Goal: Task Accomplishment & Management: Complete application form

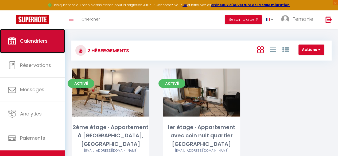
click at [25, 40] on span "Calendriers" at bounding box center [33, 41] width 27 height 7
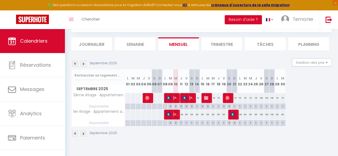
scroll to position [29, 0]
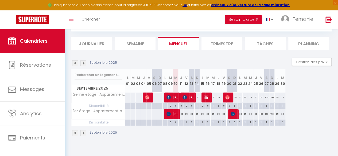
click at [134, 44] on li "Semaine" at bounding box center [135, 43] width 41 height 13
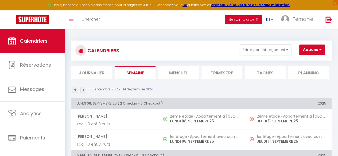
click at [188, 69] on li "Mensuel" at bounding box center [178, 72] width 41 height 13
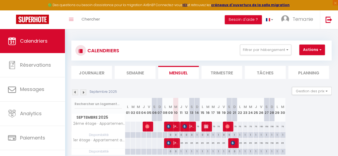
click at [219, 73] on li "Trimestre" at bounding box center [221, 72] width 41 height 13
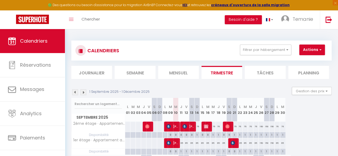
click at [184, 72] on li "Mensuel" at bounding box center [178, 72] width 41 height 13
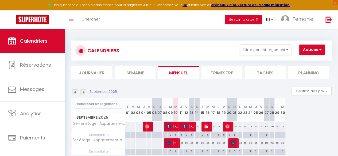
click at [307, 72] on li "Planning" at bounding box center [308, 72] width 41 height 13
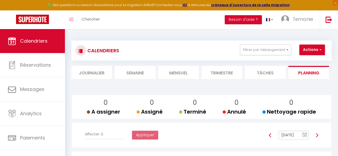
click at [172, 76] on li "Mensuel" at bounding box center [178, 72] width 41 height 13
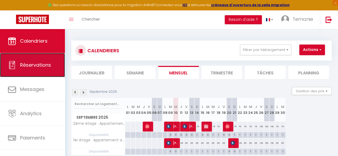
click at [40, 64] on span "Réservations" at bounding box center [35, 65] width 31 height 7
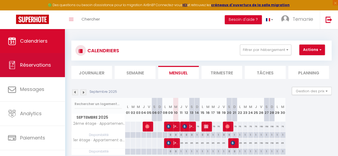
select select "not_cancelled"
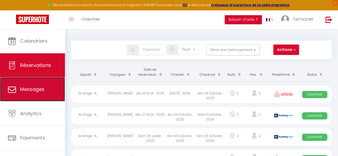
click at [37, 87] on span "Messages" at bounding box center [32, 89] width 24 height 7
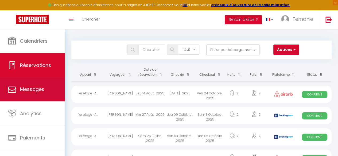
select select "message"
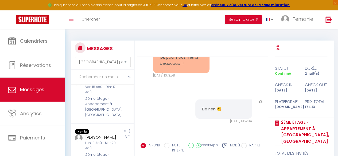
scroll to position [68, 0]
click at [118, 112] on div "2" at bounding box center [125, 97] width 15 height 40
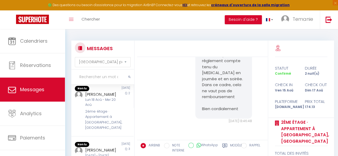
scroll to position [112, 0]
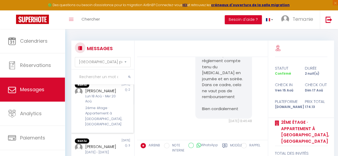
click at [112, 127] on div "2ème étage · Appartement à [GEOGRAPHIC_DATA], [GEOGRAPHIC_DATA]" at bounding box center [101, 116] width 33 height 22
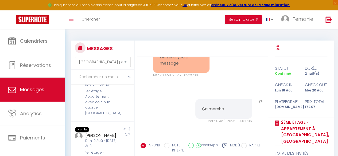
scroll to position [180, 0]
click at [112, 115] on div "1er étage · Appartement avec coin nuit quartier [GEOGRAPHIC_DATA]" at bounding box center [101, 101] width 33 height 27
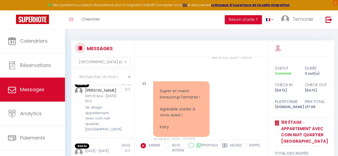
scroll to position [224, 0]
click at [112, 103] on div "Dim 10 Aoû - [DATE] Aoû" at bounding box center [101, 98] width 33 height 10
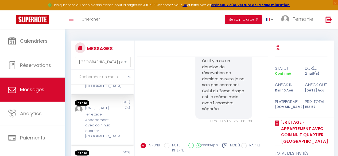
scroll to position [267, 0]
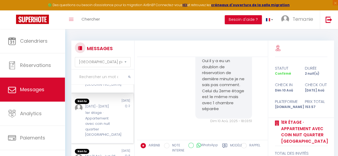
click at [101, 137] on div "1er étage · Appartement avec coin nuit quartier [GEOGRAPHIC_DATA]" at bounding box center [101, 123] width 33 height 27
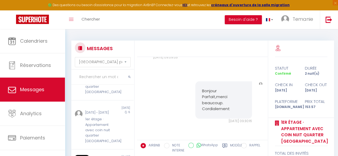
scroll to position [367, 0]
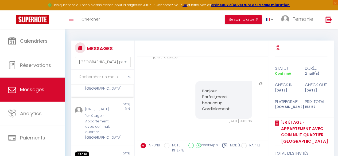
click at [106, 91] on div "1er étage · Appartement avec coin nuit quartier [GEOGRAPHIC_DATA]" at bounding box center [101, 77] width 33 height 27
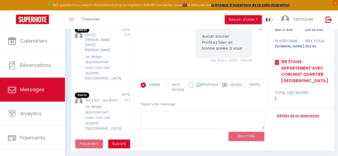
scroll to position [61, 0]
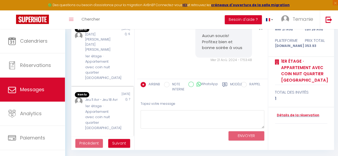
click at [109, 117] on div "1er étage · Appartement avec coin nuit quartier [GEOGRAPHIC_DATA]" at bounding box center [101, 117] width 33 height 27
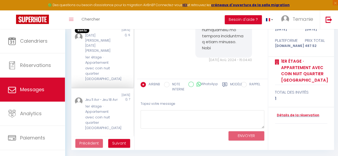
click at [102, 67] on div "1er étage · Appartement avec coin nuit quartier [GEOGRAPHIC_DATA]" at bounding box center [101, 68] width 33 height 27
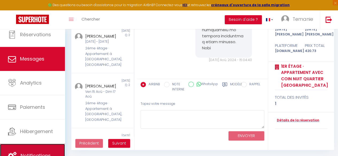
click at [31, 148] on link "Notifications" at bounding box center [32, 156] width 65 height 24
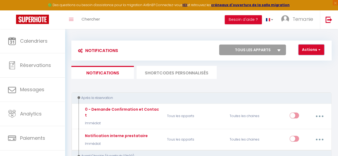
click at [315, 51] on button "Actions" at bounding box center [311, 50] width 26 height 11
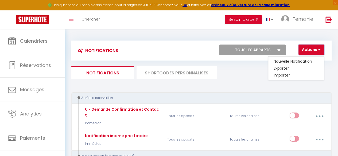
click at [315, 51] on button "Actions" at bounding box center [311, 50] width 26 height 11
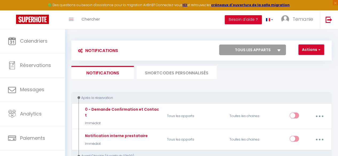
click at [303, 48] on button "Actions" at bounding box center [311, 50] width 26 height 11
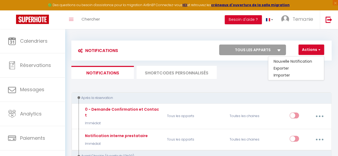
click at [291, 49] on div "Tous les apparts 2ème étage · Appartement à colombages, quartier République 1er…" at bounding box center [254, 50] width 79 height 11
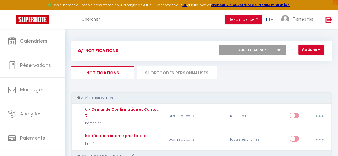
click at [279, 50] on icon at bounding box center [278, 50] width 3 height 2
click at [279, 50] on select "Tous les apparts 2ème étage · Appartement à colombages, quartier République 1er…" at bounding box center [252, 50] width 67 height 11
click at [293, 50] on div "Tous les apparts 2ème étage · Appartement à colombages, quartier République 1er…" at bounding box center [254, 50] width 79 height 11
click at [315, 49] on button "Actions" at bounding box center [311, 50] width 26 height 11
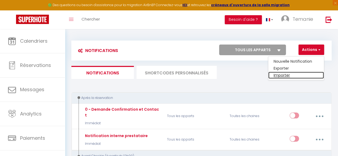
click at [286, 76] on link "Importer" at bounding box center [296, 75] width 56 height 7
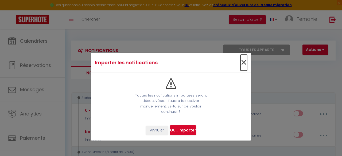
click at [243, 63] on span "×" at bounding box center [243, 63] width 7 height 16
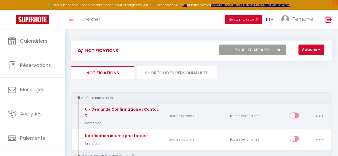
click at [294, 114] on input "checkbox" at bounding box center [293, 117] width 9 height 8
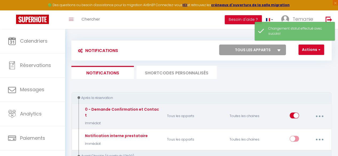
click at [294, 114] on input "checkbox" at bounding box center [293, 117] width 9 height 8
checkbox input "false"
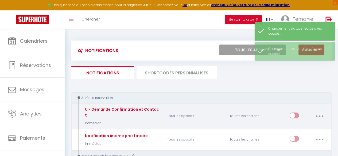
click at [318, 112] on button "button" at bounding box center [319, 116] width 14 height 10
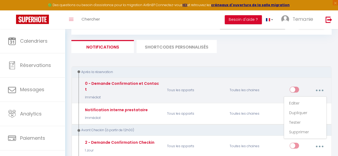
scroll to position [26, 0]
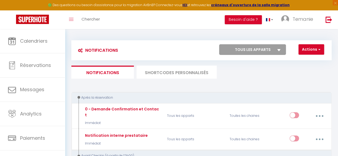
scroll to position [0, 0]
click at [308, 51] on button "Actions" at bounding box center [311, 50] width 26 height 11
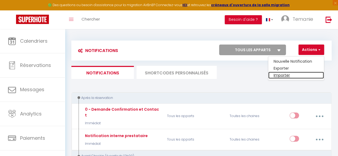
click at [282, 75] on link "Importer" at bounding box center [296, 75] width 56 height 7
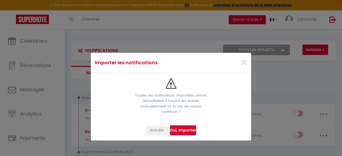
click at [188, 129] on input "file" at bounding box center [183, 130] width 26 height 10
click at [241, 64] on span "×" at bounding box center [243, 63] width 7 height 16
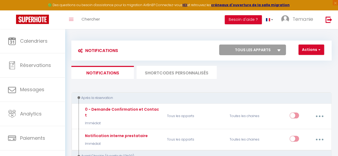
click at [187, 73] on li "SHORTCODES PERSONNALISÉS" at bounding box center [176, 72] width 80 height 13
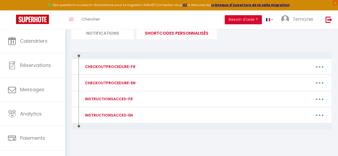
scroll to position [40, 0]
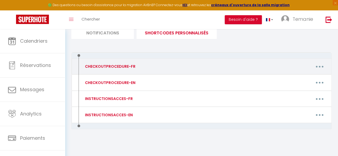
click at [318, 67] on icon "button" at bounding box center [319, 67] width 2 height 2
click at [214, 62] on div "Editer Supprimer" at bounding box center [236, 66] width 187 height 10
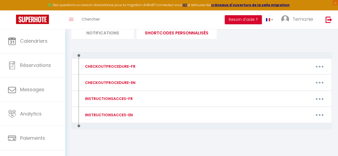
click at [113, 35] on li "Notifications" at bounding box center [102, 32] width 62 height 13
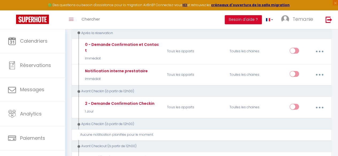
scroll to position [67, 0]
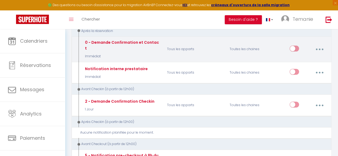
click at [107, 54] on p "Immédiat" at bounding box center [122, 56] width 76 height 5
click at [320, 44] on button "button" at bounding box center [319, 49] width 14 height 10
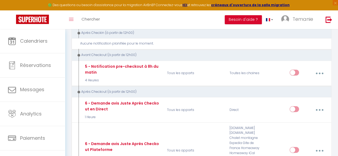
scroll to position [155, 0]
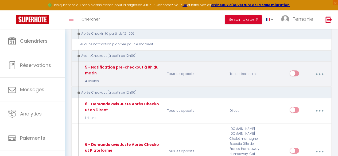
click at [319, 73] on icon "button" at bounding box center [319, 74] width 2 height 2
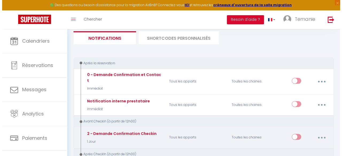
scroll to position [34, 0]
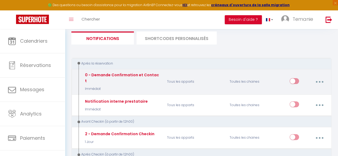
click at [314, 79] on button "button" at bounding box center [319, 82] width 14 height 10
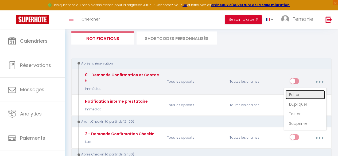
click at [296, 94] on link "Editer" at bounding box center [305, 94] width 40 height 9
type input "0 - Demande Confirmation et Contact"
select select "Immédiat"
select select "if_booking_is_paid"
checkbox input "true"
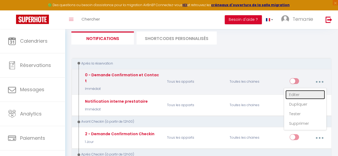
checkbox input "false"
radio input "true"
type input "Merci de confirmer votre réservation - [BOOKING:ID] - [GUEST:FIRST_NAME] [GUEST…"
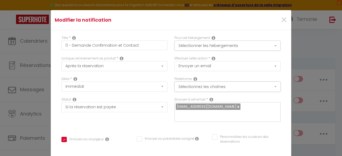
click at [188, 85] on button "Sélectionnez les chaînes" at bounding box center [227, 87] width 106 height 10
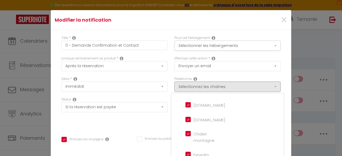
scroll to position [18, 0]
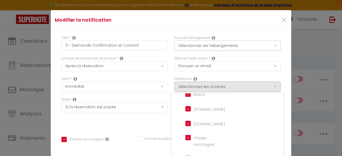
click at [171, 85] on div "Plateforme Sélectionnez les chaînes Toutes les chaines Direct Airbnb.com Bookin…" at bounding box center [227, 87] width 113 height 21
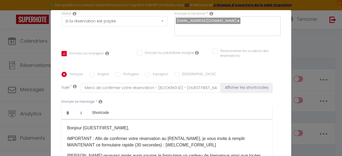
scroll to position [86, 0]
click at [90, 72] on input "Anglais" at bounding box center [91, 74] width 5 height 5
radio input "true"
checkbox input "true"
checkbox input "false"
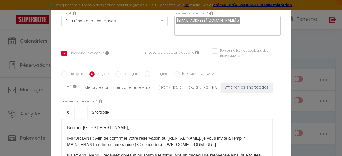
checkbox input "false"
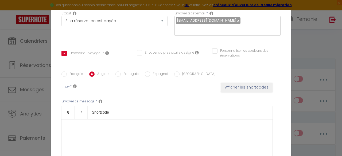
click at [61, 72] on input "Français" at bounding box center [63, 74] width 5 height 5
radio input "true"
checkbox input "true"
checkbox input "false"
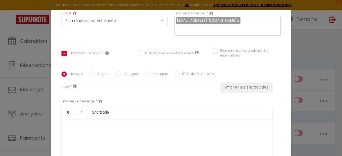
type input "Merci de confirmer votre réservation - [BOOKING:ID] - [GUEST:FIRST_NAME] [GUEST…"
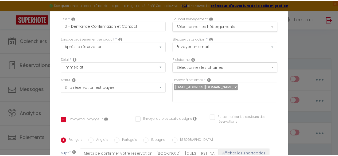
scroll to position [0, 0]
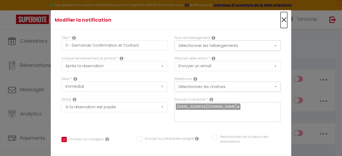
click at [280, 22] on span "×" at bounding box center [283, 20] width 7 height 16
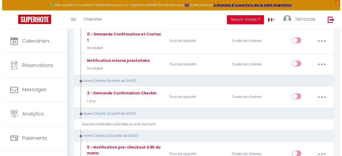
scroll to position [77, 0]
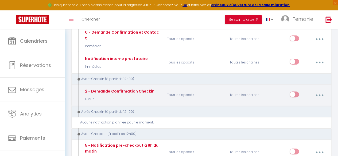
click at [321, 93] on button "button" at bounding box center [319, 95] width 14 height 10
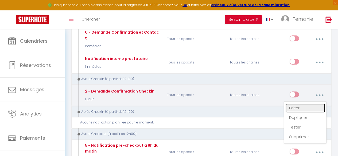
click at [299, 106] on link "Editer" at bounding box center [305, 108] width 40 height 9
type input "2 - Demande Confirmation Checkin"
select select "1 Jour"
checkbox input "true"
checkbox input "false"
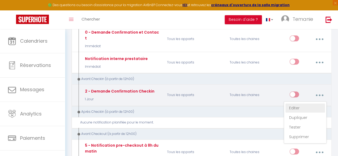
checkbox input "false"
type input "Procédure pour le checkin - [RENTAL:NAME]"
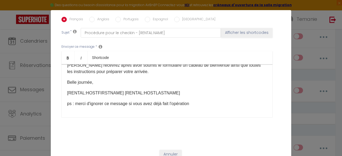
scroll to position [0, 0]
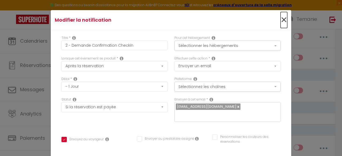
click at [280, 20] on span "×" at bounding box center [283, 20] width 7 height 16
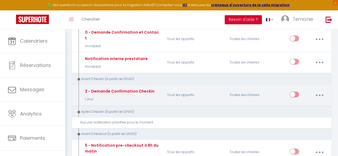
click at [320, 90] on button "button" at bounding box center [319, 95] width 14 height 10
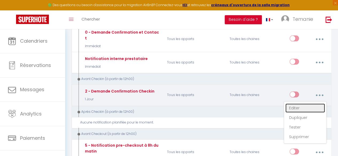
click at [296, 104] on link "Editer" at bounding box center [305, 108] width 40 height 9
checkbox input "true"
checkbox input "false"
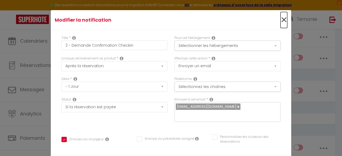
click at [280, 20] on span "×" at bounding box center [283, 20] width 7 height 16
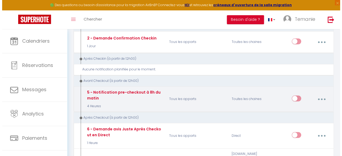
scroll to position [131, 0]
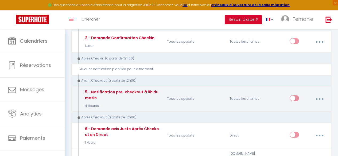
click at [323, 94] on button "button" at bounding box center [319, 99] width 14 height 10
click at [308, 107] on link "Editer" at bounding box center [305, 111] width 40 height 9
type input "5 - Notification pre-checkout à 8h du matin"
select select "4"
select select "4 Heures"
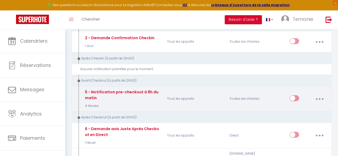
checkbox input "true"
checkbox input "false"
type input "Procédure pour votre départ - [RENTAL:NAME] - [GUEST:FIRST_NAME] [GUEST:NAME]"
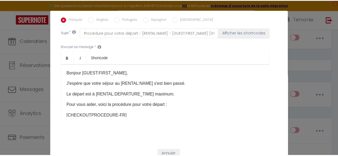
scroll to position [0, 0]
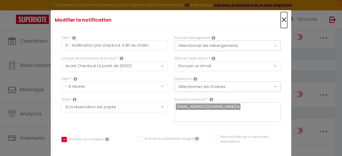
click at [280, 21] on span "×" at bounding box center [283, 20] width 7 height 16
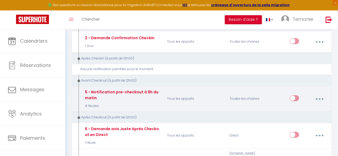
click at [320, 95] on button "button" at bounding box center [319, 99] width 14 height 10
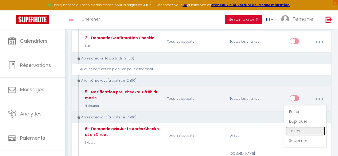
click at [307, 127] on link "Tester" at bounding box center [305, 131] width 40 height 9
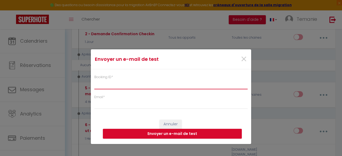
click at [166, 85] on input "Booking ID *" at bounding box center [170, 85] width 153 height 10
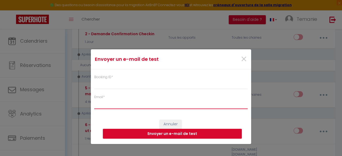
click at [126, 105] on input "Email *" at bounding box center [170, 105] width 153 height 10
type input "gomis.temanie@gmail.com"
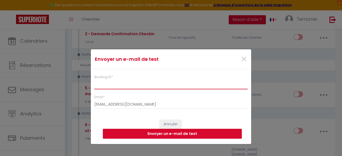
click at [128, 82] on input "Booking ID *" at bounding box center [170, 85] width 153 height 10
paste input "8611138"
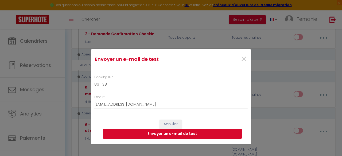
click at [193, 132] on button "Envoyer un e-mail de test" at bounding box center [172, 134] width 139 height 10
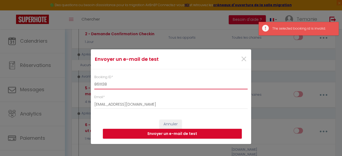
click at [130, 82] on input "8611138" at bounding box center [170, 85] width 153 height 10
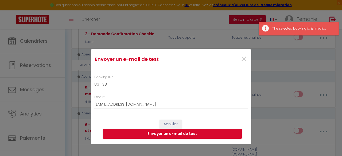
click at [112, 77] on span "*" at bounding box center [112, 77] width 2 height 5
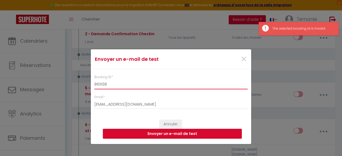
click at [112, 80] on input "8611138" at bounding box center [170, 85] width 153 height 10
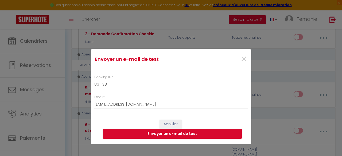
click at [122, 81] on input "8611138" at bounding box center [170, 85] width 153 height 10
type input "8"
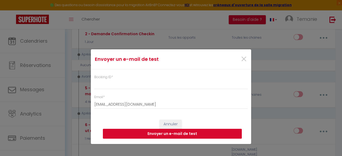
click at [176, 130] on button "Envoyer un e-mail de test" at bounding box center [172, 134] width 139 height 10
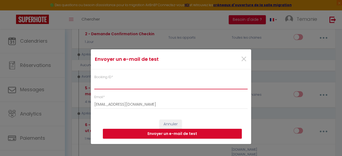
click at [112, 86] on input "Booking ID *" at bounding box center [170, 85] width 153 height 10
paste input "8611138"
type input "8611138"
click at [112, 86] on input "8611138" at bounding box center [170, 85] width 153 height 10
click at [112, 86] on input "Booking ID *" at bounding box center [170, 85] width 153 height 10
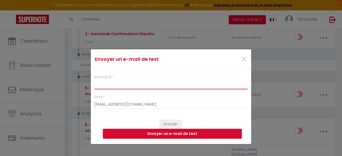
paste input "8611138"
type input "8611138"
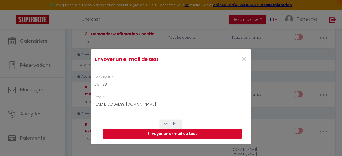
click at [169, 133] on button "Envoyer un e-mail de test" at bounding box center [172, 134] width 139 height 10
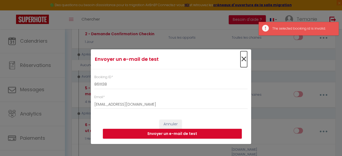
click at [243, 59] on span "×" at bounding box center [243, 59] width 7 height 16
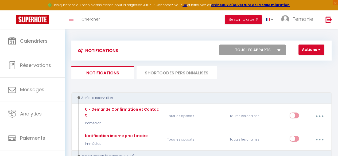
click at [276, 48] on select "Tous les apparts 2ème étage · Appartement à colombages, quartier République 1er…" at bounding box center [252, 50] width 67 height 11
click at [191, 44] on div "Notifications Actions Nouvelle Notification Exporter Importer Tous les apparts …" at bounding box center [201, 51] width 260 height 20
click at [243, 52] on select "Tous les apparts 2ème étage · Appartement à colombages, quartier République 1er…" at bounding box center [252, 50] width 67 height 11
select select "76885"
click at [219, 45] on select "Tous les apparts 2ème étage · Appartement à colombages, quartier République 1er…" at bounding box center [252, 50] width 67 height 11
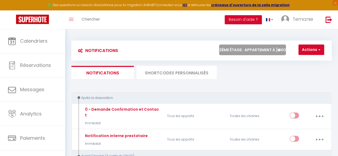
checkbox input "false"
click at [255, 54] on select "Tous les apparts 2ème étage · Appartement à colombages, quartier République 1er…" at bounding box center [252, 50] width 67 height 11
select select
click at [219, 45] on select "Tous les apparts 2ème étage · Appartement à colombages, quartier République 1er…" at bounding box center [252, 50] width 67 height 11
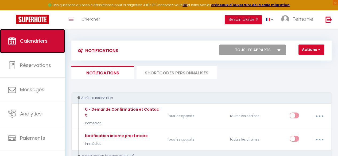
click at [35, 40] on span "Calendriers" at bounding box center [33, 41] width 27 height 7
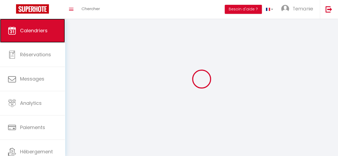
click at [35, 40] on link "Calendriers" at bounding box center [32, 31] width 65 height 24
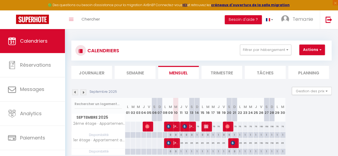
click at [70, 33] on div "CALENDRIERS Filtrer par hébergement Tous 2ème étage · Appartement à colombages,…" at bounding box center [201, 103] width 273 height 148
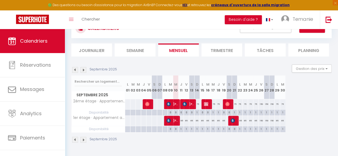
scroll to position [29, 0]
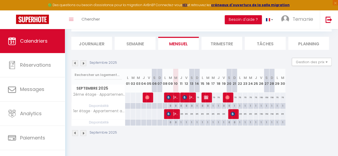
click at [66, 106] on div "CALENDRIERS Filtrer par hébergement Tous 2ème étage · Appartement à colombages,…" at bounding box center [201, 74] width 273 height 148
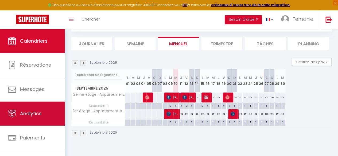
scroll to position [31, 0]
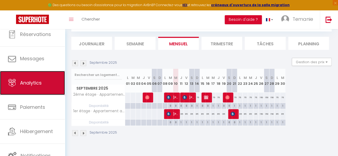
click at [30, 79] on link "Analytics" at bounding box center [32, 83] width 65 height 24
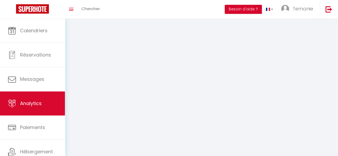
select select "2025"
select select "9"
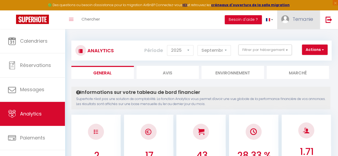
click at [312, 21] on span "Temanie" at bounding box center [302, 19] width 21 height 7
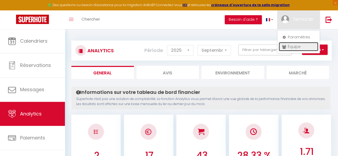
click at [298, 45] on link "Équipe" at bounding box center [298, 46] width 40 height 9
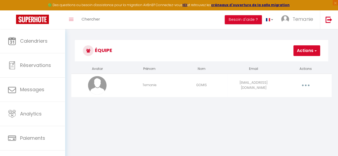
click at [309, 51] on button "Actions" at bounding box center [306, 50] width 27 height 11
click at [299, 114] on div "Équipe Actions Ajouter un nouvel utilisateur Avatar Prénom Nom Email Actions Te…" at bounding box center [201, 71] width 273 height 85
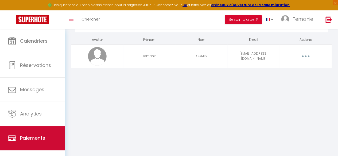
scroll to position [31, 0]
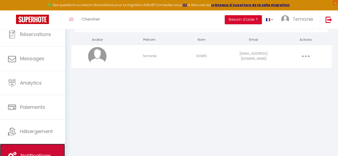
click at [48, 151] on link "Notifications" at bounding box center [32, 156] width 65 height 24
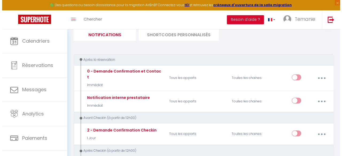
scroll to position [40, 0]
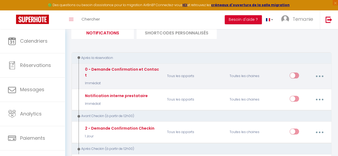
click at [321, 75] on button "button" at bounding box center [319, 76] width 14 height 10
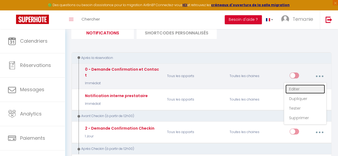
click at [293, 89] on link "Editer" at bounding box center [305, 89] width 40 height 9
type input "0 - Demande Confirmation et Contact"
select select "Immédiat"
select select "if_booking_is_paid"
checkbox input "true"
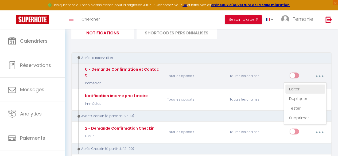
checkbox input "false"
radio input "true"
type input "Merci de confirmer votre réservation - [BOOKING:ID] - [GUEST:FIRST_NAME] [GUEST…"
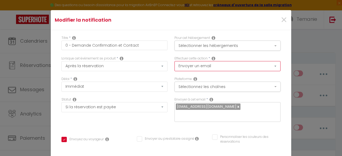
click at [195, 66] on select "Envoyer un email Envoyer un SMS Envoyer une notification push" at bounding box center [227, 66] width 106 height 10
select select "notification"
click at [174, 61] on select "Envoyer un email Envoyer un SMS Envoyer une notification push" at bounding box center [227, 66] width 106 height 10
checkbox input "true"
checkbox input "false"
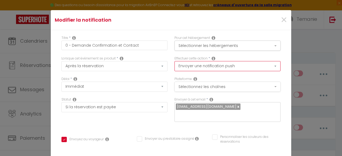
checkbox input "false"
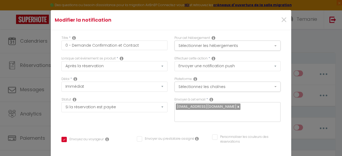
click at [211, 58] on icon at bounding box center [213, 58] width 4 height 4
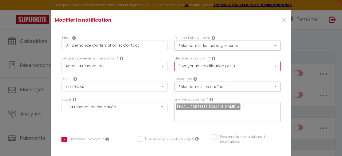
click at [209, 66] on select "Envoyer un email Envoyer un SMS Envoyer une notification push" at bounding box center [227, 66] width 106 height 10
click at [174, 61] on select "Envoyer un email Envoyer un SMS Envoyer une notification push" at bounding box center [227, 66] width 106 height 10
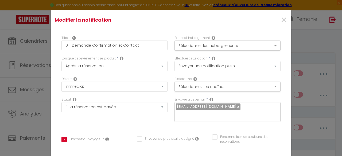
click at [166, 76] on div "Lorsque cet événement se produit * Après la réservation Avant Checkin (à partir…" at bounding box center [114, 66] width 113 height 21
click at [188, 88] on button "Sélectionnez les chaînes" at bounding box center [227, 87] width 106 height 10
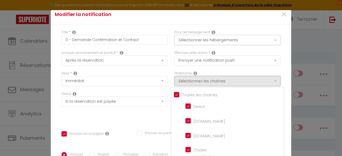
scroll to position [0, 0]
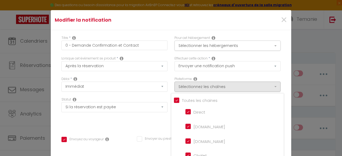
click at [171, 69] on div "Effectuer cette action * Envoyer un email Envoyer un SMS Envoyer une notificati…" at bounding box center [227, 66] width 113 height 21
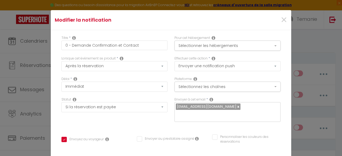
click at [171, 97] on div "Envoyer à cet email * serenimmo72@gmail.com" at bounding box center [227, 112] width 113 height 30
click at [209, 99] on icon at bounding box center [211, 99] width 4 height 4
click at [209, 100] on icon at bounding box center [211, 99] width 4 height 4
click at [166, 117] on div "Statut Aucun Si la réservation est payée Si réservation non payée Si la caution…" at bounding box center [114, 112] width 113 height 30
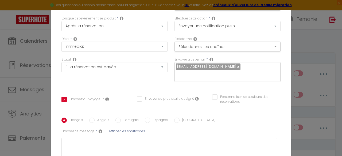
scroll to position [42, 0]
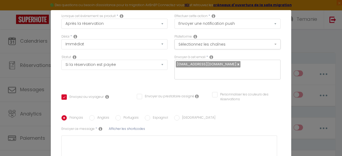
click at [139, 75] on div "Statut Aucun Si la réservation est payée Si réservation non payée Si la caution…" at bounding box center [114, 70] width 113 height 30
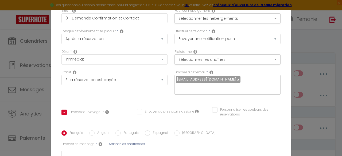
scroll to position [27, 0]
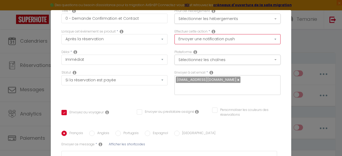
click at [208, 39] on select "Envoyer un email Envoyer un SMS Envoyer une notification push" at bounding box center [227, 39] width 106 height 10
select select "email"
click at [174, 34] on select "Envoyer un email Envoyer un SMS Envoyer une notification push" at bounding box center [227, 39] width 106 height 10
checkbox input "true"
checkbox input "false"
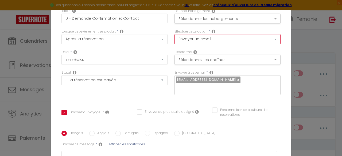
checkbox input "false"
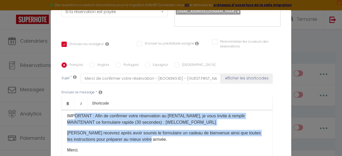
scroll to position [0, 0]
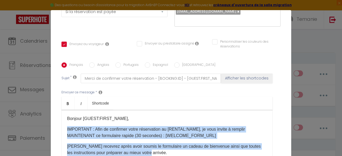
drag, startPoint x: 169, startPoint y: 133, endPoint x: 63, endPoint y: 124, distance: 105.8
click at [63, 124] on div "Bonjour [GUEST:FIRST_NAME], IMPORTANT : Afin de confirmer votre réservation au …" at bounding box center [166, 136] width 211 height 53
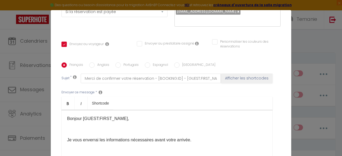
click at [91, 125] on div "Bonjour [GUEST:FIRST_NAME], Je vous enverrai les informations nécessaires avant…" at bounding box center [166, 136] width 211 height 53
click at [67, 125] on div "Bonjour [GUEST:FIRST_NAME], Je vous enverrai les informations nécessaires avant…" at bounding box center [166, 136] width 211 height 53
click at [67, 138] on span "Je vous enverrai les informations nécessaires avant votre arrivée." at bounding box center [129, 140] width 124 height 5
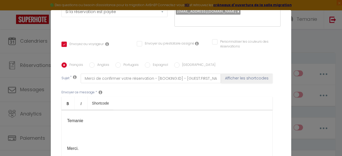
scroll to position [74, 0]
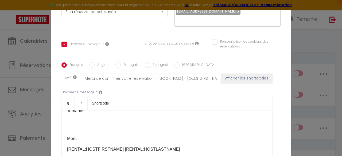
click at [68, 113] on div "Bonjour [GUEST:FIRST_NAME], Je vous enverrai les informations nécessaires avant…" at bounding box center [166, 136] width 211 height 53
click at [63, 132] on div "Bonjour [GUEST:FIRST_NAME], Je vous enverrai les informations nécessaires avant…" at bounding box center [166, 136] width 211 height 53
click at [72, 114] on p "Je vous enverrai les informations nécessaires avant votre arrivée. D'ici là, n'…" at bounding box center [167, 109] width 200 height 51
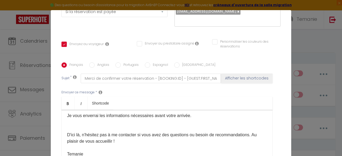
scroll to position [24, 0]
click at [77, 114] on p "Je vous enverrai les informations nécessaires avant votre arrivée. D'ici là, n'…" at bounding box center [167, 135] width 200 height 45
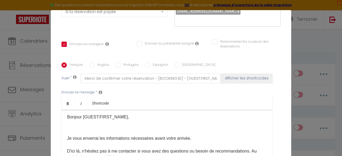
scroll to position [1, 0]
click at [76, 125] on p at bounding box center [167, 128] width 200 height 6
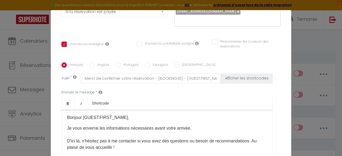
scroll to position [0, 0]
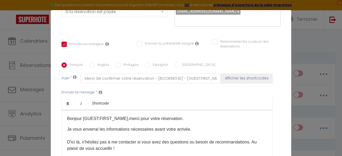
click at [129, 116] on span "merci pour votre réservation." at bounding box center [156, 118] width 54 height 5
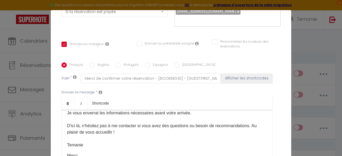
scroll to position [17, 0]
click at [251, 123] on span "D'ici là, n'hésitez pas à me contacter si vous avez des questions ou besoin de …" at bounding box center [162, 128] width 190 height 11
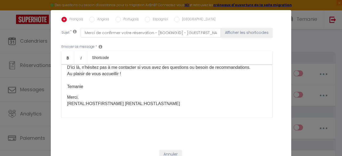
scroll to position [20, 0]
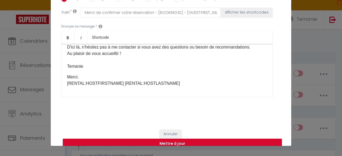
click at [179, 139] on button "Mettre à jour" at bounding box center [172, 144] width 219 height 10
checkbox input "true"
checkbox input "false"
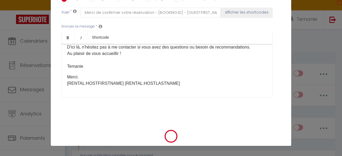
scroll to position [136, 0]
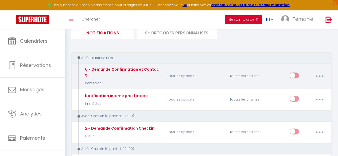
click at [323, 74] on button "button" at bounding box center [319, 76] width 14 height 10
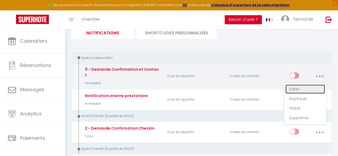
click at [301, 86] on link "Editer" at bounding box center [305, 89] width 40 height 9
type input "0 - Demande Confirmation et Contact"
select select "Immédiat"
select select "if_booking_is_paid"
checkbox input "true"
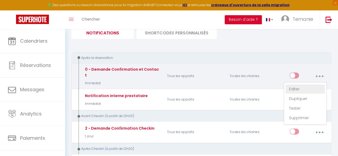
checkbox input "false"
radio input "true"
type input "Merci de confirmer votre réservation - [BOOKING:ID] - [GUEST:FIRST_NAME] [GUEST…"
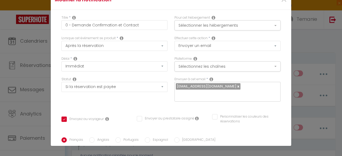
scroll to position [0, 0]
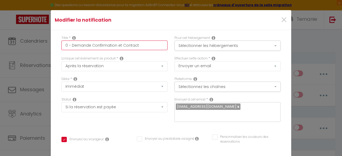
drag, startPoint x: 136, startPoint y: 46, endPoint x: 70, endPoint y: 46, distance: 66.5
click at [70, 46] on input "0 - Demande Confirmation et Contact" at bounding box center [114, 46] width 106 height 10
type input "0 - C"
checkbox input "true"
checkbox input "false"
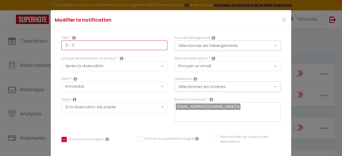
checkbox input "false"
type input "0 - Co"
checkbox input "true"
checkbox input "false"
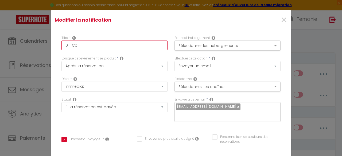
type input "0 - Con"
checkbox input "true"
checkbox input "false"
type input "0 - Conf"
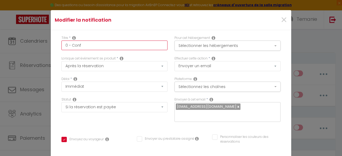
checkbox input "true"
checkbox input "false"
type input "0 - Confi"
checkbox input "true"
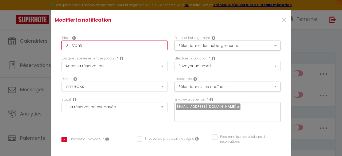
checkbox input "false"
type input "0 - Confir"
checkbox input "true"
checkbox input "false"
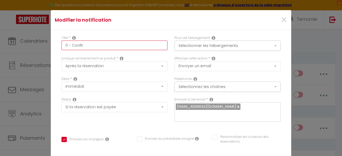
checkbox input "false"
type input "0 - Confirm"
checkbox input "true"
checkbox input "false"
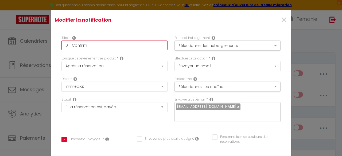
type input "0 - Confirma"
checkbox input "true"
checkbox input "false"
type input "0 - Confirmat"
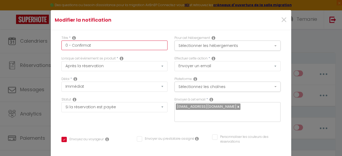
checkbox input "true"
checkbox input "false"
type input "0 - Confirmati"
checkbox input "true"
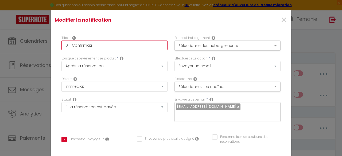
checkbox input "false"
type input "0 - Confirmatio"
checkbox input "true"
checkbox input "false"
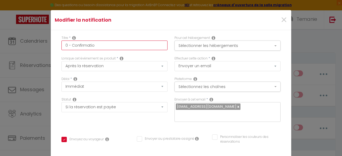
checkbox input "false"
type input "0 - Confirmation"
checkbox input "true"
checkbox input "false"
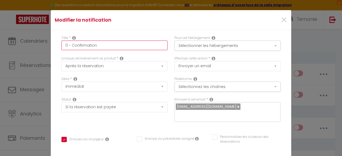
type input "0 - Confirmation"
checkbox input "true"
checkbox input "false"
type input "0 - Confirmation d"
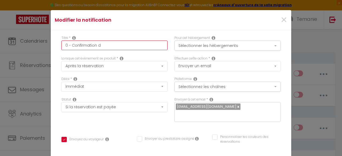
checkbox input "true"
checkbox input "false"
type input "0 - Confirmation de"
checkbox input "true"
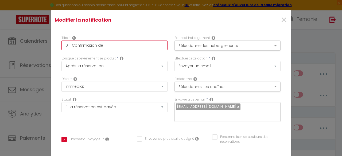
checkbox input "false"
type input "0 - Confirmation de"
checkbox input "true"
checkbox input "false"
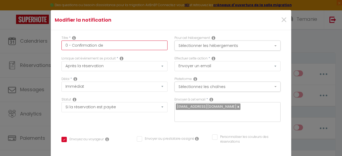
checkbox input "false"
type input "0 - Confirmation de r"
checkbox input "true"
checkbox input "false"
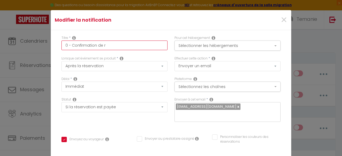
type input "0 - Confirmation de ré"
checkbox input "true"
checkbox input "false"
type input "0 - Confirmation de rés"
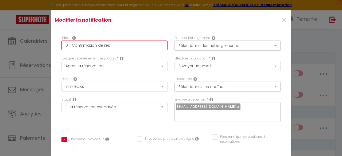
checkbox input "true"
checkbox input "false"
type input "0 - Confirmation de rése"
checkbox input "true"
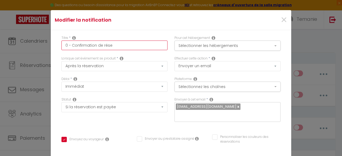
checkbox input "false"
type input "0 - Confirmation de réser"
checkbox input "true"
checkbox input "false"
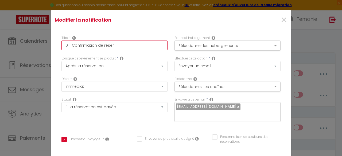
checkbox input "false"
type input "0 - Confirmation de réserv"
checkbox input "true"
checkbox input "false"
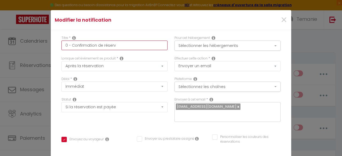
type input "0 - Confirmation de réserva"
checkbox input "true"
checkbox input "false"
type input "0 - Confirmation de réservat"
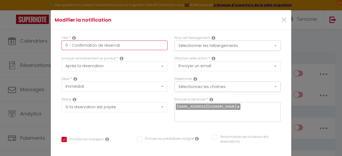
checkbox input "true"
checkbox input "false"
type input "0 - Confirmation de réservatoi"
checkbox input "true"
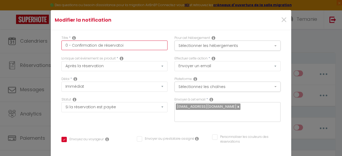
checkbox input "false"
type input "0 - Confirmation de réservato"
checkbox input "false"
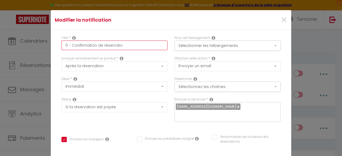
checkbox input "true"
checkbox input "false"
type input "0 - Confirmation de réservat"
checkbox input "false"
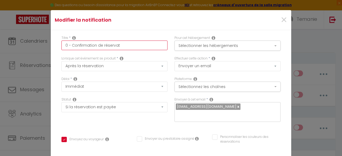
checkbox input "false"
checkbox input "true"
checkbox input "false"
type input "0 - Confirmation de réservati"
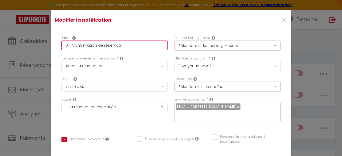
checkbox input "false"
checkbox input "true"
checkbox input "false"
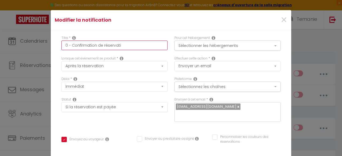
type input "0 - Confirmation de réservatio"
checkbox input "false"
checkbox input "true"
checkbox input "false"
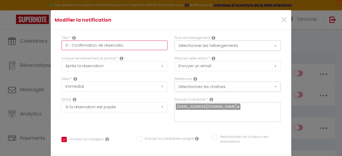
checkbox input "false"
type input "0 - Confirmation de réservation"
checkbox input "false"
click at [195, 44] on button "Sélectionner les hébergements" at bounding box center [227, 46] width 106 height 10
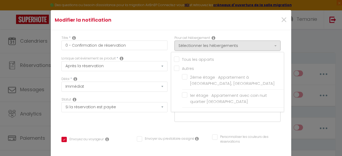
click at [174, 59] on input "Tous les apparts" at bounding box center [229, 58] width 110 height 5
click at [165, 42] on div "Titre * 0 - Confirmation de réservation" at bounding box center [114, 45] width 113 height 21
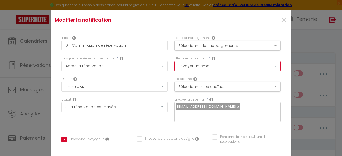
click at [193, 68] on select "Envoyer un email Envoyer un SMS Envoyer une notification push" at bounding box center [227, 66] width 106 height 10
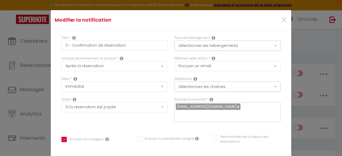
click at [171, 55] on div "Pour cet hébergement Sélectionner les hébergements Tous les apparts Autres 2ème…" at bounding box center [227, 45] width 113 height 21
click at [275, 99] on div "Envoyer à cet email * serenimmo72@gmail.com" at bounding box center [227, 112] width 113 height 30
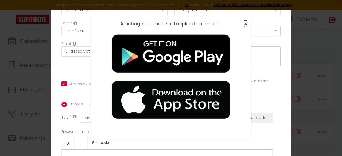
click at [244, 24] on span "×" at bounding box center [245, 23] width 3 height 7
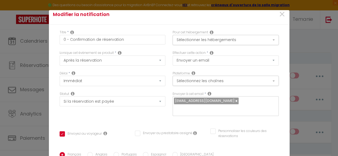
scroll to position [5, 0]
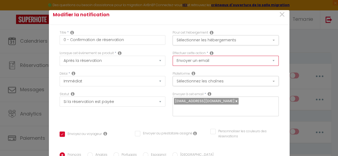
click at [216, 57] on select "Envoyer un email Envoyer un SMS Envoyer une notification push" at bounding box center [225, 61] width 106 height 10
click at [172, 56] on select "Envoyer un email Envoyer un SMS Envoyer une notification push" at bounding box center [225, 61] width 106 height 10
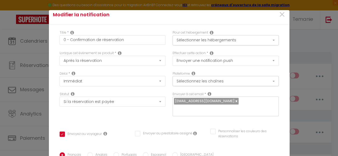
click at [165, 90] on div "Délai * Immédiat + 10 Minutes + 1 Heure + 2 Heures + 3 Heures + 4 Heures + 5 He…" at bounding box center [112, 81] width 113 height 21
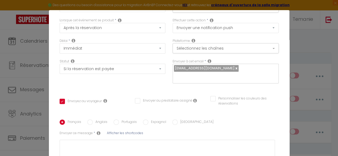
scroll to position [38, 0]
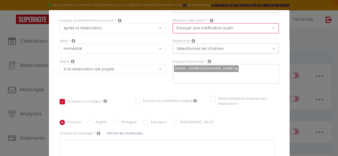
click at [207, 28] on select "Envoyer un email Envoyer un SMS Envoyer une notification push" at bounding box center [225, 28] width 106 height 10
click at [172, 23] on select "Envoyer un email Envoyer un SMS Envoyer une notification push" at bounding box center [225, 28] width 106 height 10
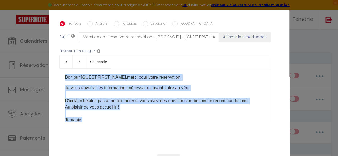
scroll to position [0, 0]
drag, startPoint x: 78, startPoint y: 100, endPoint x: 56, endPoint y: 65, distance: 41.8
click at [56, 65] on div "Titre * 0 - Confirmation de réservation Pour cet hébergement Sélectionner les h…" at bounding box center [169, 21] width 240 height 255
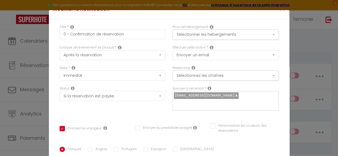
scroll to position [11, 0]
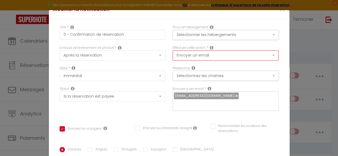
click at [209, 56] on select "Envoyer un email Envoyer un SMS Envoyer une notification push" at bounding box center [225, 55] width 106 height 10
click at [172, 50] on select "Envoyer un email Envoyer un SMS Envoyer une notification push" at bounding box center [225, 55] width 106 height 10
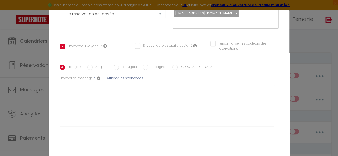
scroll to position [101, 0]
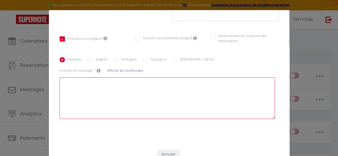
click at [119, 77] on textarea at bounding box center [167, 98] width 215 height 42
paste textarea "merci pour votre réservation."
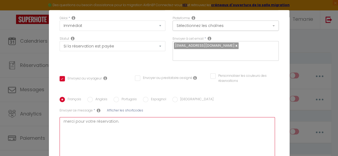
scroll to position [61, 0]
click at [104, 131] on textarea "merci pour votre réservation." at bounding box center [167, 138] width 215 height 42
drag, startPoint x: 104, startPoint y: 131, endPoint x: 90, endPoint y: 135, distance: 13.8
click at [90, 135] on textarea "merci pour votre réservation." at bounding box center [167, 138] width 215 height 42
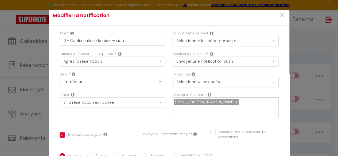
scroll to position [0, 0]
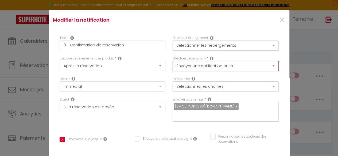
click at [214, 65] on select "Envoyer un email Envoyer un SMS Envoyer une notification push" at bounding box center [225, 66] width 106 height 10
click at [172, 61] on select "Envoyer un email Envoyer un SMS Envoyer une notification push" at bounding box center [225, 66] width 106 height 10
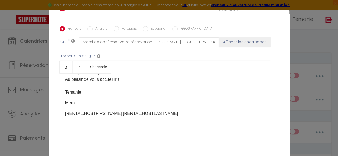
scroll to position [33, 0]
drag, startPoint x: 76, startPoint y: 95, endPoint x: 67, endPoint y: 93, distance: 9.0
click at [67, 99] on p "​Merci." at bounding box center [165, 102] width 200 height 6
click at [76, 99] on p "​Merci." at bounding box center [165, 102] width 200 height 6
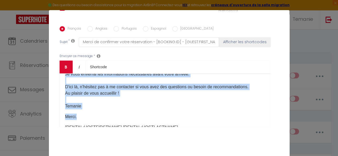
scroll to position [0, 0]
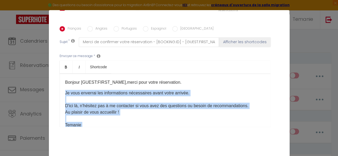
drag, startPoint x: 82, startPoint y: 96, endPoint x: 64, endPoint y: 88, distance: 19.6
click at [64, 88] on div "Bonjour [GUEST:FIRST_NAME], merci pour votre réservation. ​ Je vous enverrai le…" at bounding box center [165, 100] width 211 height 53
click at [77, 90] on p "Je vous enverrai les informations nécessaires avant votre arrivée. D'ici là, n'…" at bounding box center [165, 109] width 200 height 38
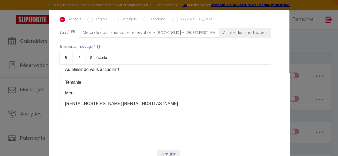
scroll to position [33, 0]
click at [83, 77] on p "Je vous enverrai les informations nécessaires avant votre arrivée. D'ici là, n'…" at bounding box center [165, 66] width 200 height 38
drag, startPoint x: 86, startPoint y: 72, endPoint x: 61, endPoint y: 74, distance: 25.2
click at [61, 74] on div "Bonjour [GUEST:FIRST_NAME], merci pour votre réservation. ​ Je vous enverrai le…" at bounding box center [165, 90] width 211 height 53
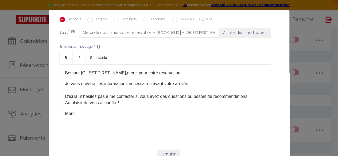
scroll to position [110, 0]
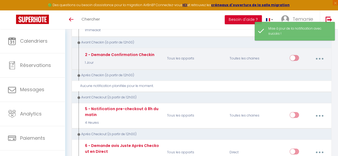
click at [295, 57] on input "checkbox" at bounding box center [293, 59] width 9 height 8
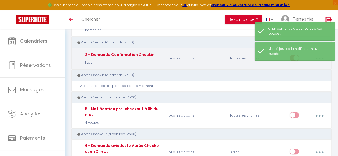
click at [266, 64] on div "Toutes les chaines" at bounding box center [247, 58] width 42 height 15
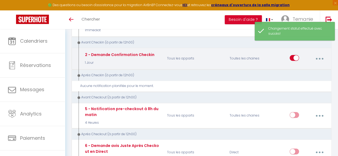
click at [326, 56] on button "button" at bounding box center [319, 59] width 14 height 10
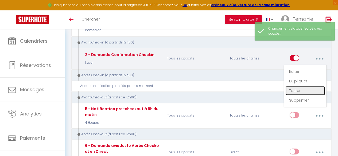
click at [298, 90] on link "Tester" at bounding box center [305, 90] width 40 height 9
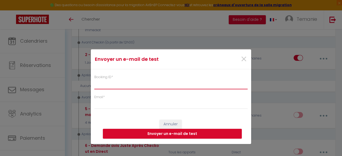
click at [134, 81] on input "Booking ID *" at bounding box center [170, 85] width 153 height 10
click at [128, 85] on input "Booking ID *" at bounding box center [170, 85] width 153 height 10
paste input "8611138"
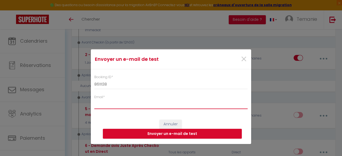
click at [123, 102] on input "Email *" at bounding box center [170, 105] width 153 height 10
click at [188, 137] on button "Envoyer un e-mail de test" at bounding box center [172, 134] width 139 height 10
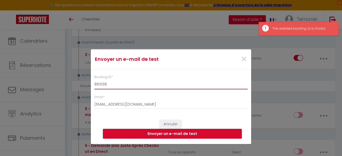
click at [111, 86] on input "8611138" at bounding box center [170, 85] width 153 height 10
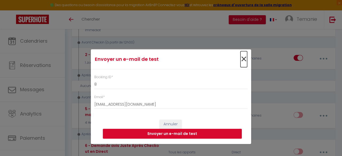
click at [242, 61] on span "×" at bounding box center [243, 59] width 7 height 16
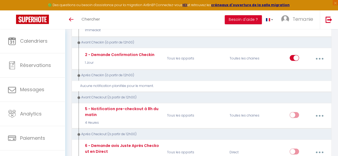
click at [125, 74] on div "Après Checkin (à partir de 12h00)" at bounding box center [198, 75] width 245 height 5
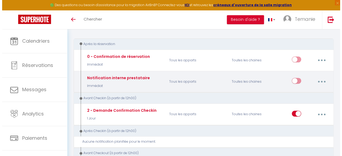
scroll to position [54, 0]
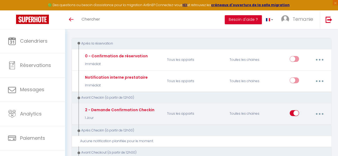
click at [294, 115] on input "checkbox" at bounding box center [293, 114] width 9 height 8
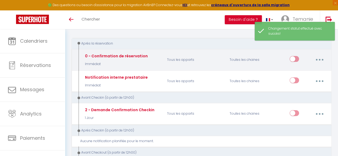
click at [295, 57] on input "checkbox" at bounding box center [293, 60] width 9 height 8
click at [319, 63] on button "button" at bounding box center [319, 60] width 14 height 10
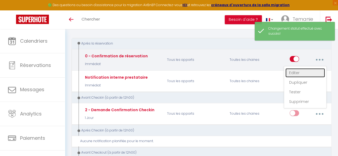
click at [302, 74] on link "Editer" at bounding box center [305, 72] width 40 height 9
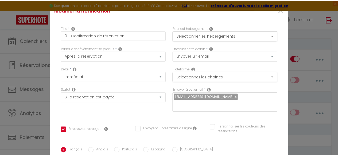
scroll to position [0, 0]
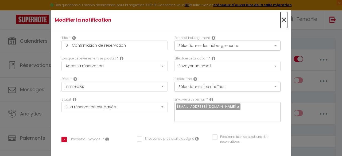
click at [280, 17] on span "×" at bounding box center [283, 20] width 7 height 16
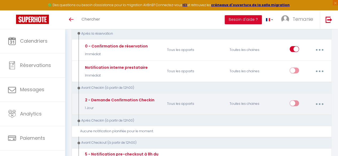
scroll to position [65, 0]
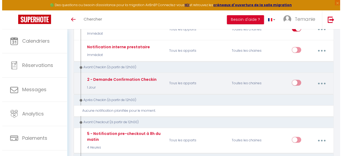
scroll to position [84, 0]
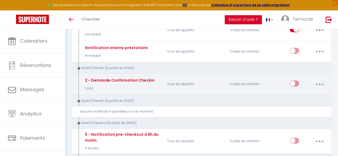
click at [321, 82] on button "button" at bounding box center [319, 84] width 14 height 10
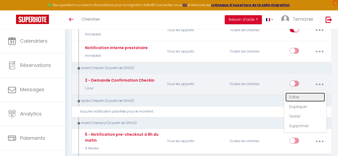
click at [309, 93] on link "Editer" at bounding box center [305, 97] width 40 height 9
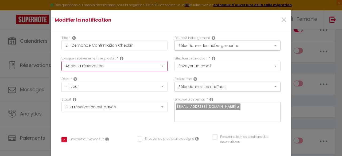
click at [156, 67] on select "Après la réservation Avant Checkin (à partir de 12h00) Après Checkin (à partir …" at bounding box center [114, 66] width 106 height 10
click at [61, 61] on select "Après la réservation Avant Checkin (à partir de 12h00) Après Checkin (à partir …" at bounding box center [114, 66] width 106 height 10
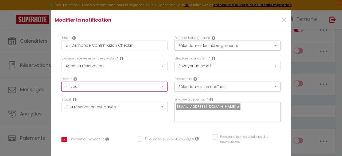
click at [95, 87] on select "Immédiat - 10 Minutes - 1 Heure - 2 Heures - 3 Heures - 4 Heures - 5 Heures - 6…" at bounding box center [114, 87] width 106 height 10
click at [58, 97] on div "Statut Aucun Si la réservation est payée Si réservation non payée Si la caution…" at bounding box center [114, 112] width 113 height 30
click at [160, 89] on select "Immédiat - 10 Minutes - 1 Heure - 2 Heures - 3 Heures - 4 Heures - 5 Heures - 6…" at bounding box center [114, 87] width 106 height 10
click at [58, 98] on div "Statut Aucun Si la réservation est payée Si réservation non payée Si la caution…" at bounding box center [114, 112] width 113 height 30
click at [203, 47] on button "Sélectionner les hébergements" at bounding box center [227, 46] width 106 height 10
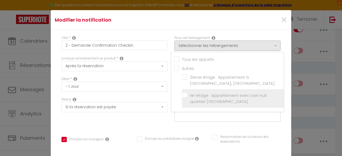
click at [182, 97] on input "1er étage · Appartement avec coin nuit quartier [GEOGRAPHIC_DATA]" at bounding box center [233, 98] width 102 height 5
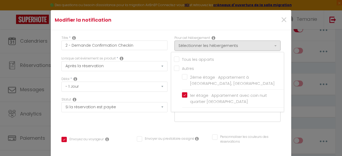
click at [161, 97] on div "Statut Aucun Si la réservation est payée Si réservation non payée Si la caution…" at bounding box center [114, 104] width 106 height 15
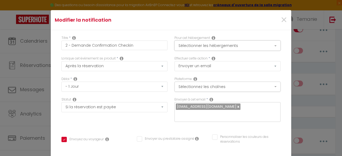
click at [206, 48] on button "Sélectionner les hébergements" at bounding box center [227, 46] width 106 height 10
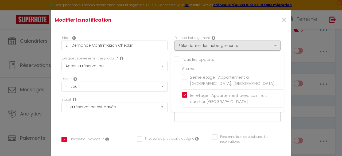
click at [162, 95] on div "Délai * Immédiat - 10 Minutes - 1 Heure - 2 Heures - 3 Heures - 4 Heures - 5 He…" at bounding box center [114, 87] width 113 height 21
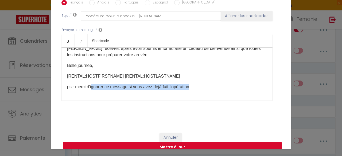
scroll to position [20, 0]
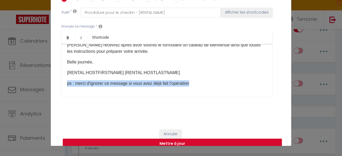
drag, startPoint x: 195, startPoint y: 144, endPoint x: 65, endPoint y: 81, distance: 144.8
click at [65, 81] on div "Bonjour [GUEST:FIRST_NAME], IMPORTANT : Si ce n'est pas déjà fait, afin de rece…" at bounding box center [166, 70] width 211 height 53
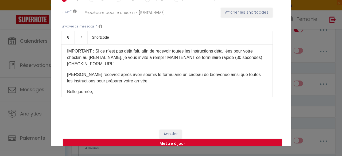
scroll to position [0, 0]
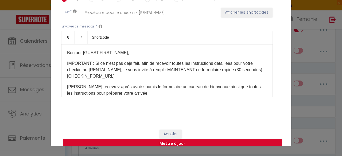
click at [140, 84] on p "Vous recevrez après avoir soumis le formulaire un cadeau de bienvenue ainsi que…" at bounding box center [167, 90] width 200 height 13
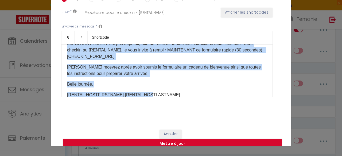
scroll to position [31, 0]
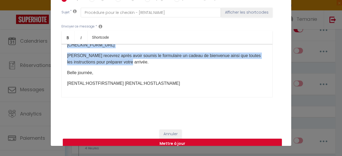
drag, startPoint x: 64, startPoint y: 55, endPoint x: 148, endPoint y: 53, distance: 84.1
click at [148, 53] on div "Bonjour [GUEST:FIRST_NAME], IMPORTANT : Si ce n'est pas déjà fait, afin de rece…" at bounding box center [166, 70] width 211 height 53
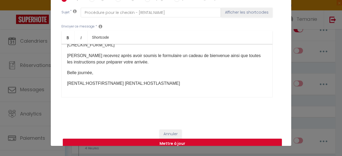
scroll to position [12, 0]
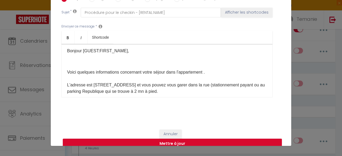
scroll to position [0, 0]
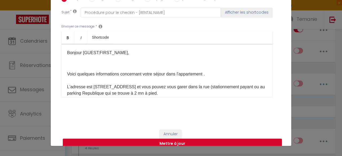
click at [80, 60] on p at bounding box center [167, 63] width 200 height 6
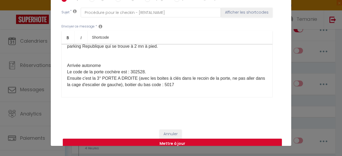
scroll to position [40, 0]
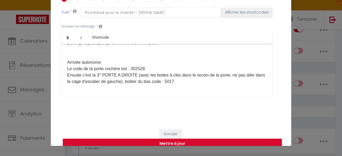
click at [90, 47] on p "Voici quelques informations concernant votre séjour dans l'appartement . L'adre…" at bounding box center [167, 152] width 200 height 263
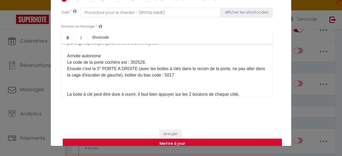
click at [90, 78] on p "Voici quelques informations concernant votre séjour dans l'appartement . L'adre…" at bounding box center [167, 149] width 200 height 256
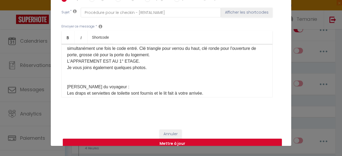
scroll to position [87, 0]
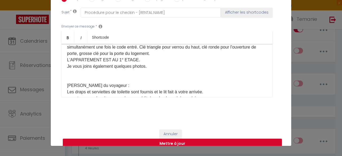
click at [80, 71] on p "Voici quelques informations concernant votre séjour dans l'appartement . L'adre…" at bounding box center [167, 99] width 200 height 250
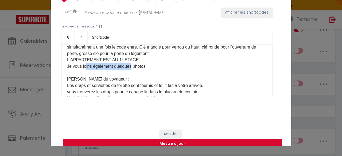
drag, startPoint x: 129, startPoint y: 57, endPoint x: 85, endPoint y: 57, distance: 44.6
click at [85, 64] on span "Je vous joins également quelques photos." at bounding box center [107, 66] width 80 height 5
click at [116, 64] on span "Je vous joins également quelques photos." at bounding box center [107, 66] width 80 height 5
drag, startPoint x: 145, startPoint y: 60, endPoint x: 63, endPoint y: 60, distance: 81.9
click at [63, 60] on div "Bonjour [GUEST:FIRST_NAME], Voici quelques informations concernant votre séjour…" at bounding box center [166, 70] width 211 height 53
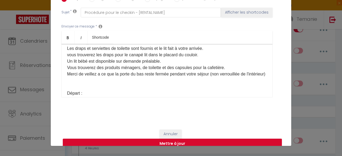
scroll to position [135, 0]
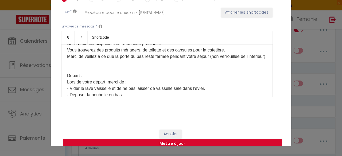
click at [87, 65] on p "Voici quelques informations concernant votre séjour dans l'appartement . L'adre…" at bounding box center [167, 43] width 200 height 237
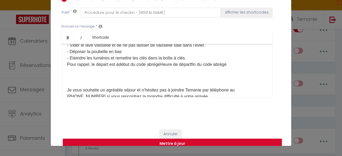
scroll to position [174, 0]
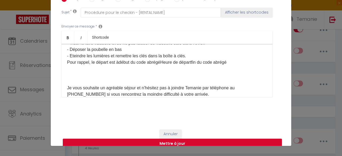
click at [99, 77] on p "Voici quelques informations concernant votre séjour dans l'appartement . L'adre…" at bounding box center [167, 1] width 200 height 231
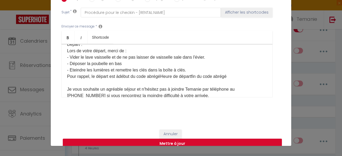
scroll to position [160, 0]
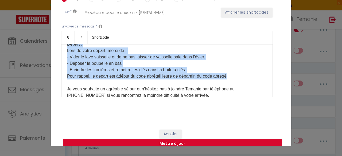
drag, startPoint x: 234, startPoint y: 75, endPoint x: 59, endPoint y: 43, distance: 177.9
click at [61, 44] on div "Bonjour [GUEST:FIRST_NAME], Voici quelques informations concernant votre séjour…" at bounding box center [166, 70] width 211 height 53
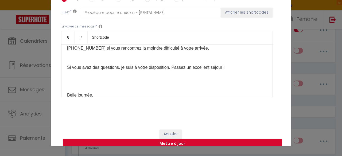
scroll to position [163, 0]
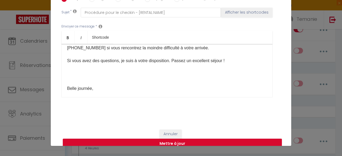
click at [90, 79] on p at bounding box center [167, 78] width 200 height 6
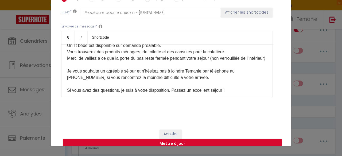
scroll to position [132, 0]
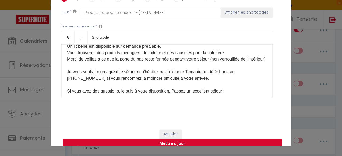
click at [184, 78] on p "Voici quelques informations concernant votre séjour dans l'appartement . L'adre…" at bounding box center [167, 11] width 200 height 167
drag, startPoint x: 184, startPoint y: 78, endPoint x: 160, endPoint y: 76, distance: 24.4
click at [160, 76] on p "Voici quelques informations concernant votre séjour dans l'appartement . L'adre…" at bounding box center [167, 11] width 200 height 167
click at [226, 97] on div "Français Anglais Portugais Espagnol Italien Sujet * Procédure pour le checkin -…" at bounding box center [170, 51] width 219 height 124
click at [168, 71] on span "Je vous souhaite un agréable séjour et n'hésitez pas à joindre Temanie par télé…" at bounding box center [150, 75] width 167 height 11
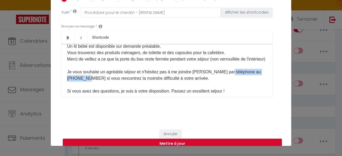
drag, startPoint x: 82, startPoint y: 77, endPoint x: 226, endPoint y: 72, distance: 143.7
click at [226, 72] on span "Je vous souhaite un agréable séjour et n'hésitez pas à me joindre Temanie par t…" at bounding box center [164, 75] width 194 height 11
drag, startPoint x: 206, startPoint y: 71, endPoint x: 198, endPoint y: 70, distance: 8.6
click at [198, 70] on span "Je vous souhaite un agréable séjour et n'hésitez pas à me joindre Temanie par t…" at bounding box center [164, 75] width 194 height 11
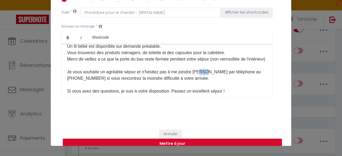
click at [203, 73] on span "Je vous souhaite un agréable séjour et n'hésitez pas à me joindre Temanie par t…" at bounding box center [164, 75] width 194 height 11
drag, startPoint x: 207, startPoint y: 71, endPoint x: 192, endPoint y: 73, distance: 15.0
click at [192, 73] on span "Je vous souhaite un agréable séjour et n'hésitez pas à me joindre Temanie par t…" at bounding box center [164, 75] width 194 height 11
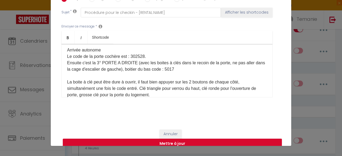
scroll to position [38, 0]
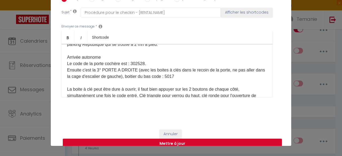
click at [182, 70] on span "Ensuite c'est la 3° PORTE A DROITE (avec les boites à clés dans le recoin de la…" at bounding box center [166, 73] width 198 height 11
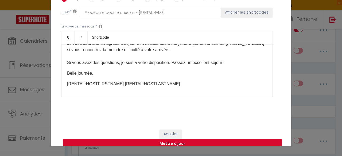
scroll to position [168, 0]
click at [183, 139] on button "Mettre à jour" at bounding box center [172, 144] width 219 height 10
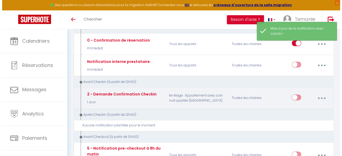
scroll to position [62, 0]
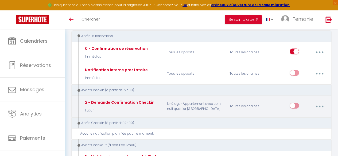
click at [315, 104] on button "button" at bounding box center [319, 106] width 14 height 10
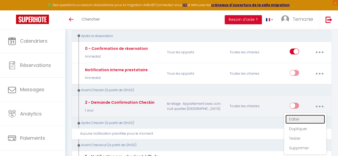
click at [311, 117] on link "Editer" at bounding box center [305, 119] width 40 height 9
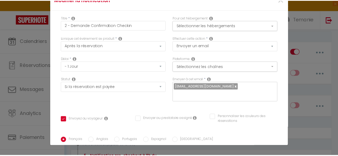
scroll to position [0, 0]
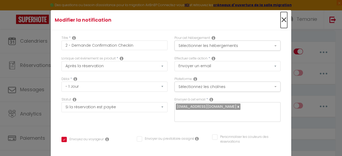
click at [280, 17] on span "×" at bounding box center [283, 20] width 7 height 16
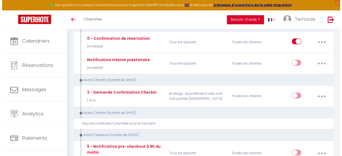
scroll to position [71, 0]
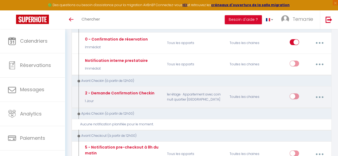
click at [323, 95] on button "button" at bounding box center [319, 97] width 14 height 10
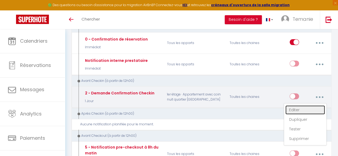
click at [294, 108] on link "Editer" at bounding box center [305, 109] width 40 height 9
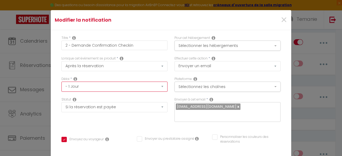
click at [145, 82] on select "Immédiat - 10 Minutes - 1 Heure - 2 Heures - 3 Heures - 4 Heures - 5 Heures - 6…" at bounding box center [114, 87] width 106 height 10
click at [51, 112] on div "Titre * 2 - Demande Confirmation Checkin Pour cet hébergement Sélectionner les …" at bounding box center [171, 157] width 240 height 255
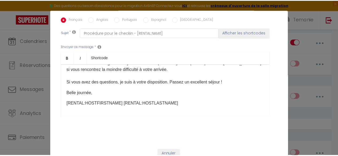
scroll to position [0, 0]
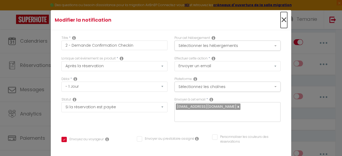
click at [280, 19] on span "×" at bounding box center [283, 20] width 7 height 16
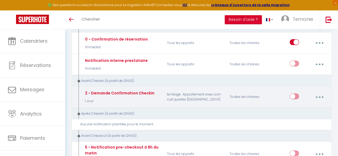
click at [294, 94] on input "checkbox" at bounding box center [293, 97] width 9 height 8
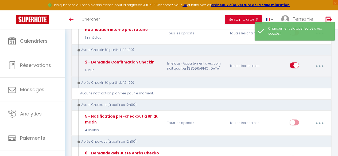
scroll to position [102, 0]
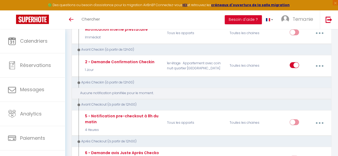
click at [93, 92] on div "Aucune notification planifiée pour le moment." at bounding box center [203, 93] width 246 height 5
click at [157, 91] on div "Aucune notification planifiée pour le moment." at bounding box center [203, 93] width 246 height 5
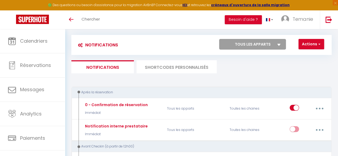
scroll to position [5, 0]
click at [317, 46] on button "Actions" at bounding box center [311, 44] width 26 height 11
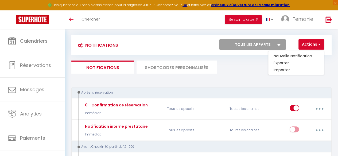
click at [250, 91] on div "Après la réservation" at bounding box center [198, 92] width 245 height 5
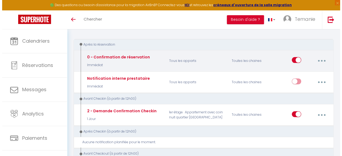
scroll to position [54, 0]
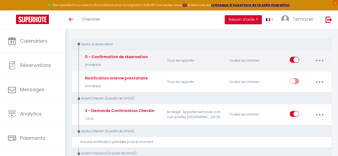
click at [319, 61] on icon "button" at bounding box center [319, 61] width 2 height 2
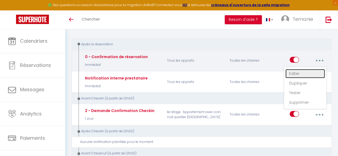
click at [304, 71] on link "Editer" at bounding box center [305, 73] width 40 height 9
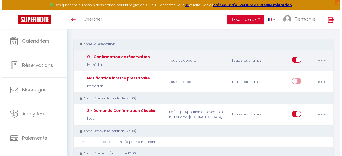
scroll to position [21, 0]
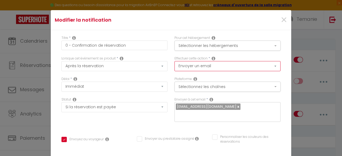
click at [197, 65] on select "Envoyer un email Envoyer un SMS Envoyer une notification push" at bounding box center [227, 66] width 106 height 10
click at [174, 61] on select "Envoyer un email Envoyer un SMS Envoyer une notification push" at bounding box center [227, 66] width 106 height 10
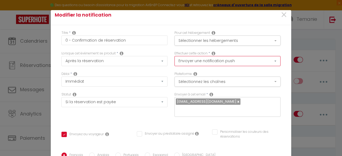
scroll to position [3, 0]
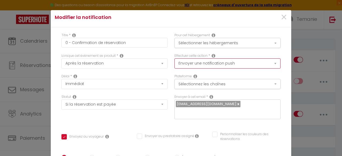
click at [197, 65] on select "Envoyer un email Envoyer un SMS Envoyer une notification push" at bounding box center [227, 63] width 106 height 10
click at [174, 58] on select "Envoyer un email Envoyer un SMS Envoyer une notification push" at bounding box center [227, 63] width 106 height 10
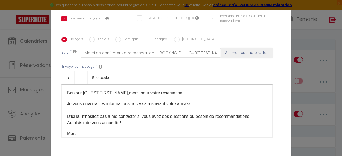
scroll to position [141, 0]
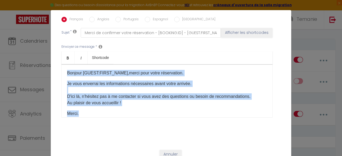
drag, startPoint x: 85, startPoint y: 108, endPoint x: 60, endPoint y: 57, distance: 56.5
click at [61, 64] on div "Bonjour [GUEST:FIRST_NAME], merci pour votre réservation. ​ Je vous enverrai le…" at bounding box center [166, 90] width 211 height 53
copy div "Bonjour [GUEST:FIRST_NAME], merci pour votre réservation. ​ Je vous enverrai le…"
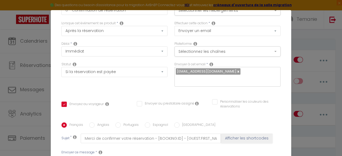
scroll to position [30, 0]
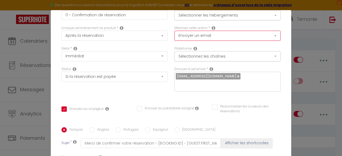
click at [228, 33] on select "Envoyer un email Envoyer un SMS Envoyer une notification push" at bounding box center [227, 36] width 106 height 10
click at [174, 31] on select "Envoyer un email Envoyer un SMS Envoyer une notification push" at bounding box center [227, 36] width 106 height 10
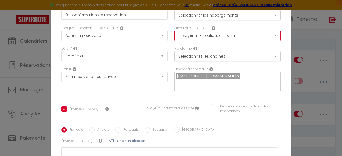
scroll to position [101, 0]
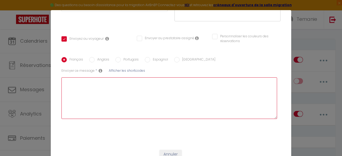
click at [93, 85] on textarea at bounding box center [168, 98] width 215 height 42
paste textarea "Bonjour [GUEST:FIRST_NAME], merci pour votre réservation.​ Je vous enverrai les…"
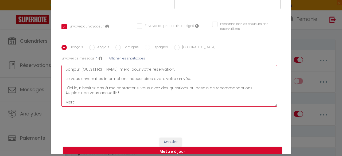
scroll to position [13, 0]
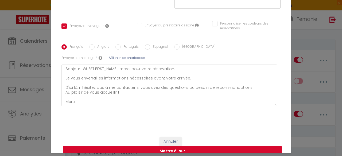
click at [181, 146] on button "Mettre à jour" at bounding box center [172, 151] width 219 height 10
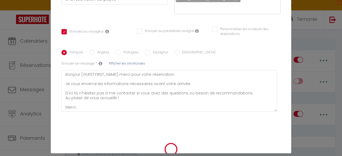
scroll to position [20, 0]
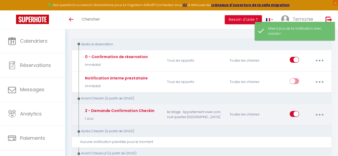
click at [324, 112] on button "button" at bounding box center [319, 115] width 14 height 10
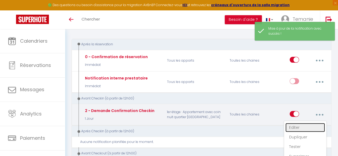
click at [293, 128] on link "Editer" at bounding box center [305, 127] width 40 height 9
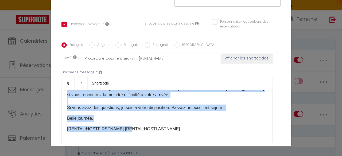
scroll to position [141, 0]
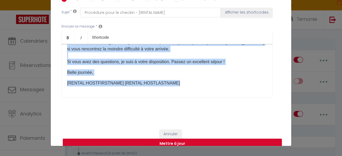
drag, startPoint x: 64, startPoint y: 89, endPoint x: 180, endPoint y: 104, distance: 116.8
click at [180, 104] on div "Français Anglais Portugais Espagnol Italien Sujet * Procédure pour le checkin -…" at bounding box center [170, 51] width 219 height 124
copy div "Bonjour [GUEST:FIRST_NAME], Voici quelques informations concernant votre séjour…"
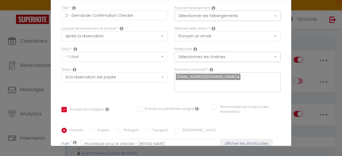
scroll to position [0, 0]
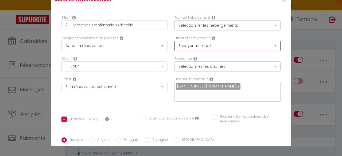
click at [219, 46] on select "Envoyer un email Envoyer un SMS Envoyer une notification push" at bounding box center [227, 46] width 106 height 10
click at [174, 41] on select "Envoyer un email Envoyer un SMS Envoyer une notification push" at bounding box center [227, 46] width 106 height 10
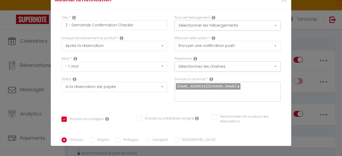
click at [171, 78] on div "Envoyer à cet email * serenimmo72@gmail.com" at bounding box center [227, 92] width 113 height 30
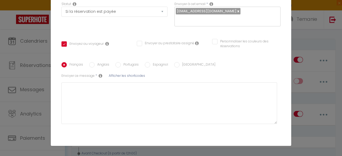
scroll to position [101, 0]
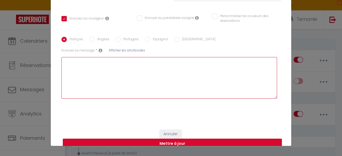
click at [77, 57] on textarea at bounding box center [168, 78] width 215 height 42
paste textarea "Bonjour [GUEST:FIRST_NAME], Voici quelques informations concernant votre séjour…"
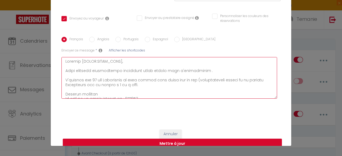
scroll to position [110, 0]
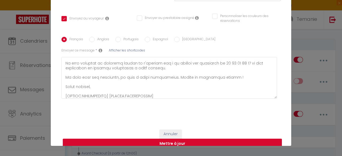
click at [192, 139] on button "Mettre à jour" at bounding box center [172, 144] width 219 height 10
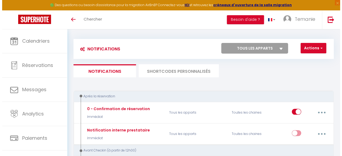
scroll to position [0, 0]
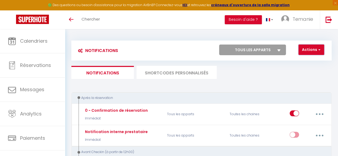
click at [314, 51] on button "Actions" at bounding box center [311, 50] width 26 height 11
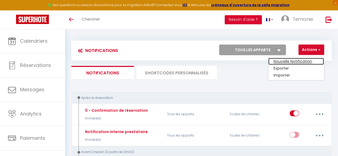
click at [297, 61] on link "Nouvelle Notification" at bounding box center [296, 61] width 56 height 7
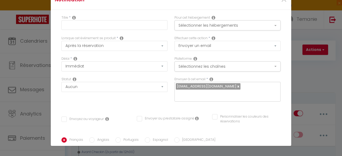
click at [82, 117] on input "Envoyez au voyageur" at bounding box center [82, 119] width 42 height 5
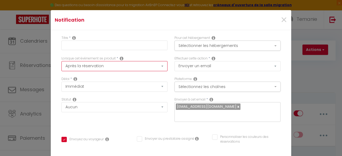
click at [94, 68] on select "Après la réservation Avant Checkin (à partir de 12h00) Après Checkin (à partir …" at bounding box center [114, 66] width 106 height 10
click at [61, 61] on select "Après la réservation Avant Checkin (à partir de 12h00) Après Checkin (à partir …" at bounding box center [114, 66] width 106 height 10
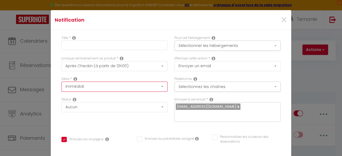
click at [152, 85] on select "Immédiat + 10 Minutes + 1 Heure + 2 Heures + 3 Heures + 4 Heures + 5 Heures + 6…" at bounding box center [114, 87] width 106 height 10
click at [122, 97] on div "Statut Aucun Si la réservation est payée Si réservation non payée Si la caution…" at bounding box center [114, 104] width 106 height 15
click at [147, 85] on select "Immédiat + 10 Minutes + 1 Heure + 2 Heures + 3 Heures + 4 Heures + 5 Heures + 6…" at bounding box center [114, 87] width 106 height 10
click at [61, 82] on select "Immédiat + 10 Minutes + 1 Heure + 2 Heures + 3 Heures + 4 Heures + 5 Heures + 6…" at bounding box center [114, 87] width 106 height 10
click at [92, 78] on div "Délai * Immédiat + 10 Minutes + 1 Heure + 2 Heures + 3 Heures + 4 Heures + 5 He…" at bounding box center [114, 84] width 106 height 15
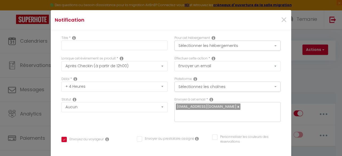
click at [119, 113] on div "Statut Aucun Si la réservation est payée Si réservation non payée Si la caution…" at bounding box center [114, 112] width 113 height 30
click at [128, 109] on select "Aucun Si la réservation est payée Si réservation non payée Si la caution a été …" at bounding box center [114, 107] width 106 height 10
click at [61, 102] on select "Aucun Si la réservation est payée Si réservation non payée Si la caution a été …" at bounding box center [114, 107] width 106 height 10
click at [139, 94] on div "Délai * Immédiat + 10 Minutes + 1 Heure + 2 Heures + 3 Heures + 4 Heures + 5 He…" at bounding box center [114, 87] width 113 height 21
click at [163, 96] on div "Délai * Immédiat + 10 Minutes + 1 Heure + 2 Heures + 3 Heures + 4 Heures + 5 He…" at bounding box center [114, 87] width 113 height 21
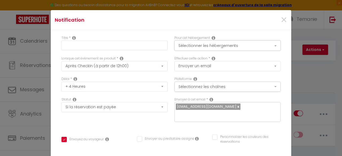
click at [194, 49] on button "Sélectionner les hébergements" at bounding box center [227, 46] width 106 height 10
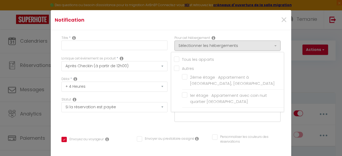
click at [174, 59] on input "Tous les apparts" at bounding box center [229, 58] width 110 height 5
click at [161, 76] on div "Lorsque cet événement se produit * Après la réservation Avant Checkin (à partir…" at bounding box center [114, 66] width 113 height 21
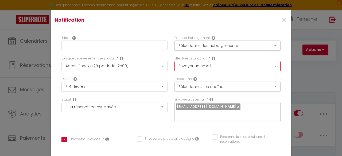
click at [199, 66] on select "Envoyer un email Envoyer un SMS Envoyer une notification push" at bounding box center [227, 66] width 106 height 10
click at [174, 61] on select "Envoyer un email Envoyer un SMS Envoyer une notification push" at bounding box center [227, 66] width 106 height 10
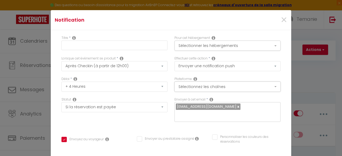
click at [188, 87] on button "Sélectionnez les chaînes" at bounding box center [227, 87] width 106 height 10
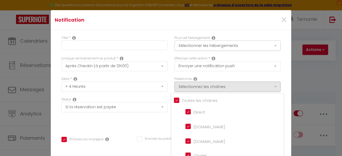
click at [165, 88] on div "Délai * Immédiat + 10 Minutes + 1 Heure + 2 Heures + 3 Heures + 4 Heures + 5 He…" at bounding box center [114, 87] width 113 height 21
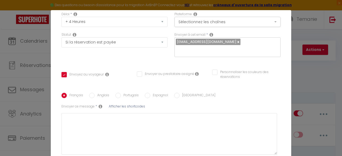
scroll to position [65, 0]
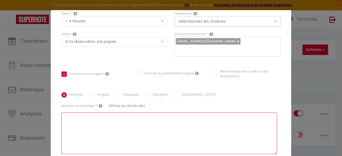
click at [119, 114] on textarea at bounding box center [168, 134] width 215 height 42
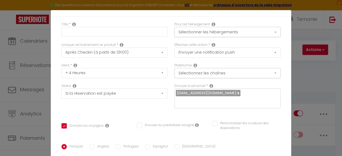
scroll to position [101, 0]
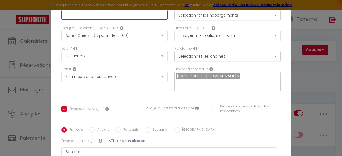
scroll to position [0, 0]
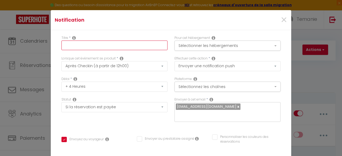
click at [68, 41] on input "text" at bounding box center [114, 46] width 106 height 10
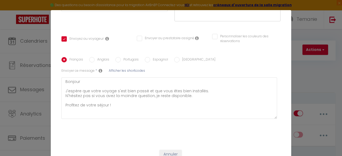
scroll to position [20, 0]
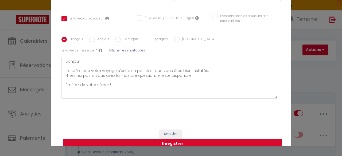
click at [177, 139] on button "Enregistrer" at bounding box center [172, 144] width 219 height 10
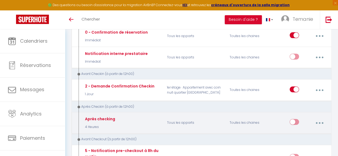
scroll to position [78, 0]
click at [293, 121] on input "checkbox" at bounding box center [293, 123] width 9 height 8
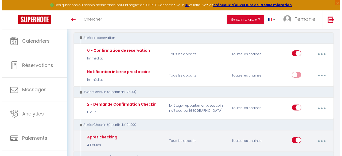
scroll to position [58, 0]
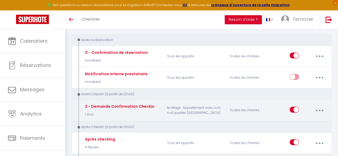
click at [317, 108] on button "button" at bounding box center [319, 110] width 14 height 10
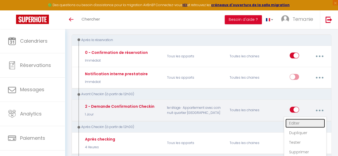
click at [298, 125] on link "Editer" at bounding box center [305, 123] width 40 height 9
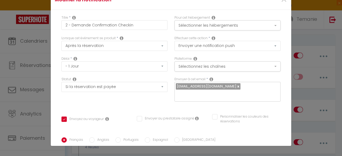
drag, startPoint x: 114, startPoint y: 59, endPoint x: 78, endPoint y: 57, distance: 35.8
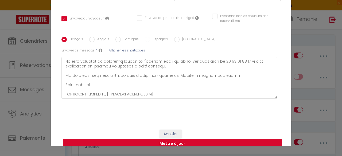
click at [185, 139] on button "Mettre à jour" at bounding box center [172, 144] width 219 height 10
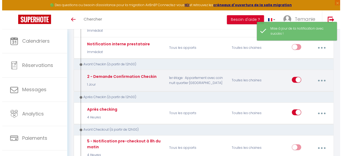
scroll to position [89, 0]
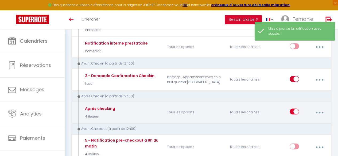
click at [314, 113] on button "button" at bounding box center [319, 112] width 14 height 10
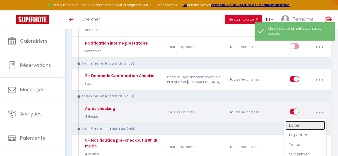
click at [292, 124] on link "Editer" at bounding box center [305, 125] width 40 height 9
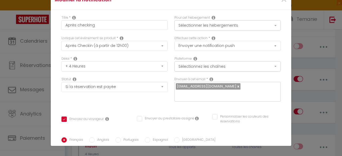
paste textarea "[GUEST:FIRST_NAME]"
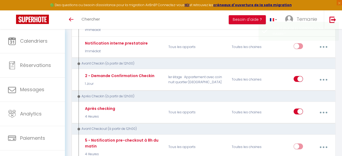
scroll to position [0, 0]
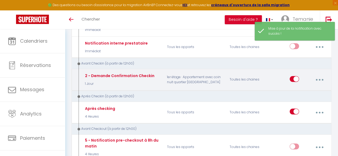
click at [319, 80] on button "button" at bounding box center [319, 80] width 14 height 10
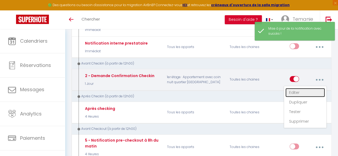
click at [296, 95] on link "Editer" at bounding box center [305, 92] width 40 height 9
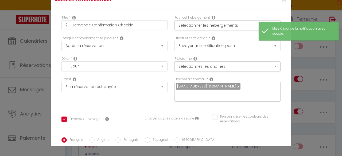
scroll to position [112, 0]
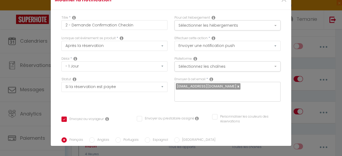
drag, startPoint x: 157, startPoint y: 92, endPoint x: 60, endPoint y: 93, distance: 97.2
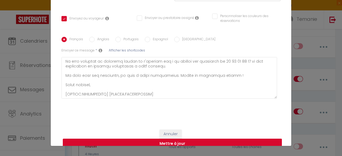
click at [178, 139] on button "Mettre à jour" at bounding box center [172, 144] width 219 height 10
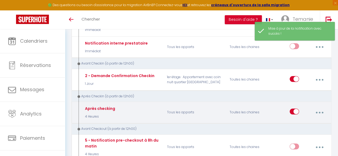
click at [319, 113] on button "button" at bounding box center [319, 112] width 14 height 10
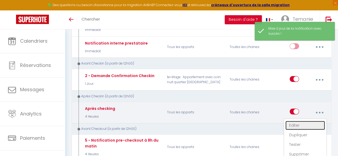
click at [294, 123] on link "Editer" at bounding box center [305, 125] width 40 height 9
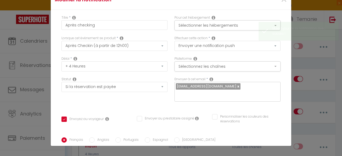
paste textarea "[RENTAL:HOSTFIRSTNAME] [RENTAL:HOSTLASTNAME]"
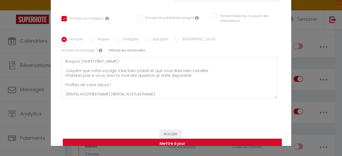
click at [180, 139] on button "Mettre à jour" at bounding box center [172, 144] width 219 height 10
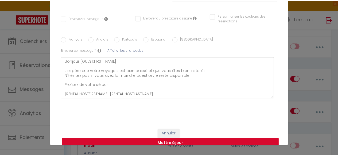
scroll to position [0, 0]
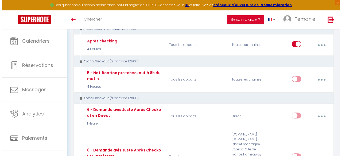
scroll to position [157, 0]
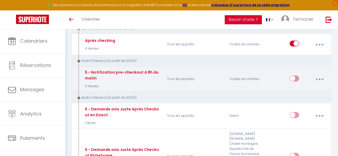
click at [317, 82] on button "button" at bounding box center [319, 79] width 14 height 10
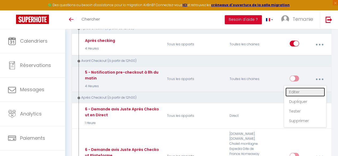
click at [304, 94] on link "Editer" at bounding box center [305, 92] width 40 height 9
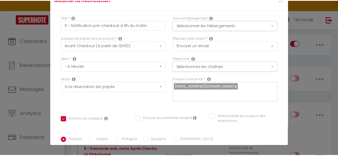
scroll to position [0, 0]
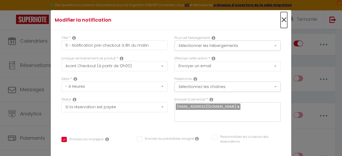
click at [280, 22] on span "×" at bounding box center [283, 20] width 7 height 16
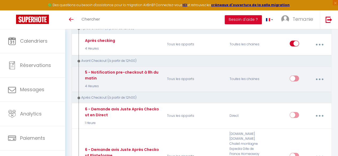
click at [290, 76] on input "checkbox" at bounding box center [293, 80] width 9 height 8
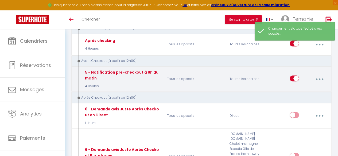
click at [315, 76] on button "button" at bounding box center [319, 79] width 14 height 10
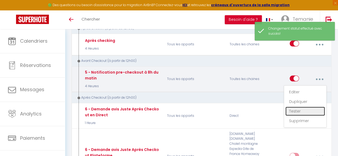
click at [294, 112] on link "Tester" at bounding box center [305, 111] width 40 height 9
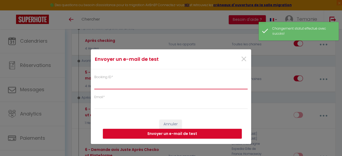
click at [149, 84] on input "Booking ID *" at bounding box center [170, 85] width 153 height 10
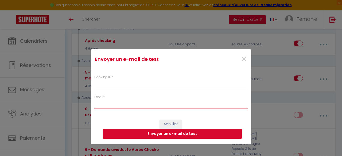
click at [127, 106] on input "Email *" at bounding box center [170, 105] width 153 height 10
click at [107, 77] on label "Booking ID *" at bounding box center [103, 77] width 19 height 5
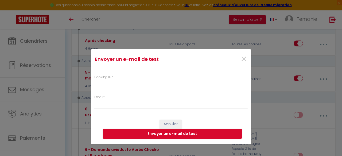
click at [107, 80] on input "Booking ID *" at bounding box center [170, 85] width 153 height 10
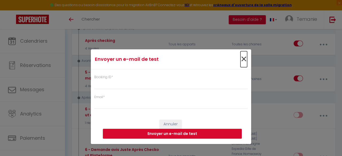
click at [245, 58] on span "×" at bounding box center [243, 59] width 7 height 16
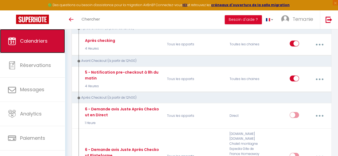
click at [20, 42] on span "Calendriers" at bounding box center [33, 41] width 27 height 7
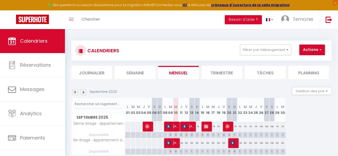
scroll to position [29, 0]
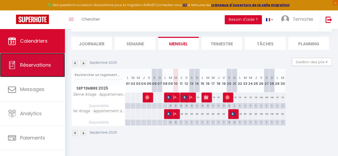
click at [37, 67] on span "Réservations" at bounding box center [35, 65] width 31 height 7
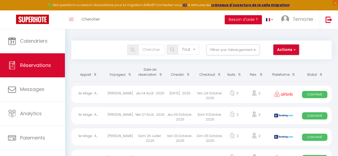
click at [286, 51] on button "Actions" at bounding box center [286, 50] width 26 height 11
click at [100, 48] on div "Tous les statuts Annulé Confirmé Non Confirmé Tout sauf annulé No Show Request …" at bounding box center [190, 50] width 237 height 11
click at [288, 46] on button "Actions" at bounding box center [286, 50] width 26 height 11
click at [100, 45] on div "Tous les statuts Annulé Confirmé Non Confirmé Tout sauf annulé No Show Request …" at bounding box center [190, 50] width 237 height 11
click at [278, 47] on button "Actions" at bounding box center [286, 50] width 26 height 11
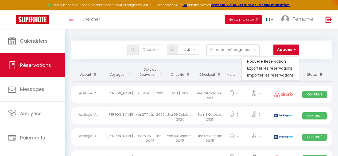
click at [108, 42] on div "Bookings Tous les statuts Annulé Confirmé Non Confirmé Tout sauf annulé No Show…" at bounding box center [201, 50] width 260 height 19
click at [288, 48] on button "Actions" at bounding box center [286, 50] width 26 height 11
click at [275, 60] on link "Nouvelle Réservation" at bounding box center [269, 61] width 57 height 7
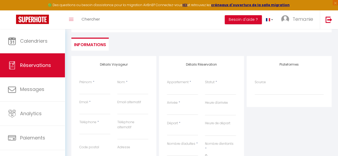
scroll to position [45, 0]
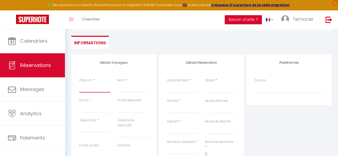
click at [90, 91] on input "Prénom" at bounding box center [94, 88] width 31 height 10
drag, startPoint x: 94, startPoint y: 87, endPoint x: 75, endPoint y: 87, distance: 19.2
click at [75, 87] on div "Détails Voyageur Prénom * Temanie Nom * Email * Email alternatif Téléphone * Té…" at bounding box center [113, 152] width 85 height 196
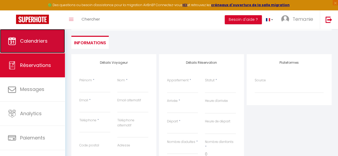
click at [37, 38] on span "Calendriers" at bounding box center [33, 41] width 27 height 7
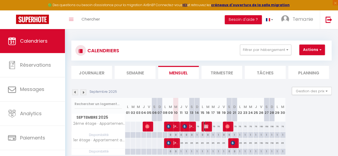
click at [207, 125] on img at bounding box center [206, 126] width 4 height 4
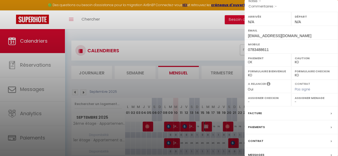
scroll to position [105, 0]
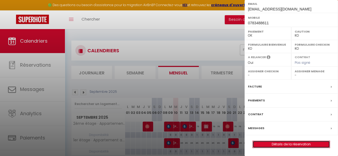
click at [287, 143] on link "Détails de la réservation" at bounding box center [291, 144] width 77 height 7
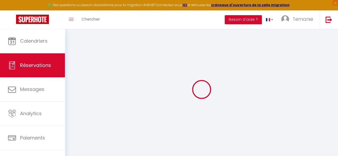
click at [278, 124] on div at bounding box center [201, 89] width 260 height 108
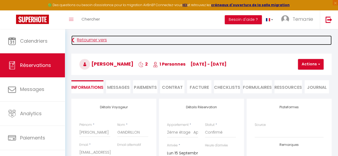
drag, startPoint x: 202, startPoint y: 95, endPoint x: 117, endPoint y: 40, distance: 102.2
click at [117, 40] on link "Retourner vers" at bounding box center [201, 40] width 260 height 10
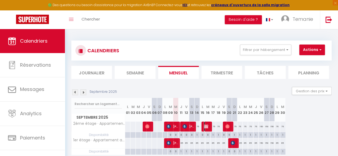
click at [207, 128] on img at bounding box center [206, 126] width 4 height 4
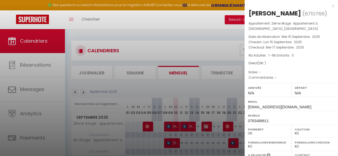
scroll to position [105, 0]
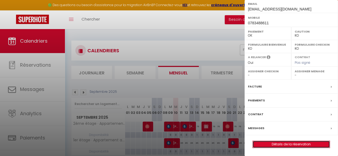
click at [293, 145] on link "Détails de la réservation" at bounding box center [291, 144] width 77 height 7
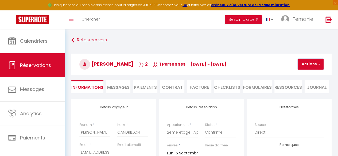
click at [317, 63] on span "button" at bounding box center [317, 64] width 3 height 5
click at [273, 48] on div "Retourner vers Olivier GANDRILLON 2 1 Personnes lu 15 Sep - me 17 Sep Actions E…" at bounding box center [201, 66] width 267 height 63
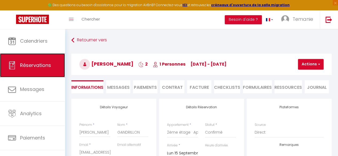
click at [29, 66] on span "Réservations" at bounding box center [35, 65] width 31 height 7
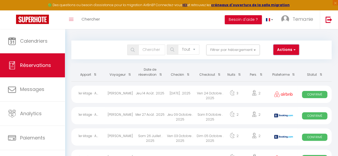
click at [289, 51] on button "Actions" at bounding box center [286, 50] width 26 height 11
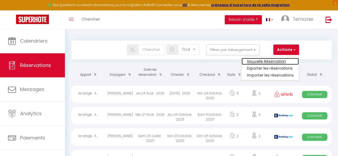
click at [270, 62] on link "Nouvelle Réservation" at bounding box center [269, 61] width 57 height 7
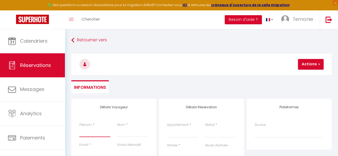
click at [95, 132] on input "Prénom" at bounding box center [94, 133] width 31 height 10
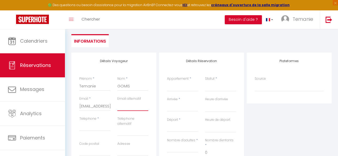
scroll to position [46, 0]
click at [95, 129] on input "Téléphone" at bounding box center [94, 126] width 31 height 10
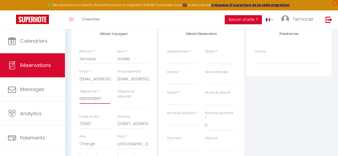
scroll to position [75, 0]
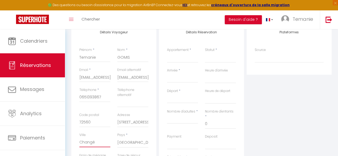
drag, startPoint x: 98, startPoint y: 142, endPoint x: 73, endPoint y: 140, distance: 25.1
click at [73, 140] on div "Détails Voyageur Prénom * Temanie Nom * GOMIS Email * serenimmo72@gmail.com Ema…" at bounding box center [113, 122] width 85 height 196
drag, startPoint x: 94, startPoint y: 122, endPoint x: 76, endPoint y: 121, distance: 18.2
click at [76, 121] on div "Code postal 72560" at bounding box center [95, 123] width 38 height 20
click at [131, 122] on input "42 RUE DU GRAND PIN" at bounding box center [132, 123] width 31 height 10
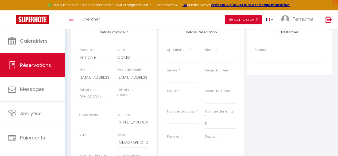
click at [131, 122] on input "42 RUE DU GRAND PIN" at bounding box center [132, 123] width 31 height 10
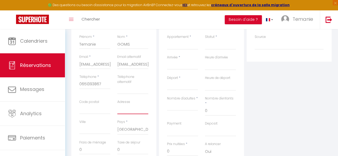
scroll to position [88, 0]
click at [179, 106] on input "Nombre d'adultes" at bounding box center [182, 106] width 31 height 10
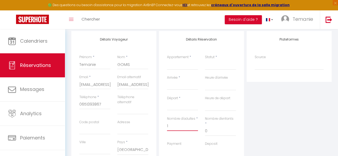
scroll to position [68, 0]
click at [176, 65] on select "2ème étage · Appartement à [GEOGRAPHIC_DATA], quartier [GEOGRAPHIC_DATA] · Appa…" at bounding box center [182, 65] width 31 height 10
click at [167, 60] on select "2ème étage · Appartement à [GEOGRAPHIC_DATA], quartier [GEOGRAPHIC_DATA] · Appa…" at bounding box center [182, 65] width 31 height 10
click at [219, 62] on select "Confirmé Non Confirmé [PERSON_NAME] par le voyageur No Show Request" at bounding box center [220, 65] width 31 height 10
click at [205, 60] on select "Confirmé Non Confirmé [PERSON_NAME] par le voyageur No Show Request" at bounding box center [220, 65] width 31 height 10
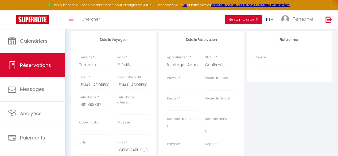
click at [175, 89] on input "Arrivée" at bounding box center [182, 85] width 31 height 7
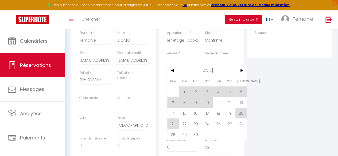
scroll to position [93, 0]
click at [206, 124] on span "24" at bounding box center [206, 123] width 11 height 11
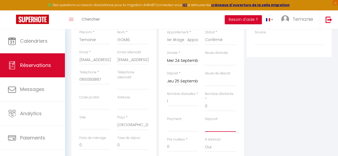
click at [206, 124] on select "OK KO" at bounding box center [220, 127] width 31 height 10
click at [203, 110] on div "Nombre d'enfants * 0" at bounding box center [220, 104] width 38 height 25
click at [219, 62] on select "00:00 00:30 01:00 01:30 02:00 02:30 03:00 03:30 04:00 04:30 05:00 05:30 06:00 0…" at bounding box center [220, 61] width 31 height 10
click at [210, 62] on select "00:00 00:30 01:00 01:30 02:00 02:30 03:00 03:30 04:00 04:30 05:00 05:30 06:00 0…" at bounding box center [220, 61] width 31 height 10
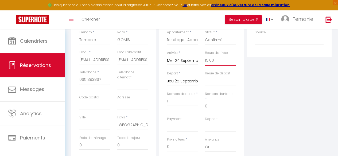
click at [205, 56] on select "00:00 00:30 01:00 01:30 02:00 02:30 03:00 03:30 04:00 04:30 05:00 05:30 06:00 0…" at bounding box center [220, 61] width 31 height 10
click at [214, 80] on select "00:00 00:30 01:00 01:30 02:00 02:30 03:00 03:30 04:00 04:30 05:00 05:30 06:00 0…" at bounding box center [220, 81] width 31 height 10
click at [205, 76] on select "00:00 00:30 01:00 01:30 02:00 02:30 03:00 03:30 04:00 04:30 05:00 05:30 06:00 0…" at bounding box center [220, 81] width 31 height 10
click at [239, 117] on div "Deposit OK KO" at bounding box center [220, 127] width 38 height 21
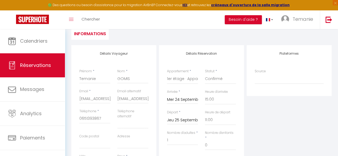
scroll to position [0, 0]
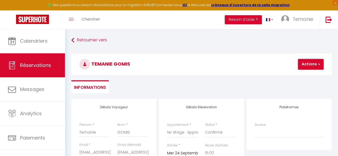
click at [309, 66] on button "Actions" at bounding box center [311, 64] width 26 height 11
click at [303, 76] on link "Enregistrer" at bounding box center [315, 76] width 42 height 7
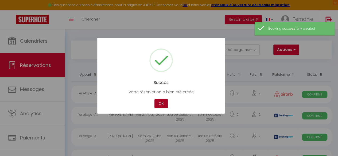
click at [160, 101] on button "OK" at bounding box center [160, 103] width 13 height 9
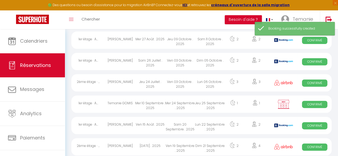
scroll to position [76, 0]
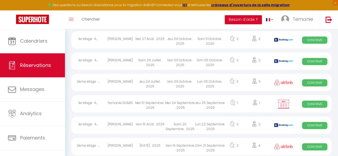
click at [185, 103] on div "Mer 24 Septembre . 2025" at bounding box center [180, 103] width 30 height 17
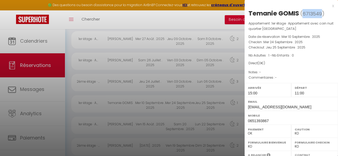
drag, startPoint x: 320, startPoint y: 13, endPoint x: 301, endPoint y: 16, distance: 19.6
click at [301, 16] on span "( 6713549 )" at bounding box center [312, 13] width 24 height 7
copy span "6713549"
click at [309, 44] on p "Checkin : Mer 24 Septembre . 2025" at bounding box center [290, 42] width 85 height 5
click at [125, 10] on div at bounding box center [169, 78] width 338 height 156
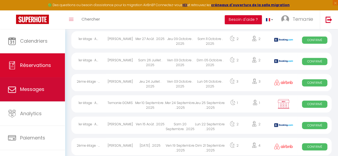
scroll to position [0, 0]
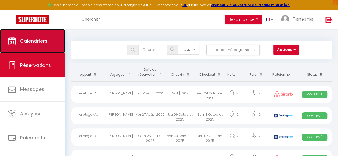
click at [25, 38] on span "Calendriers" at bounding box center [33, 41] width 27 height 7
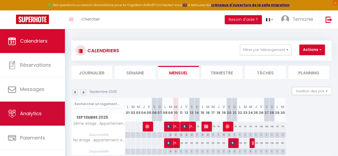
scroll to position [31, 0]
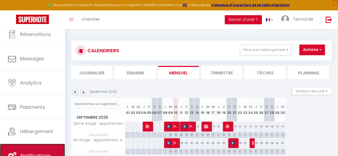
click at [36, 144] on link "Notifications" at bounding box center [32, 156] width 65 height 24
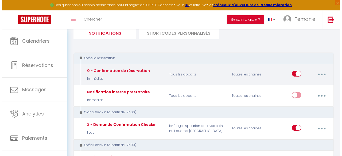
scroll to position [40, 0]
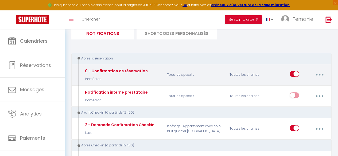
click at [317, 76] on button "button" at bounding box center [319, 75] width 14 height 10
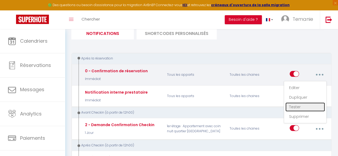
click at [299, 109] on link "Tester" at bounding box center [305, 106] width 40 height 9
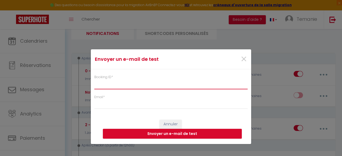
click at [139, 84] on input "Booking ID *" at bounding box center [170, 85] width 153 height 10
paste input "6713549"
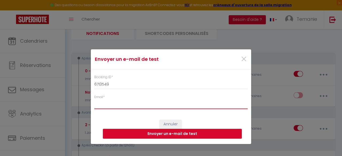
click at [113, 103] on input "Email *" at bounding box center [170, 105] width 153 height 10
click at [180, 134] on button "Envoyer un e-mail de test" at bounding box center [172, 134] width 139 height 10
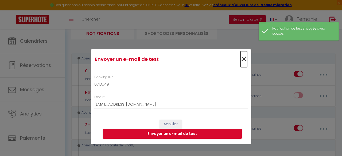
click at [242, 58] on span "×" at bounding box center [243, 59] width 7 height 16
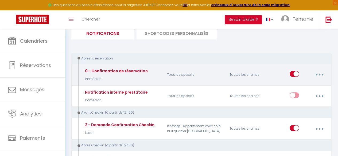
click at [325, 74] on button "button" at bounding box center [319, 75] width 14 height 10
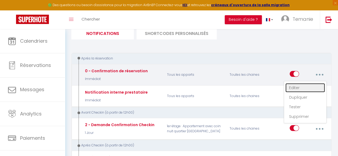
click at [294, 88] on link "Editer" at bounding box center [305, 87] width 40 height 9
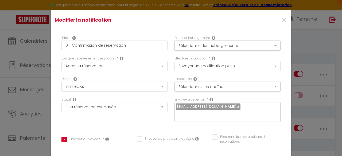
click at [171, 90] on div "Plateforme Sélectionnez les chaînes Toutes les chaines Direct Airbnb.com Bookin…" at bounding box center [227, 87] width 113 height 21
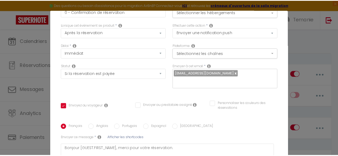
scroll to position [0, 0]
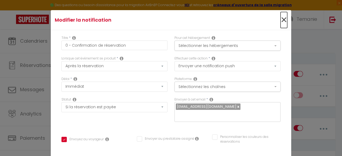
click at [280, 17] on span "×" at bounding box center [283, 20] width 7 height 16
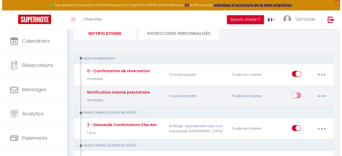
scroll to position [42, 0]
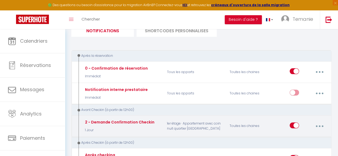
click at [325, 125] on button "button" at bounding box center [319, 126] width 14 height 10
click at [296, 138] on link "Editer" at bounding box center [305, 139] width 40 height 9
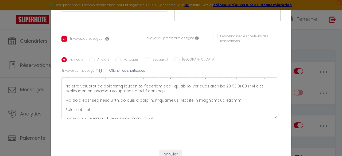
scroll to position [112, 0]
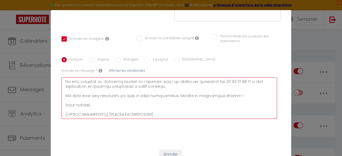
drag, startPoint x: 156, startPoint y: 106, endPoint x: 62, endPoint y: 108, distance: 94.0
click at [62, 108] on textarea at bounding box center [168, 98] width 215 height 42
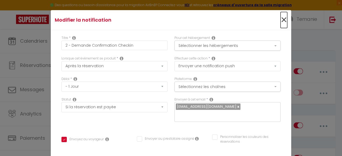
click at [280, 17] on span "×" at bounding box center [283, 20] width 7 height 16
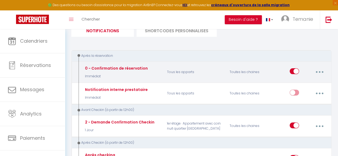
click at [321, 72] on button "button" at bounding box center [319, 72] width 14 height 10
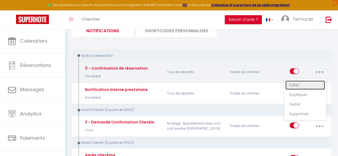
click at [303, 82] on link "Editer" at bounding box center [305, 85] width 40 height 9
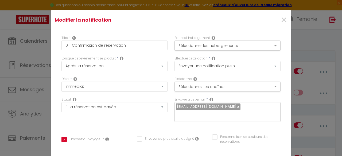
scroll to position [101, 0]
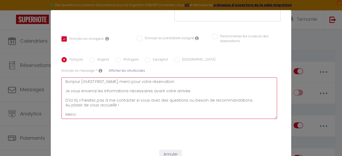
click at [80, 104] on textarea "Bonjour [GUEST:FIRST_NAME], merci pour votre réservation.​ Je vous enverrai les…" at bounding box center [168, 98] width 215 height 42
click at [81, 107] on textarea "Bonjour [GUEST:FIRST_NAME], merci pour votre réservation.​ Je vous enverrai les…" at bounding box center [168, 98] width 215 height 42
paste textarea "[RENTAL:HOSTFIRSTNAME] [RENTAL:HOSTLASTNAME]"
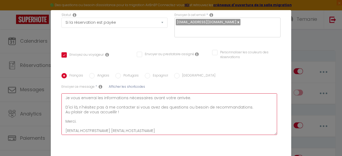
scroll to position [101, 0]
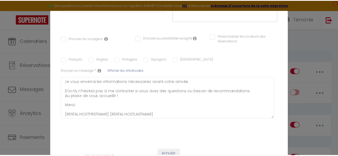
scroll to position [0, 0]
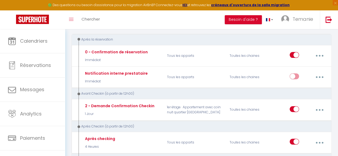
scroll to position [59, 0]
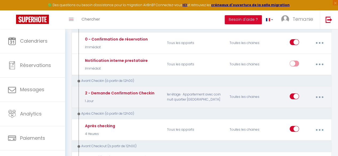
scroll to position [72, 0]
click at [322, 92] on button "button" at bounding box center [319, 97] width 14 height 10
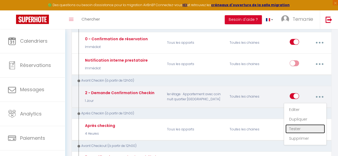
click at [306, 129] on link "Tester" at bounding box center [305, 128] width 40 height 9
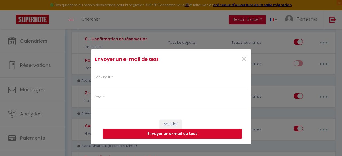
click at [159, 93] on div "Booking ID * Email *" at bounding box center [171, 89] width 160 height 40
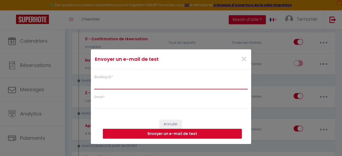
click at [153, 86] on input "Booking ID *" at bounding box center [170, 85] width 153 height 10
paste input "[RENTAL:HOSTFIRSTNAME] [RENTAL:HOSTLASTNAME]"
drag, startPoint x: 190, startPoint y: 83, endPoint x: 80, endPoint y: 85, distance: 110.5
click at [80, 85] on div "Envoyer un e-mail de test × Booking ID * [RENTAL:HOSTFIRSTNAME] [RENTAL:HOSTLAS…" at bounding box center [171, 78] width 342 height 156
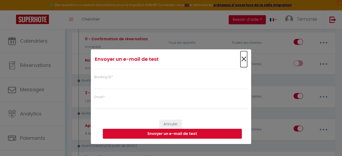
click at [242, 61] on span "×" at bounding box center [243, 59] width 7 height 16
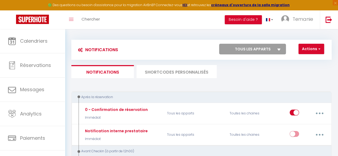
scroll to position [0, 0]
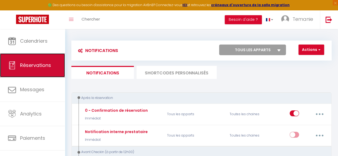
click at [37, 58] on link "Réservations" at bounding box center [32, 65] width 65 height 24
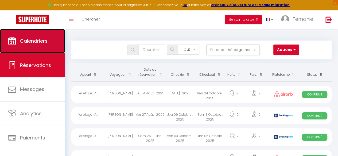
click at [21, 47] on link "Calendriers" at bounding box center [32, 41] width 65 height 24
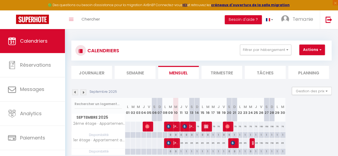
click at [251, 139] on div at bounding box center [251, 143] width 5 height 10
click at [253, 145] on span "Temanie GOMIS" at bounding box center [253, 143] width 2 height 10
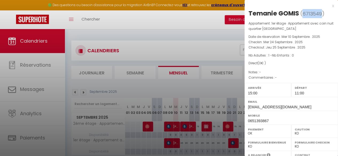
drag, startPoint x: 302, startPoint y: 16, endPoint x: 320, endPoint y: 16, distance: 17.9
click at [320, 16] on span "( 6713549 )" at bounding box center [312, 13] width 24 height 7
copy span "6713549"
click at [131, 22] on div at bounding box center [169, 78] width 338 height 156
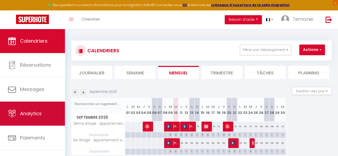
scroll to position [31, 0]
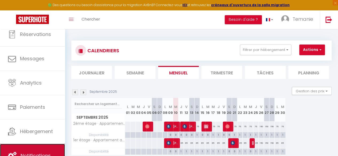
click at [29, 145] on link "Notifications" at bounding box center [32, 156] width 65 height 24
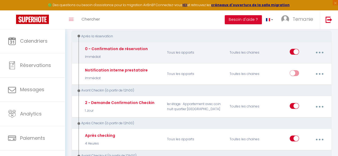
scroll to position [62, 0]
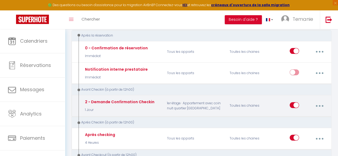
click at [321, 106] on button "button" at bounding box center [319, 106] width 14 height 10
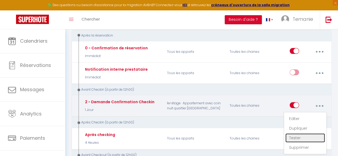
click at [306, 135] on link "Tester" at bounding box center [305, 137] width 40 height 9
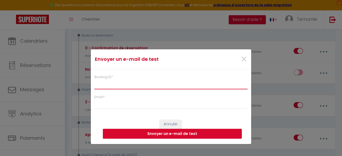
click at [147, 82] on input "Booking ID *" at bounding box center [170, 85] width 153 height 10
paste input "6713549"
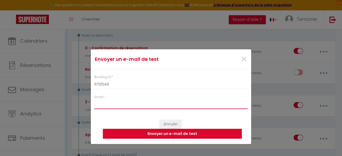
click at [139, 102] on input "Email *" at bounding box center [170, 105] width 153 height 10
click at [178, 136] on button "Envoyer un e-mail de test" at bounding box center [172, 134] width 139 height 10
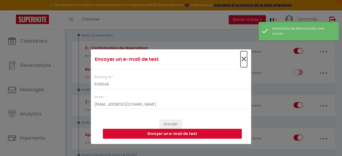
click at [246, 58] on span "×" at bounding box center [243, 59] width 7 height 16
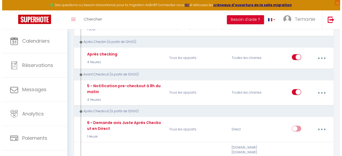
scroll to position [145, 0]
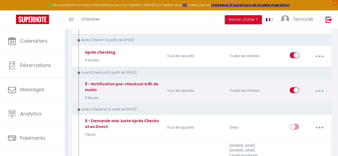
click at [318, 86] on button "button" at bounding box center [319, 91] width 14 height 10
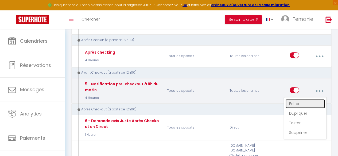
click at [302, 103] on link "Editer" at bounding box center [305, 103] width 40 height 9
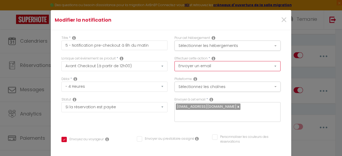
click at [180, 68] on select "Envoyer un email Envoyer un SMS Envoyer une notification push" at bounding box center [227, 66] width 106 height 10
click at [174, 61] on select "Envoyer un email Envoyer un SMS Envoyer une notification push" at bounding box center [227, 66] width 106 height 10
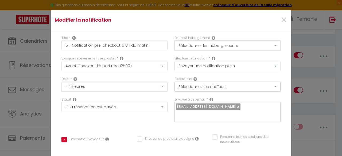
click at [191, 46] on button "Sélectionner les hébergements" at bounding box center [227, 46] width 106 height 10
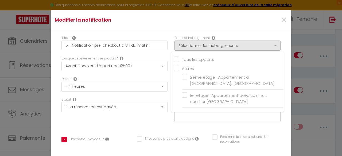
click at [166, 47] on div "Titre * 5 - Notification pre-checkout à 8h du matin" at bounding box center [114, 45] width 113 height 21
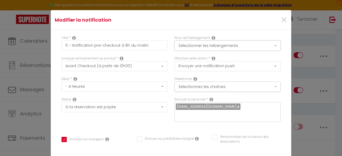
click at [182, 44] on button "Sélectionner les hébergements" at bounding box center [227, 46] width 106 height 10
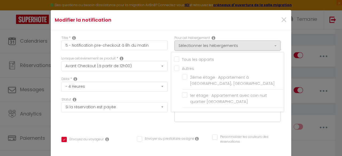
click at [174, 60] on input "Tous les apparts" at bounding box center [229, 58] width 110 height 5
click at [165, 42] on div "Titre * 5 - Notification pre-checkout à 8h du matin" at bounding box center [114, 45] width 113 height 21
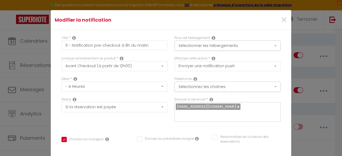
click at [164, 91] on div "Délai * Immédiat - 10 Minutes - 1 Heure - 2 Heures - 3 Heures - 4 Heures - 5 He…" at bounding box center [114, 87] width 113 height 21
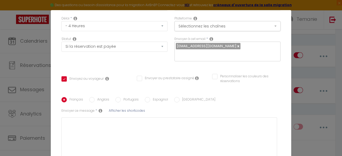
scroll to position [101, 0]
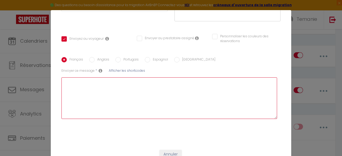
click at [106, 77] on textarea at bounding box center [168, 98] width 215 height 42
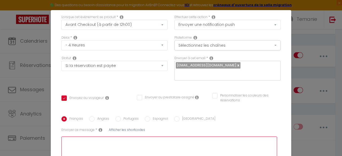
scroll to position [40, 0]
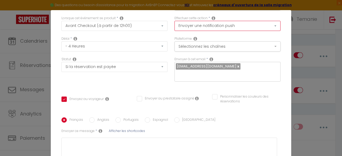
click at [211, 27] on select "Envoyer un email Envoyer un SMS Envoyer une notification push" at bounding box center [227, 26] width 106 height 10
click at [174, 21] on select "Envoyer un email Envoyer un SMS Envoyer une notification push" at bounding box center [227, 26] width 106 height 10
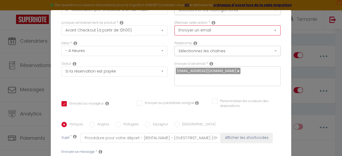
scroll to position [35, 0]
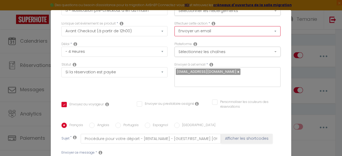
click at [196, 33] on select "Envoyer un email Envoyer un SMS Envoyer une notification push" at bounding box center [227, 31] width 106 height 10
click at [174, 26] on select "Envoyer un email Envoyer un SMS Envoyer une notification push" at bounding box center [227, 31] width 106 height 10
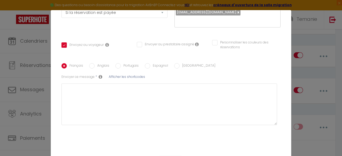
scroll to position [97, 0]
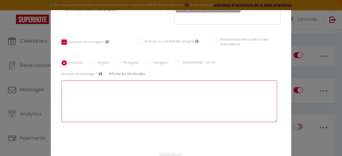
click at [106, 85] on textarea at bounding box center [168, 102] width 215 height 42
paste textarea "Merci pour votre séjour chez nous, j’espère qu'il s’est bien passé ! Le logemen…"
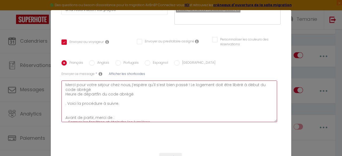
scroll to position [68, 0]
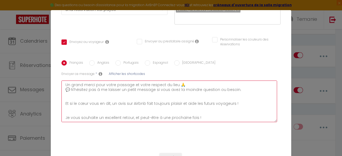
click at [80, 102] on textarea "Merci pour votre séjour chez nous, j’espère qu'il s’est bien passé ! Le logemen…" at bounding box center [168, 102] width 215 height 42
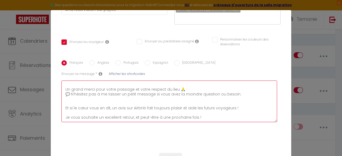
scroll to position [65, 0]
drag, startPoint x: 80, startPoint y: 102, endPoint x: 72, endPoint y: 89, distance: 16.0
click at [72, 89] on textarea "Merci pour votre séjour chez nous, j’espère qu'il s’est bien passé ! Le logemen…" at bounding box center [168, 102] width 215 height 42
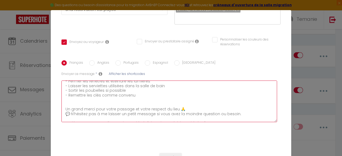
scroll to position [40, 0]
click at [72, 93] on textarea "Merci pour votre séjour chez nous, j’espère qu'il s’est bien passé ! Le logemen…" at bounding box center [168, 102] width 215 height 42
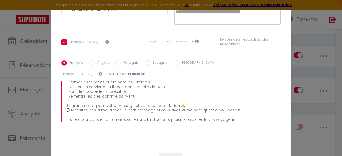
scroll to position [17, 0]
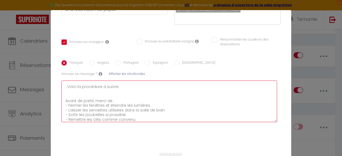
click at [79, 87] on textarea "Merci pour votre séjour chez nous, j’espère qu'il s’est bien passé ! Le logemen…" at bounding box center [168, 102] width 215 height 42
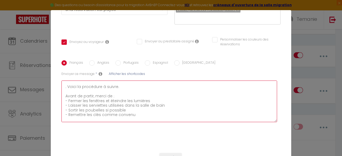
scroll to position [0, 0]
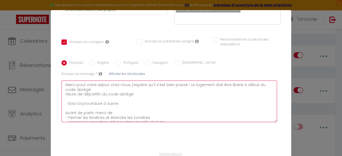
click at [64, 98] on textarea "Merci pour votre séjour chez nous, j’espère qu'il s’est bien passé ! Le logemen…" at bounding box center [168, 102] width 215 height 42
click at [93, 86] on textarea "Merci pour votre séjour chez nous, j’espère qu'il s’est bien passé ! Le logemen…" at bounding box center [168, 102] width 215 height 42
drag, startPoint x: 133, startPoint y: 86, endPoint x: 235, endPoint y: 72, distance: 103.4
click at [235, 72] on div "Envoyer ce message * Afficher les shortcodes Merci pour votre séjour chez nous,…" at bounding box center [168, 97] width 215 height 51
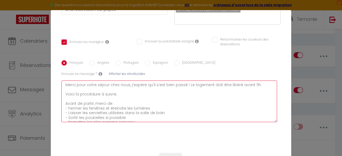
scroll to position [42, 0]
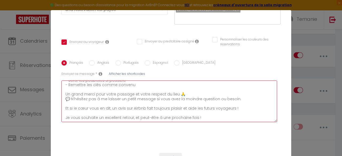
click at [139, 95] on textarea "Merci pour votre séjour chez nous, j’espère qu'il s’est bien passé ! Le logemen…" at bounding box center [168, 102] width 215 height 42
click at [140, 96] on textarea "Merci pour votre séjour chez nous, j’espère qu'il s’est bien passé ! Le logemen…" at bounding box center [168, 102] width 215 height 42
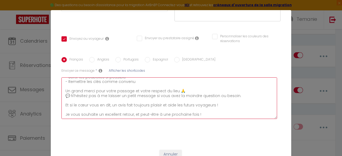
scroll to position [20, 0]
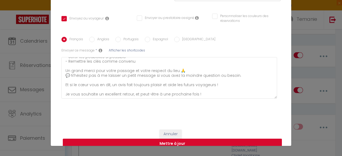
click at [183, 139] on button "Mettre à jour" at bounding box center [172, 144] width 219 height 10
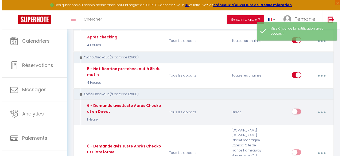
scroll to position [163, 0]
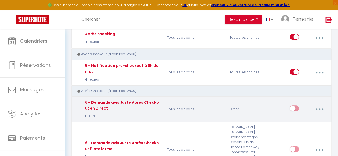
click at [316, 107] on button "button" at bounding box center [319, 109] width 14 height 10
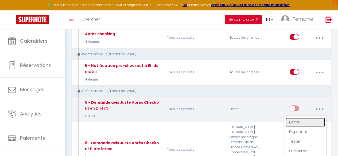
click at [305, 119] on link "Editer" at bounding box center [305, 122] width 40 height 9
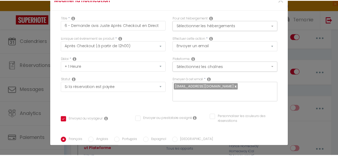
scroll to position [0, 0]
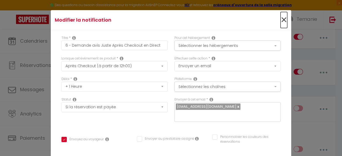
click at [280, 23] on span "×" at bounding box center [283, 20] width 7 height 16
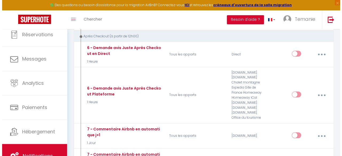
scroll to position [219, 0]
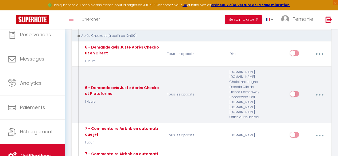
click at [319, 94] on icon "button" at bounding box center [319, 95] width 2 height 2
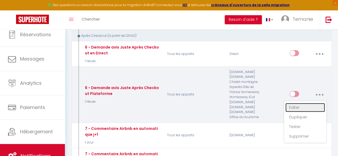
click at [295, 107] on link "Editer" at bounding box center [305, 107] width 40 height 9
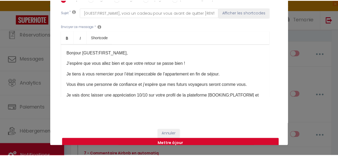
scroll to position [0, 0]
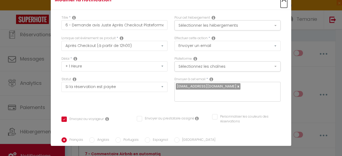
click at [280, 3] on span "×" at bounding box center [283, 0] width 7 height 16
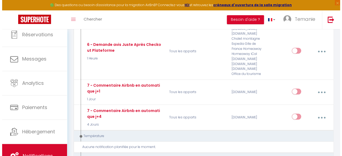
scroll to position [263, 0]
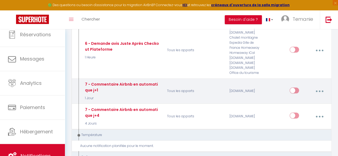
click at [319, 90] on icon "button" at bounding box center [319, 91] width 2 height 2
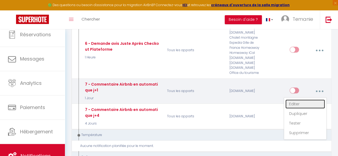
click at [301, 102] on link "Editer" at bounding box center [305, 104] width 40 height 9
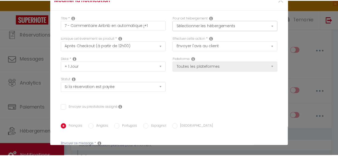
scroll to position [0, 0]
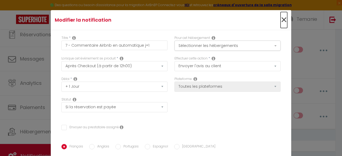
click at [280, 20] on span "×" at bounding box center [283, 20] width 7 height 16
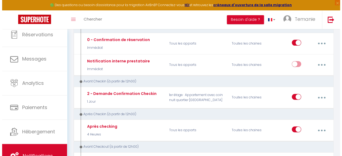
scroll to position [71, 0]
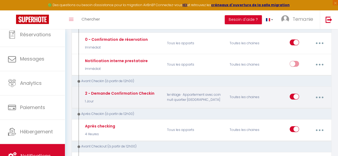
click at [320, 97] on button "button" at bounding box center [319, 97] width 14 height 10
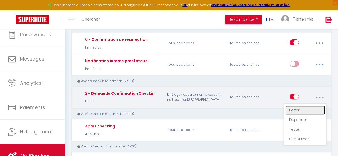
click at [305, 113] on link "Editer" at bounding box center [305, 110] width 40 height 9
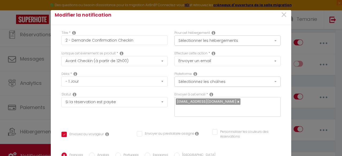
scroll to position [0, 0]
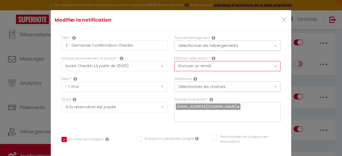
click at [223, 68] on select "Envoyer un email Envoyer un SMS Envoyer une notification push" at bounding box center [227, 66] width 106 height 10
click at [174, 61] on select "Envoyer un email Envoyer un SMS Envoyer une notification push" at bounding box center [227, 66] width 106 height 10
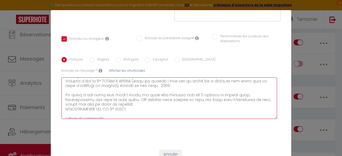
scroll to position [112, 0]
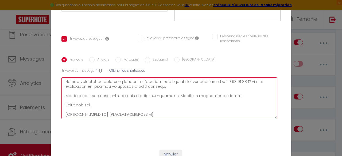
drag, startPoint x: 63, startPoint y: 74, endPoint x: 171, endPoint y: 111, distance: 114.1
click at [171, 111] on textarea at bounding box center [168, 98] width 215 height 42
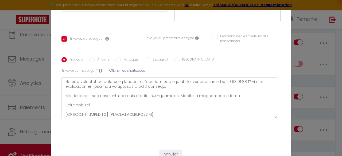
click at [143, 122] on div "Français Anglais Portugais Espagnol Italien Sujet * Afficher les shortcodes Env…" at bounding box center [170, 90] width 219 height 83
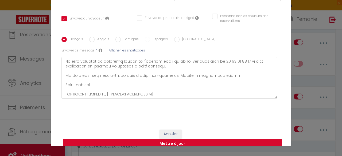
click at [157, 139] on button "Mettre à jour" at bounding box center [172, 144] width 219 height 10
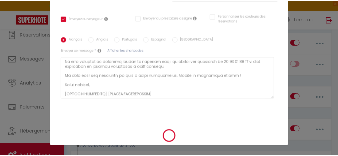
scroll to position [95, 0]
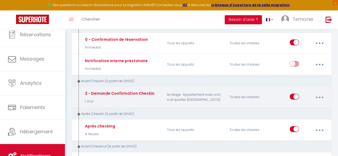
click at [316, 95] on button "button" at bounding box center [319, 97] width 14 height 10
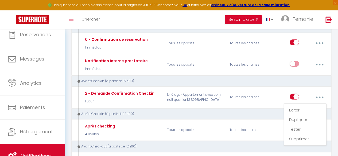
click at [228, 112] on div "Après Checkin (à partir de 12h00)" at bounding box center [198, 114] width 245 height 5
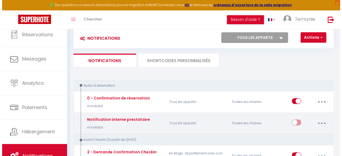
scroll to position [0, 0]
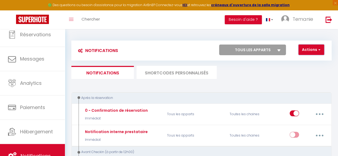
click at [313, 53] on button "Actions" at bounding box center [311, 50] width 26 height 11
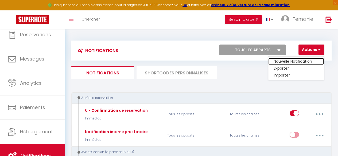
click at [304, 62] on link "Nouvelle Notification" at bounding box center [296, 61] width 56 height 7
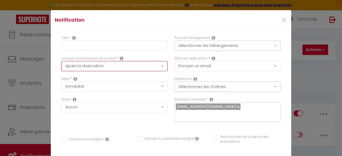
click at [122, 64] on select "Après la réservation Avant Checkin (à partir de 12h00) Après Checkin (à partir …" at bounding box center [114, 66] width 106 height 10
click at [61, 61] on select "Après la réservation Avant Checkin (à partir de 12h00) Après Checkin (à partir …" at bounding box center [114, 66] width 106 height 10
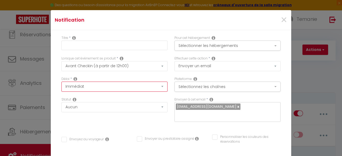
click at [102, 88] on select "Immédiat - 10 Minutes - 1 Heure - 2 Heures - 3 Heures - 4 Heures - 5 Heures - 6…" at bounding box center [114, 87] width 106 height 10
click at [107, 86] on select "Immédiat - 10 Minutes - 1 Heure - 2 Heures - 3 Heures - 4 Heures - 5 Heures - 6…" at bounding box center [114, 87] width 106 height 10
click at [61, 82] on select "Immédiat - 10 Minutes - 1 Heure - 2 Heures - 3 Heures - 4 Heures - 5 Heures - 6…" at bounding box center [114, 87] width 106 height 10
click at [106, 89] on select "Immédiat - 10 Minutes - 1 Heure - 2 Heures - 3 Heures - 4 Heures - 5 Heures - 6…" at bounding box center [114, 87] width 106 height 10
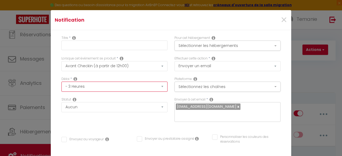
click at [61, 82] on select "Immédiat - 10 Minutes - 1 Heure - 2 Heures - 3 Heures - 4 Heures - 5 Heures - 6…" at bounding box center [114, 87] width 106 height 10
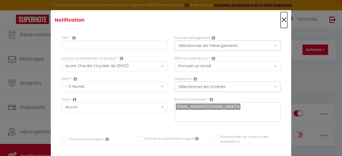
click at [280, 21] on span "×" at bounding box center [283, 20] width 7 height 16
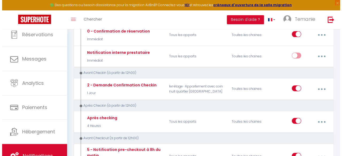
scroll to position [80, 0]
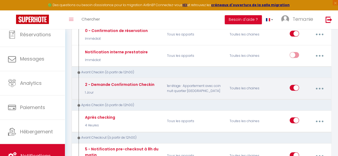
click at [320, 84] on button "button" at bounding box center [319, 89] width 14 height 10
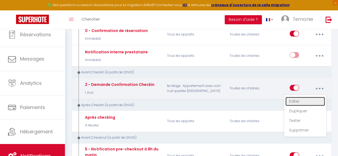
click at [297, 98] on link "Editer" at bounding box center [305, 101] width 40 height 9
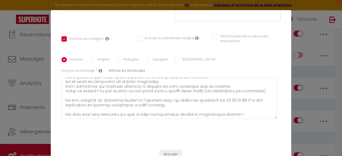
scroll to position [0, 0]
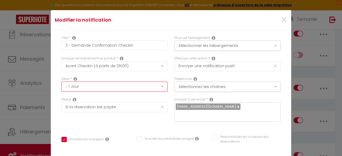
click at [131, 87] on select "Immédiat - 10 Minutes - 1 Heure - 2 Heures - 3 Heures - 4 Heures - 5 Heures - 6…" at bounding box center [114, 87] width 106 height 10
click at [61, 82] on select "Immédiat - 10 Minutes - 1 Heure - 2 Heures - 3 Heures - 4 Heures - 5 Heures - 6…" at bounding box center [114, 87] width 106 height 10
click at [151, 91] on select "Immédiat - 10 Minutes - 1 Heure - 2 Heures - 3 Heures - 4 Heures - 5 Heures - 6…" at bounding box center [114, 87] width 106 height 10
click at [61, 82] on select "Immédiat - 10 Minutes - 1 Heure - 2 Heures - 3 Heures - 4 Heures - 5 Heures - 6…" at bounding box center [114, 87] width 106 height 10
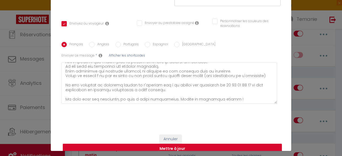
scroll to position [15, 0]
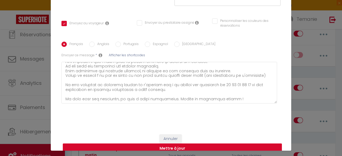
click at [225, 144] on button "Mettre à jour" at bounding box center [172, 149] width 219 height 10
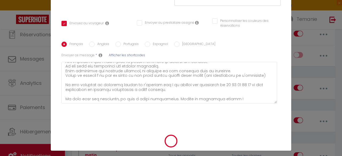
scroll to position [20, 0]
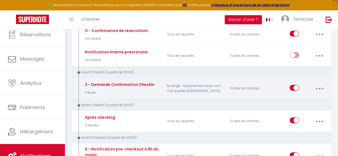
click at [320, 88] on button "button" at bounding box center [319, 89] width 14 height 10
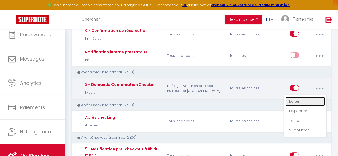
click at [295, 98] on link "Editer" at bounding box center [305, 101] width 40 height 9
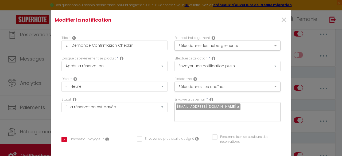
scroll to position [0, 0]
click at [73, 78] on icon at bounding box center [75, 79] width 4 height 4
click at [58, 72] on div "Lorsque cet événement se produit * Après la réservation Avant Checkin (à partir…" at bounding box center [114, 66] width 113 height 21
click at [88, 87] on select "Immédiat - 10 Minutes - 1 Heure - 2 Heures - 3 Heures - 4 Heures - 5 Heures - 6…" at bounding box center [114, 87] width 106 height 10
click at [53, 85] on div "Titre * 2 - Demande Confirmation Checkin Pour cet hébergement Sélectionner les …" at bounding box center [171, 137] width 240 height 215
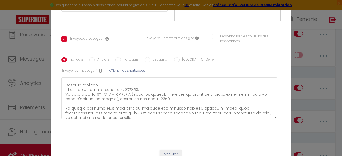
scroll to position [20, 0]
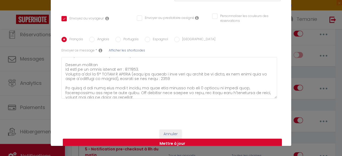
click at [196, 139] on button "Mettre à jour" at bounding box center [172, 144] width 219 height 10
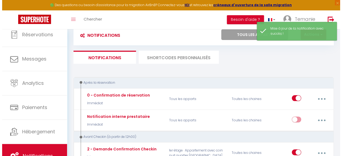
scroll to position [0, 0]
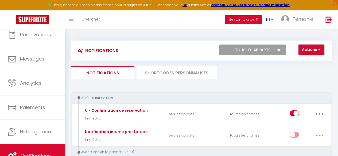
click at [314, 48] on button "Actions" at bounding box center [311, 50] width 26 height 11
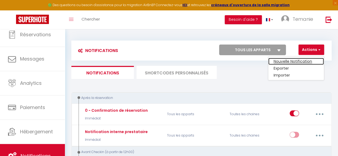
click at [298, 60] on link "Nouvelle Notification" at bounding box center [296, 61] width 56 height 7
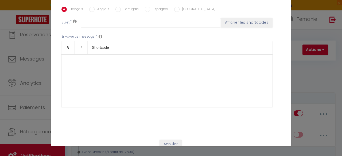
scroll to position [141, 0]
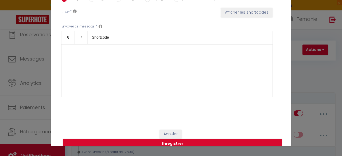
click at [119, 45] on div at bounding box center [166, 70] width 211 height 53
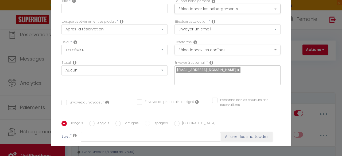
scroll to position [17, 0]
click at [229, 26] on select "Envoyer un email Envoyer un SMS Envoyer une notification push" at bounding box center [227, 29] width 106 height 10
click at [174, 24] on select "Envoyer un email Envoyer un SMS Envoyer une notification push" at bounding box center [227, 29] width 106 height 10
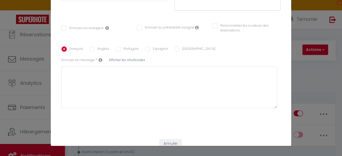
scroll to position [101, 0]
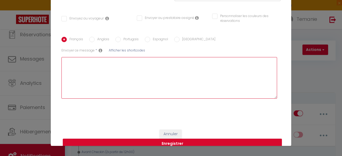
click at [109, 69] on textarea at bounding box center [168, 78] width 215 height 42
paste textarea "Bonjour [GUEST:FIRST_NAME], Voici quelques informations concernant votre séjour…"
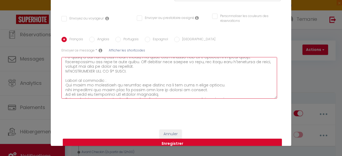
scroll to position [61, 0]
click at [105, 60] on textarea at bounding box center [168, 78] width 215 height 42
click at [105, 63] on textarea at bounding box center [168, 78] width 215 height 42
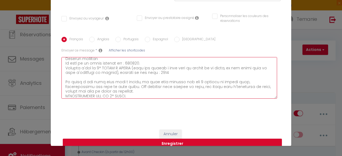
scroll to position [34, 0]
click at [164, 68] on textarea at bounding box center [168, 78] width 215 height 42
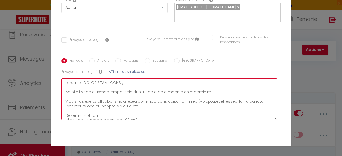
scroll to position [0, 0]
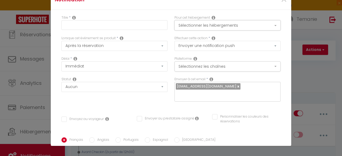
click at [203, 25] on button "Sélectionner les hébergements" at bounding box center [227, 25] width 106 height 10
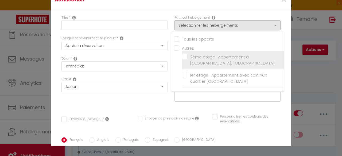
click at [182, 60] on input "2ème étage · Appartement à [GEOGRAPHIC_DATA], [GEOGRAPHIC_DATA]" at bounding box center [233, 59] width 102 height 5
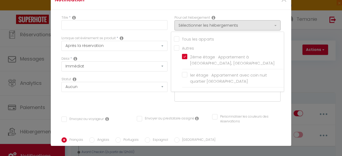
click at [163, 59] on div "Délai * Immédiat + 10 Minutes + 1 Heure + 2 Heures + 3 Heures + 4 Heures + 5 He…" at bounding box center [114, 63] width 106 height 15
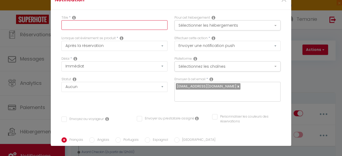
click at [82, 27] on input "text" at bounding box center [114, 25] width 106 height 10
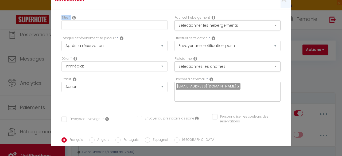
drag, startPoint x: 186, startPoint y: 2, endPoint x: 194, endPoint y: 13, distance: 14.2
click at [194, 13] on form "Notification × Titre * Pour cet hébergement Sélectionner les hébergements Tous …" at bounding box center [171, 122] width 240 height 265
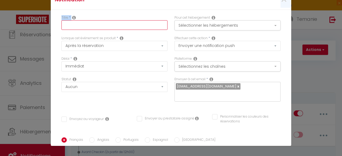
click at [94, 28] on input "text" at bounding box center [114, 25] width 106 height 10
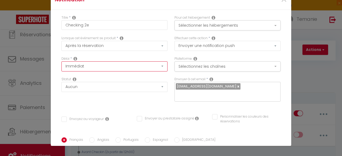
click at [99, 64] on select "Immédiat + 10 Minutes + 1 Heure + 2 Heures + 3 Heures + 4 Heures + 5 Heures + 6…" at bounding box center [114, 66] width 106 height 10
click at [51, 36] on div "Titre * Checking 2e Pour cet hébergement Sélectionner les hébergements Tous les…" at bounding box center [171, 117] width 240 height 215
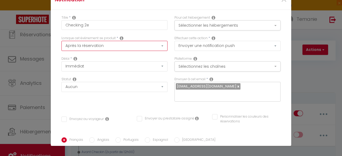
click at [89, 47] on select "Après la réservation Avant Checkin (à partir de 12h00) Après Checkin (à partir …" at bounding box center [114, 46] width 106 height 10
click at [61, 41] on select "Après la réservation Avant Checkin (à partir de 12h00) Après Checkin (à partir …" at bounding box center [114, 46] width 106 height 10
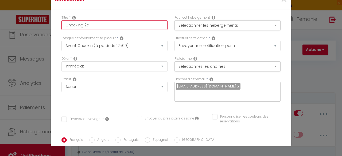
click at [78, 28] on input "Checking 2e" at bounding box center [114, 25] width 106 height 10
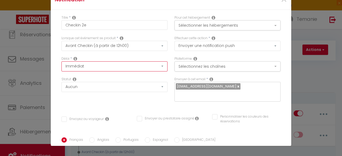
click at [84, 66] on select "Immédiat - 10 Minutes - 1 Heure - 2 Heures - 3 Heures - 4 Heures - 5 Heures - 6…" at bounding box center [114, 66] width 106 height 10
click at [61, 61] on select "Immédiat - 10 Minutes - 1 Heure - 2 Heures - 3 Heures - 4 Heures - 5 Heures - 6…" at bounding box center [114, 66] width 106 height 10
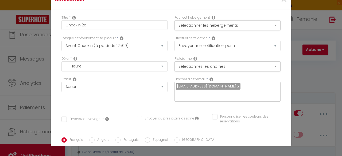
click at [54, 76] on div "Titre * Checkin 2e Pour cet hébergement Sélectionner les hébergements Tous les …" at bounding box center [171, 117] width 240 height 215
click at [70, 85] on select "Aucun Si la réservation est payée Si réservation non payée Si la caution a été …" at bounding box center [114, 87] width 106 height 10
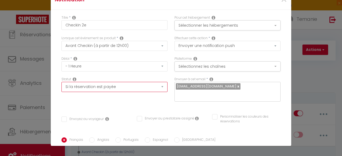
click at [61, 82] on select "Aucun Si la réservation est payée Si réservation non payée Si la caution a été …" at bounding box center [114, 87] width 106 height 10
click at [55, 78] on div "Titre * Checkin 2e Pour cet hébergement Sélectionner les hébergements Tous les …" at bounding box center [171, 117] width 240 height 215
click at [61, 117] on div "Envoyez au voyageur" at bounding box center [95, 122] width 75 height 10
click at [63, 117] on input "Envoyez au voyageur" at bounding box center [82, 119] width 42 height 5
click at [165, 68] on div "Délai * Immédiat - 10 Minutes - 1 Heure - 2 Heures - 3 Heures - 4 Heures - 5 He…" at bounding box center [114, 66] width 113 height 21
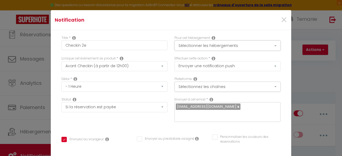
click at [202, 45] on button "Sélectionner les hébergements" at bounding box center [227, 46] width 106 height 10
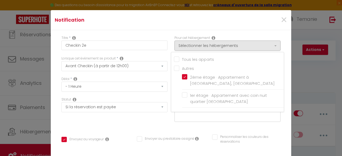
click at [161, 72] on div "Lorsque cet événement se produit * Après la réservation Avant Checkin (à partir…" at bounding box center [114, 66] width 113 height 21
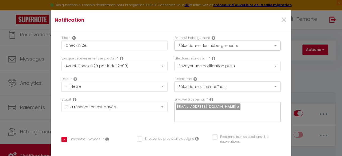
click at [197, 87] on button "Sélectionnez les chaînes" at bounding box center [227, 87] width 106 height 10
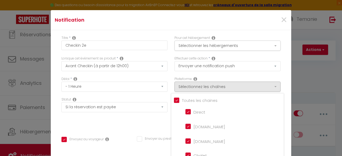
click at [171, 83] on div "Plateforme Sélectionnez les chaînes Toutes les chaines Direct Airbnb.com Bookin…" at bounding box center [227, 87] width 113 height 21
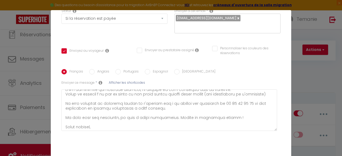
scroll to position [101, 0]
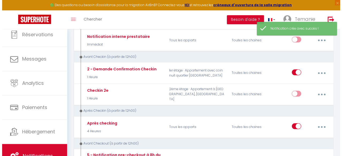
scroll to position [96, 0]
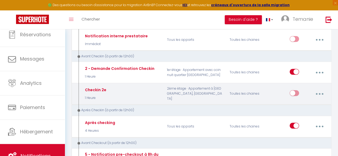
click at [323, 87] on div "Editer Dupliquer Tester Supprimer" at bounding box center [307, 93] width 37 height 15
click at [321, 91] on button "button" at bounding box center [319, 94] width 14 height 10
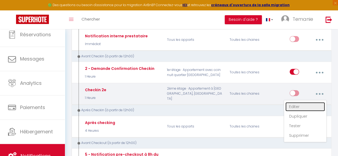
click at [300, 106] on link "Editer" at bounding box center [305, 106] width 40 height 9
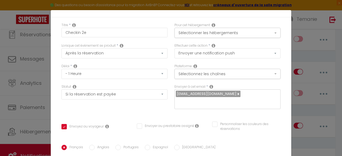
scroll to position [0, 0]
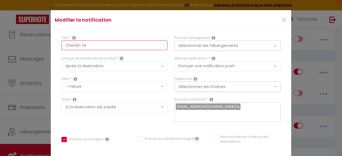
click at [96, 49] on input "Checkin 2e" at bounding box center [114, 46] width 106 height 10
click at [74, 46] on input "Checkin 2e étage" at bounding box center [114, 46] width 106 height 10
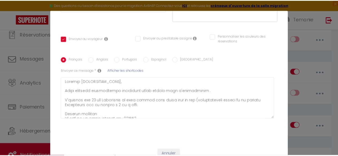
scroll to position [20, 0]
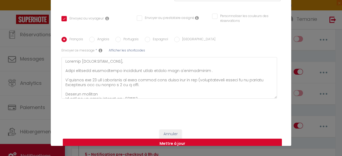
click at [198, 139] on button "Mettre à jour" at bounding box center [172, 144] width 219 height 10
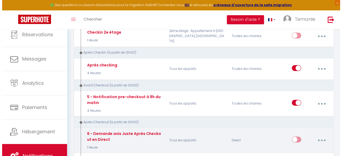
scroll to position [148, 0]
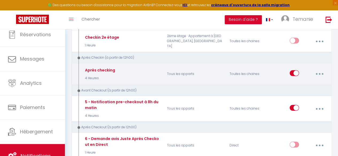
click at [315, 71] on button "button" at bounding box center [319, 74] width 14 height 10
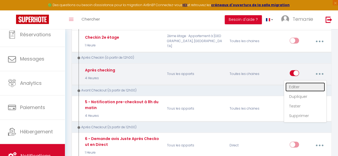
click at [301, 83] on link "Editer" at bounding box center [305, 86] width 40 height 9
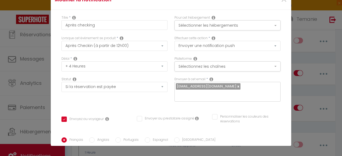
scroll to position [0, 0]
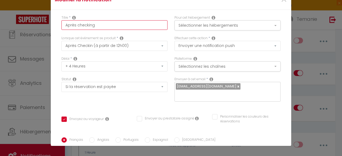
click at [103, 28] on input "Après checking" at bounding box center [114, 25] width 106 height 10
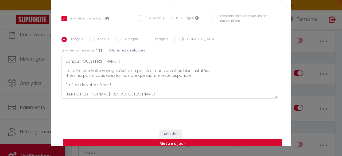
click at [198, 139] on button "Mettre à jour" at bounding box center [172, 144] width 219 height 10
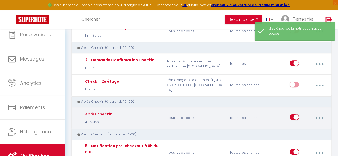
scroll to position [104, 0]
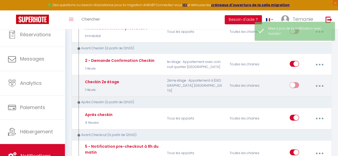
click at [292, 86] on input "checkbox" at bounding box center [293, 86] width 9 height 8
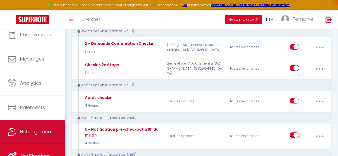
scroll to position [122, 0]
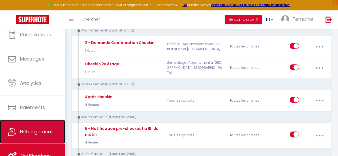
click at [32, 135] on link "Hébergement" at bounding box center [32, 132] width 65 height 24
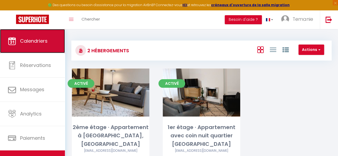
click at [33, 39] on span "Calendriers" at bounding box center [33, 41] width 27 height 7
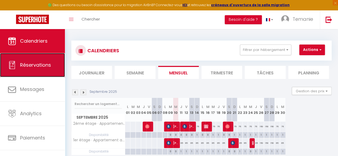
click at [32, 69] on link "Réservations" at bounding box center [32, 65] width 65 height 24
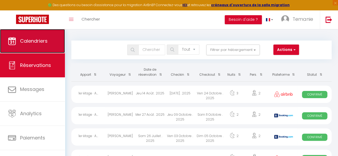
click at [19, 42] on link "Calendriers" at bounding box center [32, 41] width 65 height 24
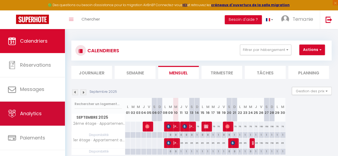
scroll to position [31, 0]
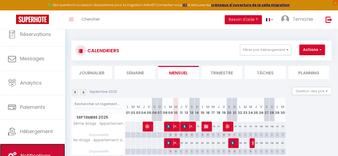
click at [31, 147] on link "Notifications" at bounding box center [32, 156] width 65 height 24
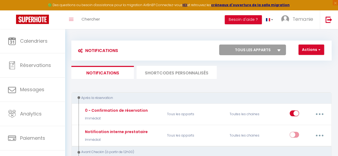
click at [248, 47] on select "Tous les apparts 2ème étage · Appartement à colombages, quartier République 1er…" at bounding box center [252, 50] width 67 height 11
click at [219, 45] on select "Tous les apparts 2ème étage · Appartement à colombages, quartier République 1er…" at bounding box center [252, 50] width 67 height 11
click at [253, 49] on select "Tous les apparts 2ème étage · Appartement à colombages, quartier République 1er…" at bounding box center [252, 50] width 67 height 11
click at [219, 45] on select "Tous les apparts 2ème étage · Appartement à colombages, quartier République 1er…" at bounding box center [252, 50] width 67 height 11
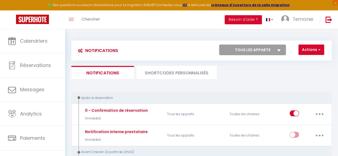
click at [310, 16] on span "Temanie" at bounding box center [302, 19] width 21 height 7
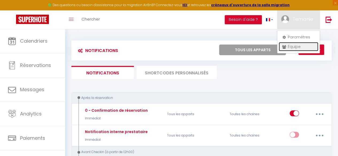
click at [293, 47] on link "Équipe" at bounding box center [298, 46] width 40 height 9
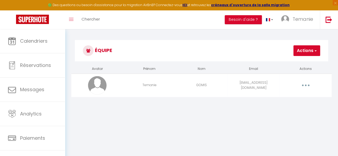
click at [312, 56] on button "Actions" at bounding box center [306, 50] width 27 height 11
click at [291, 61] on link "Ajouter un nouvel utilisateur" at bounding box center [288, 62] width 63 height 7
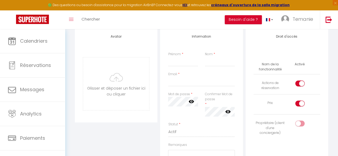
scroll to position [53, 0]
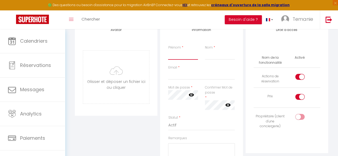
click at [189, 56] on input "Prénom" at bounding box center [183, 55] width 30 height 10
click at [182, 76] on input "Email" at bounding box center [201, 75] width 66 height 10
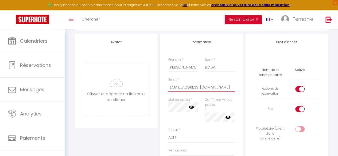
scroll to position [42, 0]
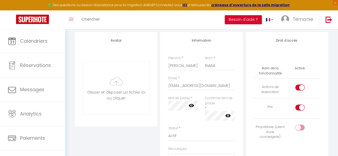
click at [298, 105] on div at bounding box center [299, 108] width 9 height 6
click at [299, 105] on input "checkbox" at bounding box center [303, 109] width 9 height 8
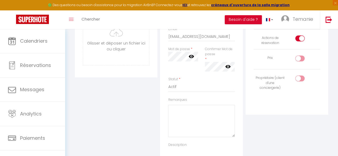
scroll to position [92, 0]
click at [296, 38] on div at bounding box center [299, 37] width 9 height 6
click at [299, 38] on input "checkbox" at bounding box center [303, 38] width 9 height 8
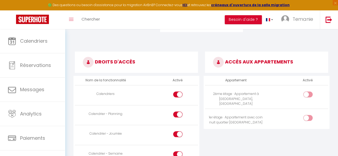
scroll to position [233, 0]
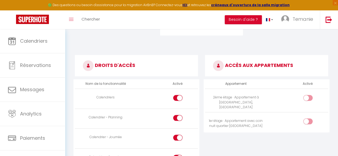
click at [305, 97] on div at bounding box center [307, 98] width 9 height 6
click at [307, 97] on input "checkbox" at bounding box center [311, 99] width 9 height 8
click at [304, 119] on div at bounding box center [307, 122] width 9 height 6
click at [307, 119] on input "checkbox" at bounding box center [311, 123] width 9 height 8
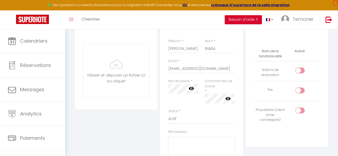
scroll to position [60, 0]
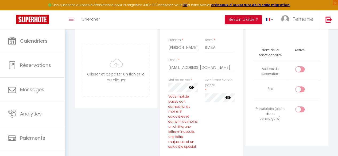
click at [192, 87] on icon at bounding box center [190, 87] width 5 height 3
click at [122, 89] on div "Avatar Glisser et déposer un fichier ici ou cliquer Ooops, something wrong happ…" at bounding box center [201, 134] width 256 height 241
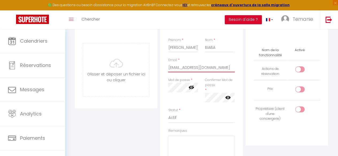
drag, startPoint x: 193, startPoint y: 67, endPoint x: 159, endPoint y: 72, distance: 34.2
click at [159, 72] on div "Information Prénom * David Nom * BIABA Email * noeobiang98@gmail.com Mot de pas…" at bounding box center [201, 111] width 85 height 194
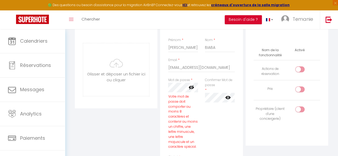
click at [151, 136] on div "Avatar Glisser et déposer un fichier ici ou cliquer Ooops, something wrong happ…" at bounding box center [115, 134] width 85 height 241
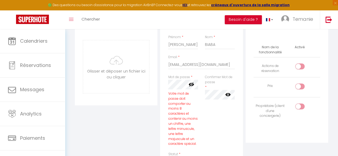
scroll to position [61, 0]
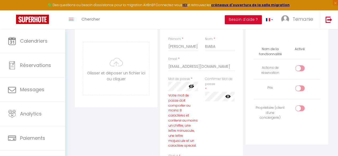
click at [215, 127] on div "Confirmer Mot de passe * false" at bounding box center [219, 115] width 37 height 77
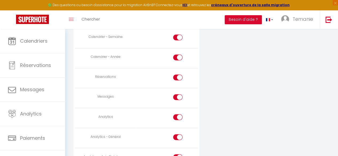
scroll to position [402, 0]
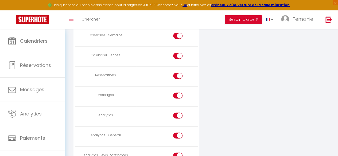
click at [178, 113] on input "checkbox" at bounding box center [181, 117] width 9 height 8
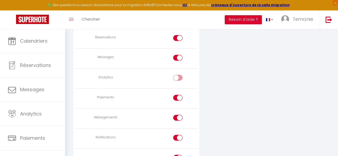
scroll to position [442, 0]
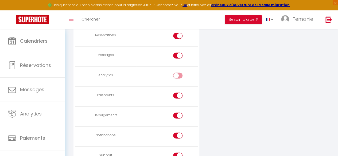
click at [179, 93] on input "checkbox" at bounding box center [181, 97] width 9 height 8
click at [180, 115] on input "checkbox" at bounding box center [181, 117] width 9 height 8
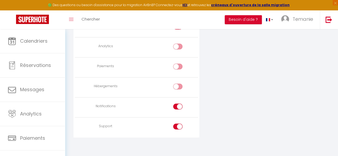
click at [175, 124] on div at bounding box center [177, 127] width 9 height 6
click at [177, 124] on input "checkbox" at bounding box center [181, 128] width 9 height 8
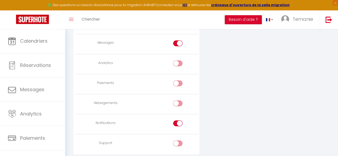
scroll to position [454, 0]
click at [176, 121] on div at bounding box center [177, 124] width 9 height 6
click at [177, 121] on input "checkbox" at bounding box center [181, 125] width 9 height 8
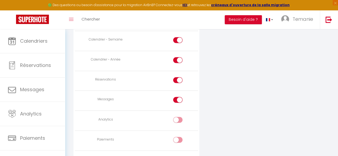
scroll to position [397, 0]
click at [178, 97] on input "checkbox" at bounding box center [181, 101] width 9 height 8
click at [175, 98] on div at bounding box center [177, 100] width 9 height 6
click at [177, 98] on input "checkbox" at bounding box center [181, 101] width 9 height 8
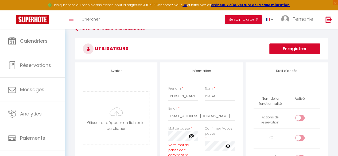
scroll to position [0, 0]
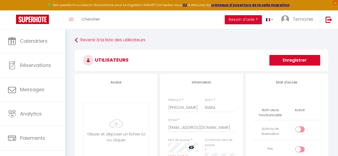
click at [286, 65] on button "Enregistrer" at bounding box center [294, 60] width 51 height 11
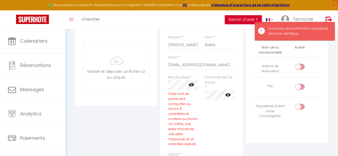
scroll to position [63, 0]
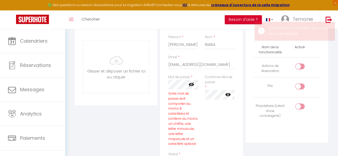
click at [229, 96] on icon at bounding box center [227, 94] width 5 height 5
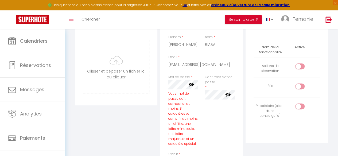
click at [167, 86] on div "Mot de passe * Votre mot de passe doit comporter au moins 8 caractères et conte…" at bounding box center [182, 113] width 37 height 77
click at [210, 90] on div "Mot de passe * Votre mot de passe doit comporter au moins 8 caractères et conte…" at bounding box center [200, 113] width 73 height 77
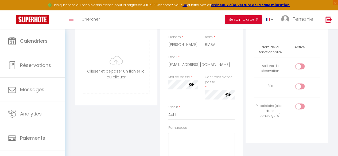
click at [160, 111] on div "Information Prénom * David Nom * BIABA Email * noeobiang98@gmail.com Mot de pas…" at bounding box center [201, 108] width 82 height 194
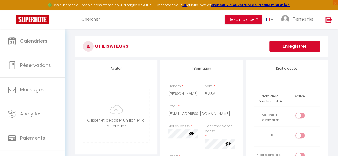
scroll to position [0, 0]
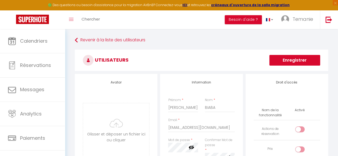
click at [296, 63] on button "Enregistrer" at bounding box center [294, 60] width 51 height 11
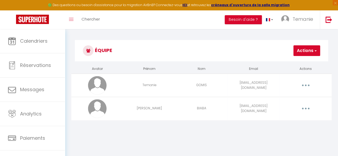
click at [237, 147] on body "🟢 Des questions ou besoin d'assistance pour la migration AirBnB? Connectez-vous…" at bounding box center [169, 107] width 338 height 156
click at [302, 54] on button "Actions" at bounding box center [306, 50] width 27 height 11
click at [277, 64] on link "Ajouter un nouvel utilisateur" at bounding box center [288, 62] width 63 height 7
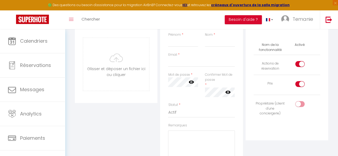
scroll to position [63, 0]
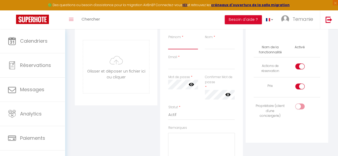
click at [180, 47] on input "Prénom" at bounding box center [183, 45] width 30 height 10
paste input "vpoirier@upyourbizz.fr"
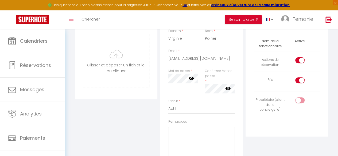
scroll to position [70, 0]
click at [300, 81] on input "checkbox" at bounding box center [303, 81] width 9 height 8
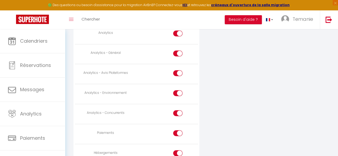
scroll to position [503, 0]
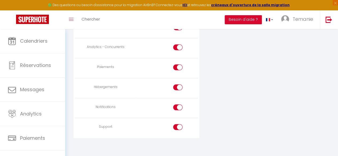
click at [179, 105] on input "checkbox" at bounding box center [181, 108] width 9 height 8
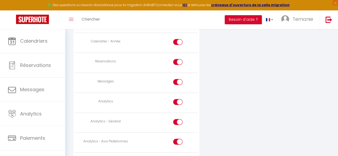
scroll to position [368, 0]
click at [180, 80] on input "checkbox" at bounding box center [181, 84] width 9 height 8
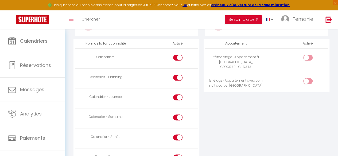
scroll to position [273, 0]
click at [309, 58] on input "checkbox" at bounding box center [311, 59] width 9 height 8
click at [311, 78] on input "checkbox" at bounding box center [311, 82] width 9 height 8
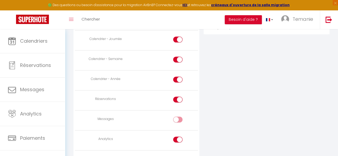
scroll to position [331, 0]
click at [189, 93] on td at bounding box center [166, 101] width 61 height 20
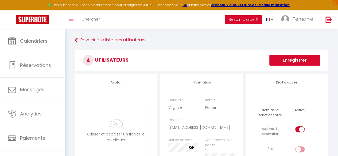
scroll to position [0, 0]
click at [281, 64] on button "Enregistrer" at bounding box center [294, 60] width 51 height 11
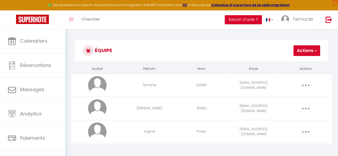
click at [315, 48] on span "button" at bounding box center [314, 50] width 3 height 5
click at [291, 62] on link "Ajouter un nouvel utilisateur" at bounding box center [288, 62] width 63 height 7
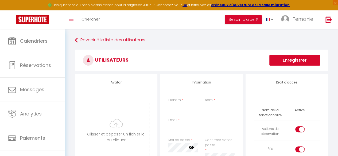
click at [178, 106] on input "Prénom" at bounding box center [183, 108] width 30 height 10
drag, startPoint x: 184, startPoint y: 109, endPoint x: 153, endPoint y: 111, distance: 30.7
drag, startPoint x: 229, startPoint y: 107, endPoint x: 196, endPoint y: 109, distance: 32.9
click at [196, 109] on div "Prénom * Nom * LEGRAND" at bounding box center [200, 108] width 73 height 20
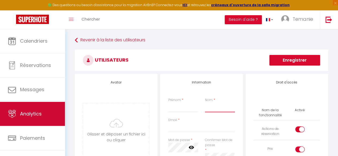
scroll to position [31, 0]
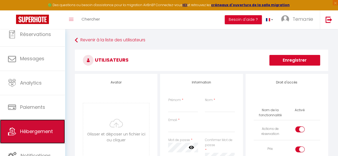
click at [28, 136] on link "Hébergement" at bounding box center [32, 132] width 65 height 24
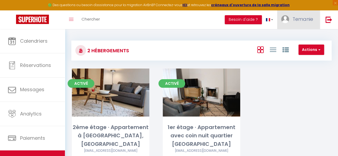
click at [309, 16] on span "Temanie" at bounding box center [302, 19] width 21 height 7
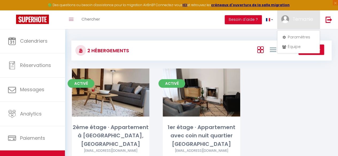
click at [297, 30] on div "2 Hébergements Actions Créer un Hébergement Nouveau groupe Initialiser les appa…" at bounding box center [201, 103] width 273 height 149
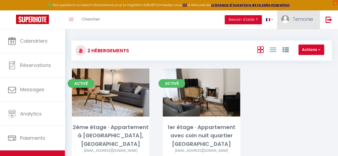
click at [300, 23] on link "Temanie" at bounding box center [298, 19] width 43 height 19
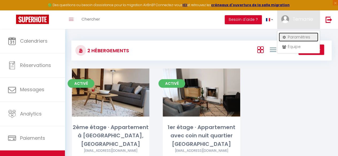
click at [297, 34] on link "Paramètres" at bounding box center [298, 37] width 40 height 9
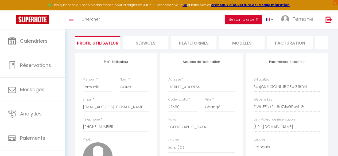
scroll to position [35, 0]
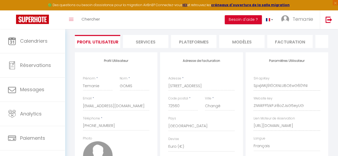
click at [190, 45] on li "Plateformes" at bounding box center [193, 41] width 45 height 13
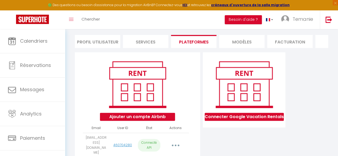
scroll to position [61, 0]
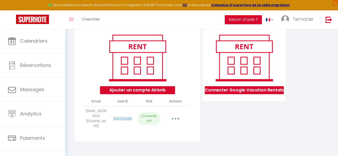
drag, startPoint x: 104, startPoint y: 121, endPoint x: 83, endPoint y: 116, distance: 21.5
click at [83, 116] on td "lberloty@upyourbizz.fr" at bounding box center [96, 118] width 26 height 25
copy td "lberloty@upyourbizz.fr"
click at [71, 88] on div "INFORMATION Enregistrer Profil Utilisateur Services Plateformes MODÈLES Factura…" at bounding box center [201, 64] width 273 height 192
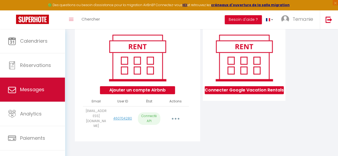
scroll to position [31, 0]
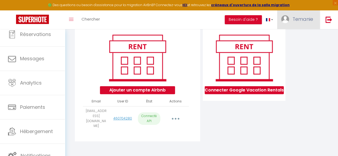
click at [306, 21] on span "Temanie" at bounding box center [302, 19] width 21 height 7
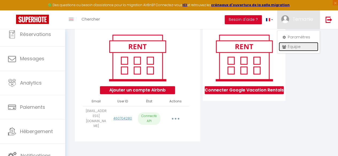
click at [300, 44] on link "Équipe" at bounding box center [298, 46] width 40 height 9
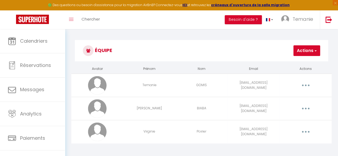
click at [308, 50] on button "Actions" at bounding box center [306, 50] width 27 height 11
click at [287, 63] on link "Ajouter un nouvel utilisateur" at bounding box center [288, 62] width 63 height 7
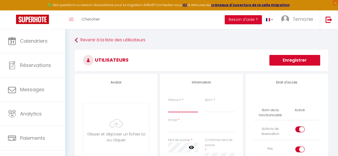
click at [180, 106] on input "Prénom" at bounding box center [183, 108] width 30 height 10
click at [180, 106] on input "Lucy" at bounding box center [183, 108] width 30 height 10
paste input "lberloty@upyourbizz.fr"
click at [187, 131] on input "Email" at bounding box center [201, 128] width 66 height 10
paste input "lberloty@upyourbizz.fr"
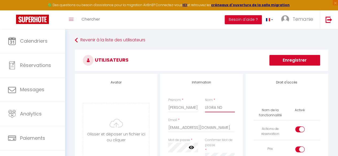
drag, startPoint x: 226, startPoint y: 105, endPoint x: 188, endPoint y: 106, distance: 37.7
click at [188, 106] on div "Prénom * Lucy Nom * LEGRA ND" at bounding box center [200, 108] width 73 height 20
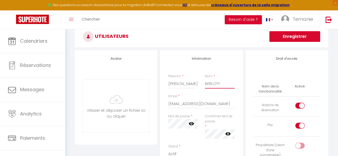
scroll to position [24, 0]
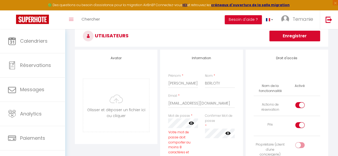
click at [189, 124] on icon at bounding box center [190, 122] width 5 height 5
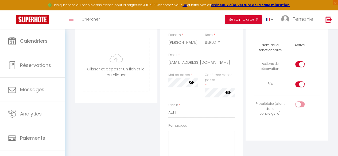
scroll to position [65, 0]
click at [296, 105] on div at bounding box center [299, 104] width 9 height 6
click at [299, 105] on input "checkbox" at bounding box center [303, 105] width 9 height 8
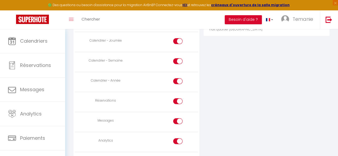
scroll to position [331, 0]
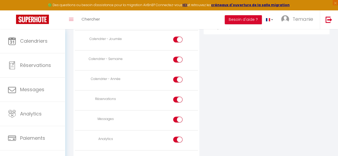
click at [174, 117] on div at bounding box center [177, 120] width 9 height 6
click at [177, 117] on input "checkbox" at bounding box center [181, 121] width 9 height 8
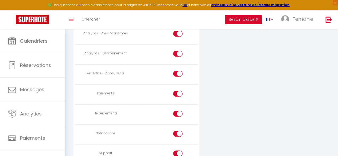
scroll to position [503, 0]
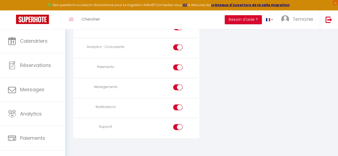
click at [174, 106] on div at bounding box center [177, 107] width 9 height 6
click at [177, 106] on input "checkbox" at bounding box center [181, 108] width 9 height 8
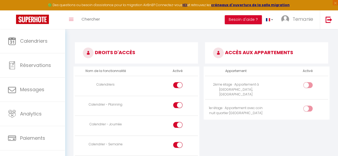
scroll to position [244, 0]
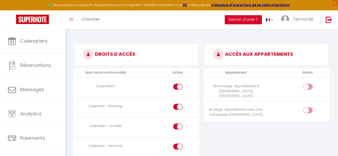
click at [306, 84] on div at bounding box center [307, 87] width 9 height 6
click at [307, 84] on input "checkbox" at bounding box center [311, 88] width 9 height 8
click at [308, 107] on input "checkbox" at bounding box center [311, 111] width 9 height 8
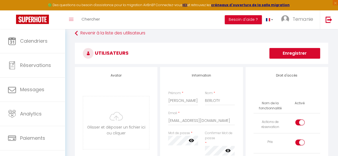
scroll to position [0, 0]
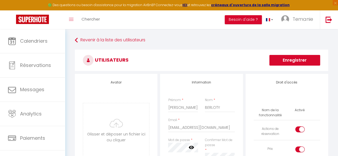
click at [287, 62] on button "Enregistrer" at bounding box center [294, 60] width 51 height 11
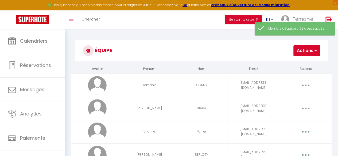
click at [306, 108] on button "button" at bounding box center [305, 109] width 14 height 10
click at [290, 121] on link "Editer" at bounding box center [291, 121] width 40 height 9
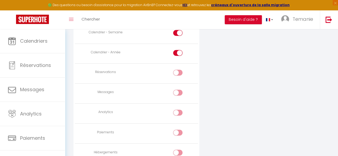
scroll to position [386, 0]
click at [176, 73] on div at bounding box center [177, 73] width 9 height 6
click at [177, 73] on input "checkbox" at bounding box center [181, 74] width 9 height 8
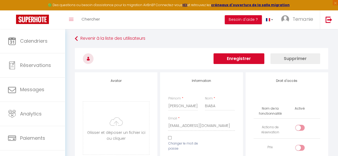
scroll to position [1, 0]
click at [249, 57] on button "Enregistrer" at bounding box center [238, 59] width 51 height 11
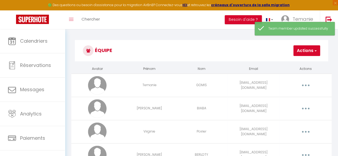
scroll to position [29, 0]
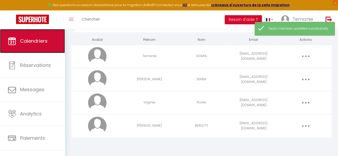
click at [33, 41] on span "Calendriers" at bounding box center [33, 41] width 27 height 7
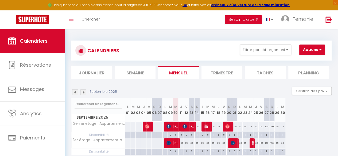
click at [251, 143] on div at bounding box center [251, 143] width 5 height 10
click at [253, 142] on img at bounding box center [254, 143] width 4 height 4
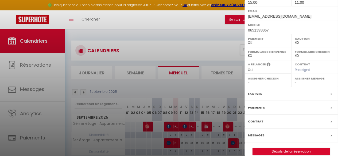
scroll to position [97, 0]
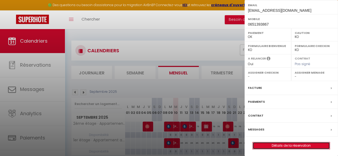
click at [305, 143] on link "Détails de la réservation" at bounding box center [291, 145] width 77 height 7
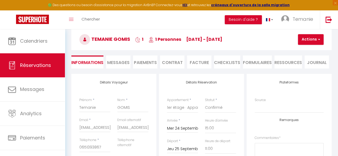
scroll to position [25, 0]
click at [119, 60] on span "Messages" at bounding box center [118, 62] width 22 height 6
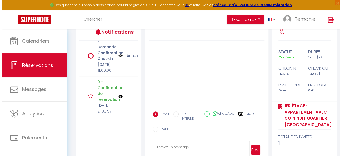
scroll to position [99, 0]
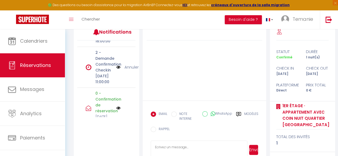
click at [116, 70] on img at bounding box center [118, 67] width 4 height 6
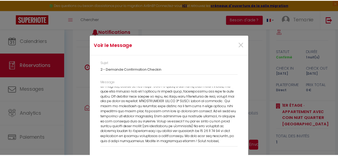
scroll to position [2, 0]
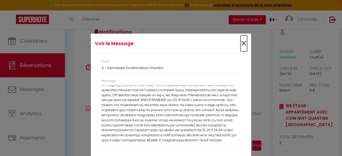
click at [243, 41] on span "×" at bounding box center [243, 43] width 7 height 16
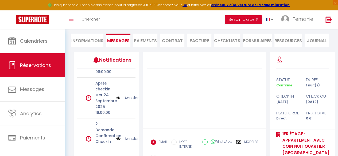
scroll to position [66, 0]
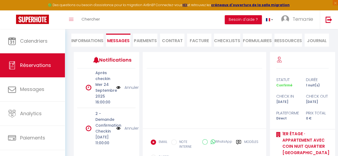
click at [205, 143] on input "WhatsApp" at bounding box center [204, 141] width 5 height 5
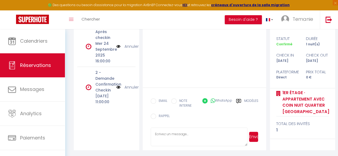
scroll to position [137, 0]
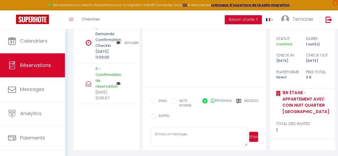
click at [113, 89] on p "Mer 10 Septembre 2025 21:05:57" at bounding box center [103, 95] width 17 height 12
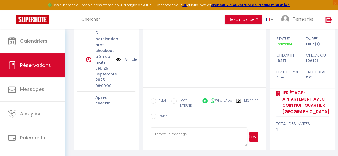
scroll to position [0, 0]
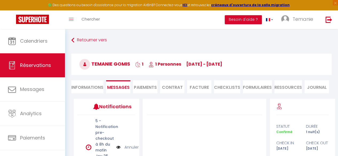
click at [224, 89] on li "CHECKLISTS" at bounding box center [227, 86] width 26 height 13
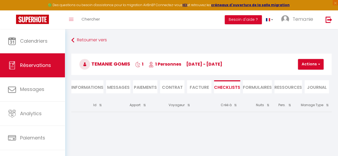
click at [86, 89] on li "Informations" at bounding box center [87, 86] width 32 height 13
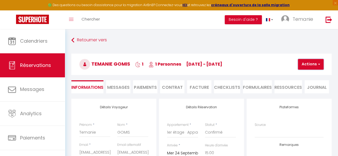
click at [310, 63] on button "Actions" at bounding box center [311, 64] width 26 height 11
click at [310, 90] on link "Supprimer" at bounding box center [315, 89] width 42 height 7
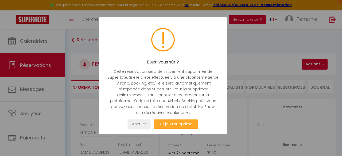
click at [168, 126] on button "Oui je la supprime !" at bounding box center [175, 124] width 45 height 9
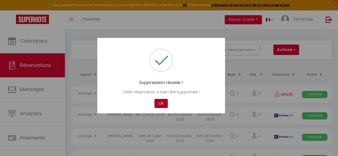
click at [160, 104] on button "OK" at bounding box center [160, 103] width 13 height 9
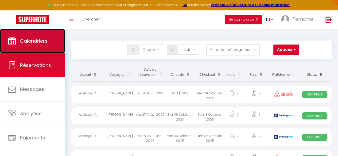
click at [17, 38] on link "Calendriers" at bounding box center [32, 41] width 65 height 24
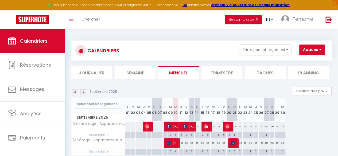
scroll to position [29, 0]
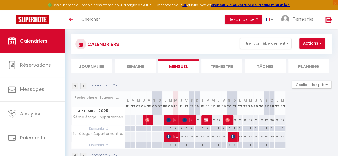
scroll to position [8, 0]
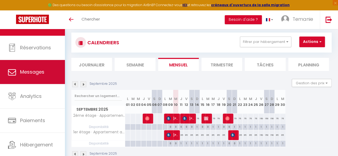
click at [37, 66] on link "Messages" at bounding box center [32, 72] width 65 height 24
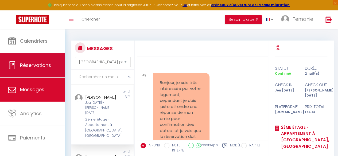
scroll to position [2213, 0]
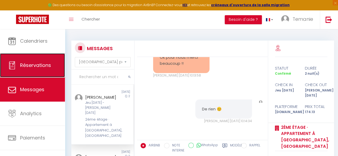
click at [34, 60] on link "Réservations" at bounding box center [32, 65] width 65 height 24
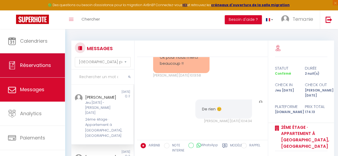
select select "not_cancelled"
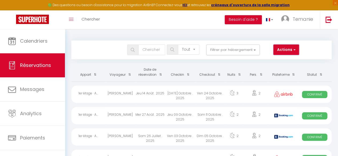
click at [287, 51] on button "Actions" at bounding box center [286, 50] width 26 height 11
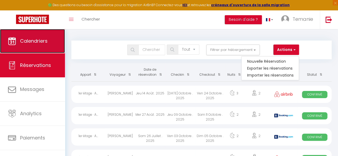
click at [39, 38] on span "Calendriers" at bounding box center [33, 41] width 27 height 7
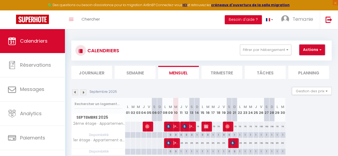
click at [316, 52] on button "Actions" at bounding box center [312, 50] width 26 height 11
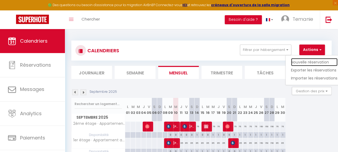
click at [309, 64] on link "Nouvelle réservation" at bounding box center [314, 62] width 46 height 8
select select
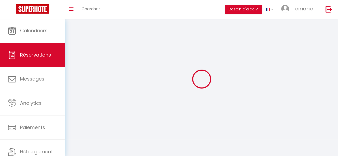
select select
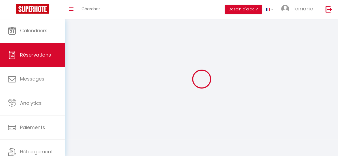
select select
checkbox input "false"
select select
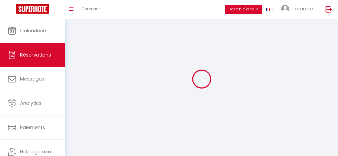
select select
checkbox input "false"
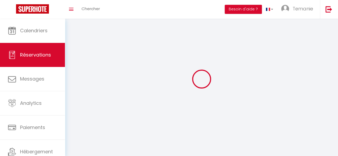
select select
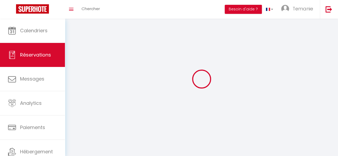
checkbox input "false"
select select
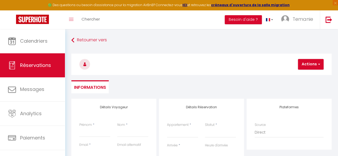
select select
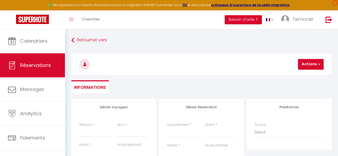
checkbox input "false"
select select
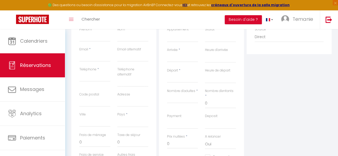
scroll to position [93, 0]
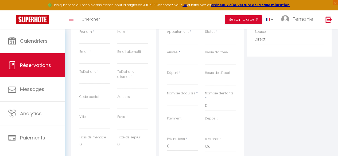
click at [175, 59] on input "Arrivée" at bounding box center [182, 60] width 31 height 7
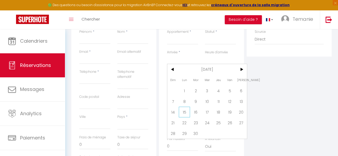
click at [183, 113] on span "15" at bounding box center [184, 112] width 11 height 11
select select
type input "Lun 15 Septembre 2025"
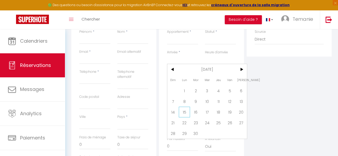
select select
type input "[DATE] Septembre 2025"
select select
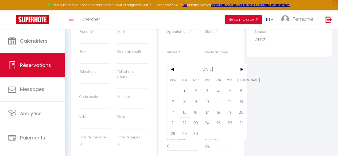
checkbox input "false"
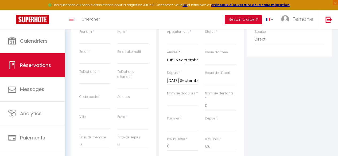
click at [184, 80] on input "[DATE] Septembre 2025" at bounding box center [182, 80] width 31 height 7
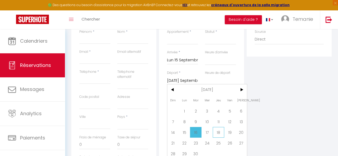
click at [218, 132] on span "18" at bounding box center [217, 132] width 11 height 11
select select
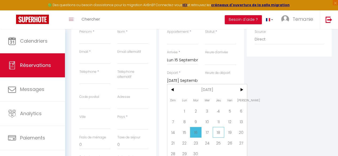
type input "Jeu 18 Septembre 2025"
select select
checkbox input "false"
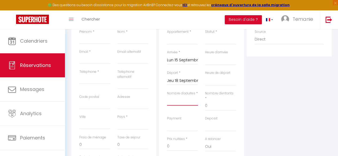
click at [186, 104] on input "Nombre d'adultes" at bounding box center [182, 101] width 31 height 10
type input "1"
select select
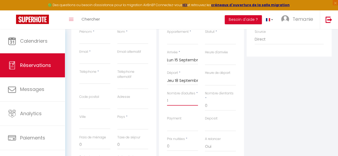
select select
checkbox input "false"
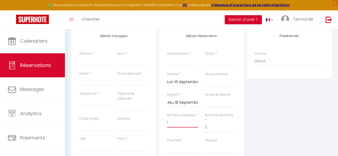
scroll to position [68, 0]
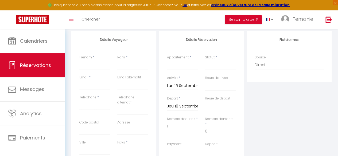
type input "1"
click at [210, 66] on select "Confirmé Non Confirmé [PERSON_NAME] par le voyageur No Show Request" at bounding box center [220, 65] width 31 height 10
select select "1"
click at [205, 60] on select "Confirmé Non Confirmé [PERSON_NAME] par le voyageur No Show Request" at bounding box center [220, 65] width 31 height 10
select select
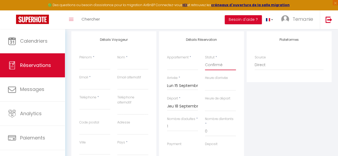
select select
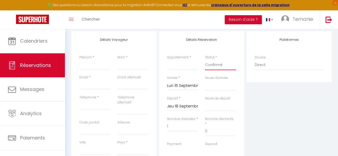
checkbox input "false"
click at [178, 68] on select "2ème étage · Appartement à [GEOGRAPHIC_DATA], quartier [GEOGRAPHIC_DATA] · Appa…" at bounding box center [182, 65] width 31 height 10
select select "76886"
click at [167, 60] on select "2ème étage · Appartement à [GEOGRAPHIC_DATA], quartier [GEOGRAPHIC_DATA] · Appa…" at bounding box center [182, 65] width 31 height 10
select select
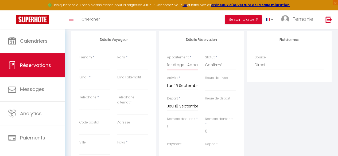
select select
checkbox input "false"
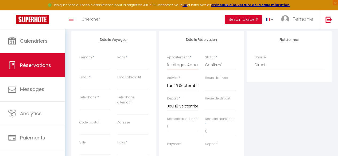
select select
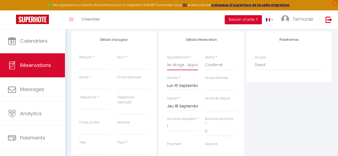
checkbox input "false"
select select
type input "20"
select select
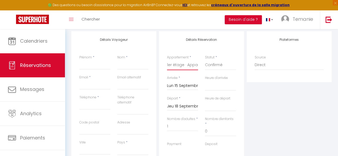
select select
type input "195"
checkbox input "false"
click at [96, 64] on input "Prénom" at bounding box center [94, 65] width 31 height 10
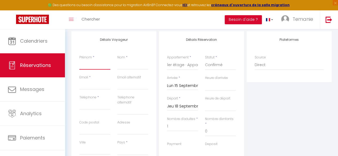
paste input "[PERSON_NAME]-[GEOGRAPHIC_DATA]"
type input "[PERSON_NAME]-[GEOGRAPHIC_DATA]"
select select
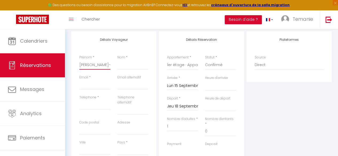
select select
checkbox input "false"
type input "[PERSON_NAME]-[GEOGRAPHIC_DATA]"
click at [123, 65] on input "Nom" at bounding box center [132, 65] width 31 height 10
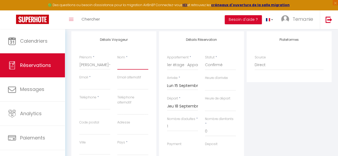
paste input "Metayer"
type input "Metayer"
select select
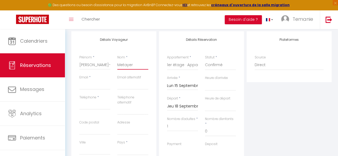
select select
checkbox input "false"
type input "Metayer"
click at [93, 86] on input "Email client" at bounding box center [94, 85] width 31 height 10
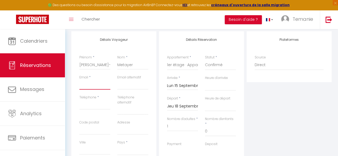
paste input "[EMAIL_ADDRESS][DOMAIN_NAME]"
type input "[EMAIL_ADDRESS][DOMAIN_NAME]"
select select
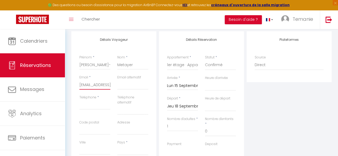
select select
checkbox input "false"
type input "[EMAIL_ADDRESS][DOMAIN_NAME]"
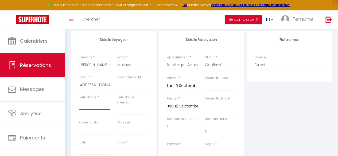
scroll to position [0, 0]
click at [97, 105] on input "Téléphone" at bounding box center [94, 105] width 31 height 10
paste input "07 81 18 52 15"
type input "07 81 18 52 15"
select select
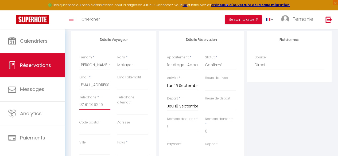
select select
checkbox input "false"
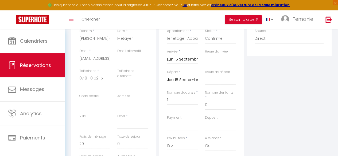
scroll to position [94, 0]
type input "07 81 18 52 15"
click at [136, 120] on select "[GEOGRAPHIC_DATA] [GEOGRAPHIC_DATA] [GEOGRAPHIC_DATA] [GEOGRAPHIC_DATA] [GEOGRA…" at bounding box center [132, 124] width 31 height 10
select select "FR"
click at [117, 119] on select "[GEOGRAPHIC_DATA] [GEOGRAPHIC_DATA] [GEOGRAPHIC_DATA] [GEOGRAPHIC_DATA] [GEOGRA…" at bounding box center [132, 124] width 31 height 10
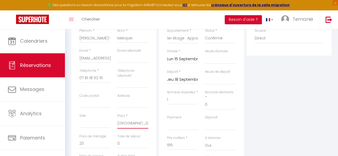
select select
checkbox input "false"
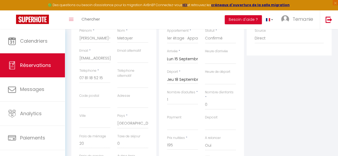
click at [244, 117] on div "Détails Réservation Appartement * 2ème étage · Appartement à [GEOGRAPHIC_DATA],…" at bounding box center [201, 103] width 88 height 196
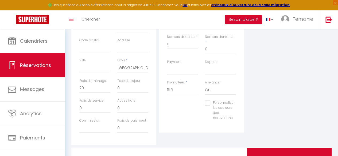
scroll to position [176, 0]
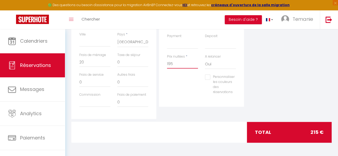
click at [175, 61] on input "195" at bounding box center [182, 64] width 31 height 10
type input "19"
select select
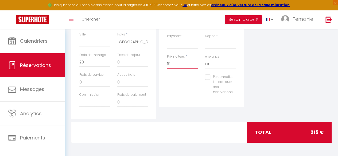
select select
checkbox input "false"
type input "1"
select select
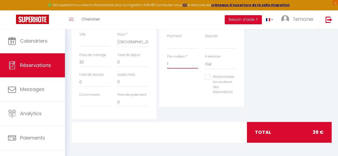
select select
checkbox input "false"
select select
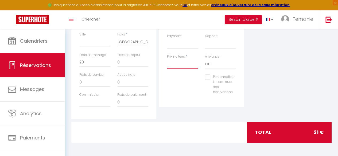
select select
checkbox input "false"
type input "0"
select select
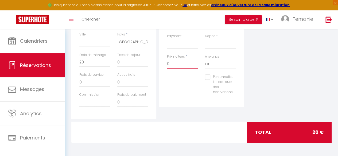
select select
checkbox input "false"
type input "0"
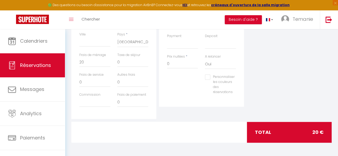
type input "0"
select select
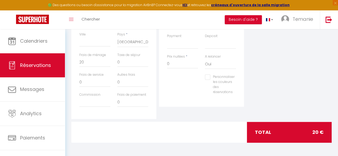
checkbox input "false"
click at [179, 101] on div "Détails Réservation Appartement * 2ème étage · Appartement à [GEOGRAPHIC_DATA],…" at bounding box center [201, 15] width 85 height 184
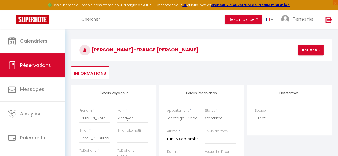
scroll to position [13, 0]
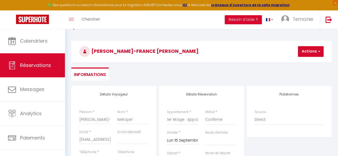
click at [310, 57] on div "Actions Enregistrer" at bounding box center [311, 51] width 26 height 11
click at [313, 47] on button "Actions" at bounding box center [311, 51] width 26 height 11
click at [305, 62] on link "Enregistrer" at bounding box center [315, 63] width 42 height 7
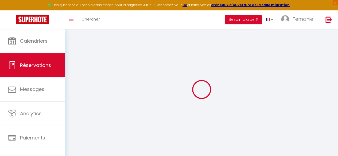
select select "not_cancelled"
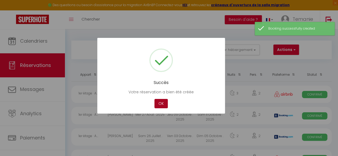
click at [160, 103] on button "OK" at bounding box center [160, 103] width 13 height 9
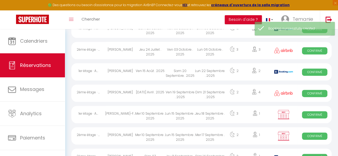
scroll to position [110, 0]
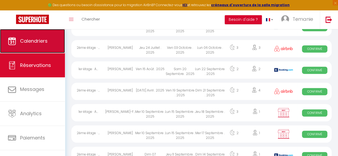
click at [14, 49] on link "Calendriers" at bounding box center [32, 41] width 65 height 24
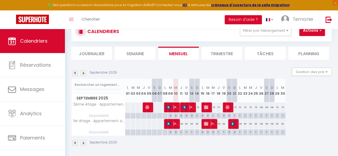
scroll to position [29, 0]
